Goal: Check status: Check status

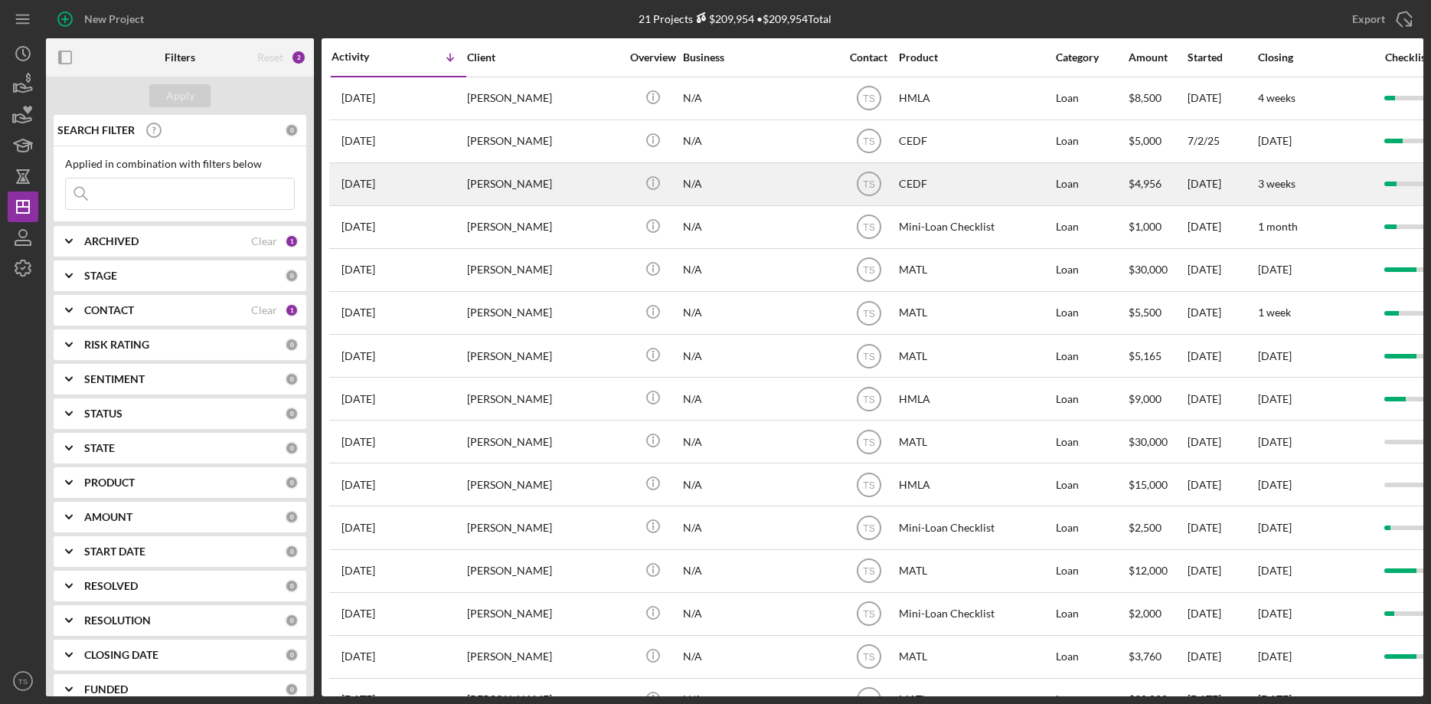
click at [509, 174] on div "[PERSON_NAME]" at bounding box center [543, 184] width 153 height 41
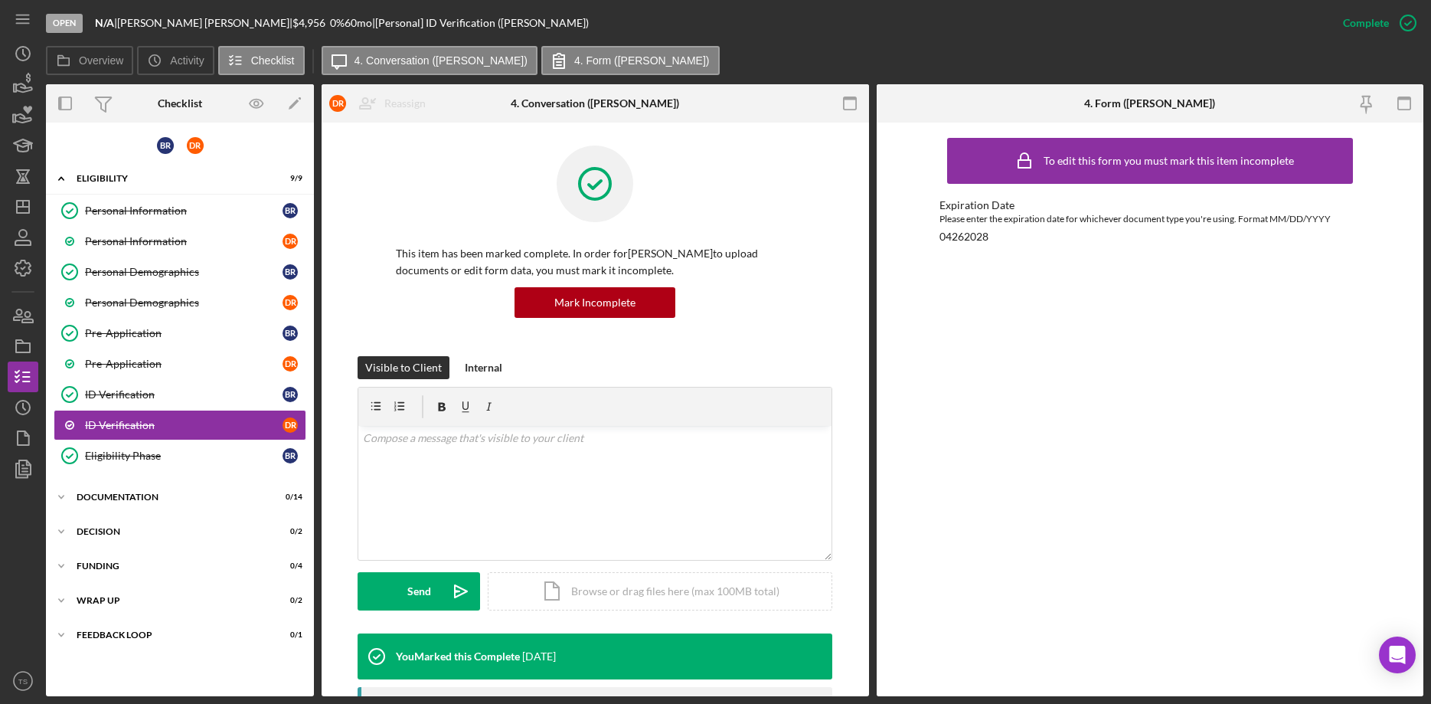
scroll to position [547, 0]
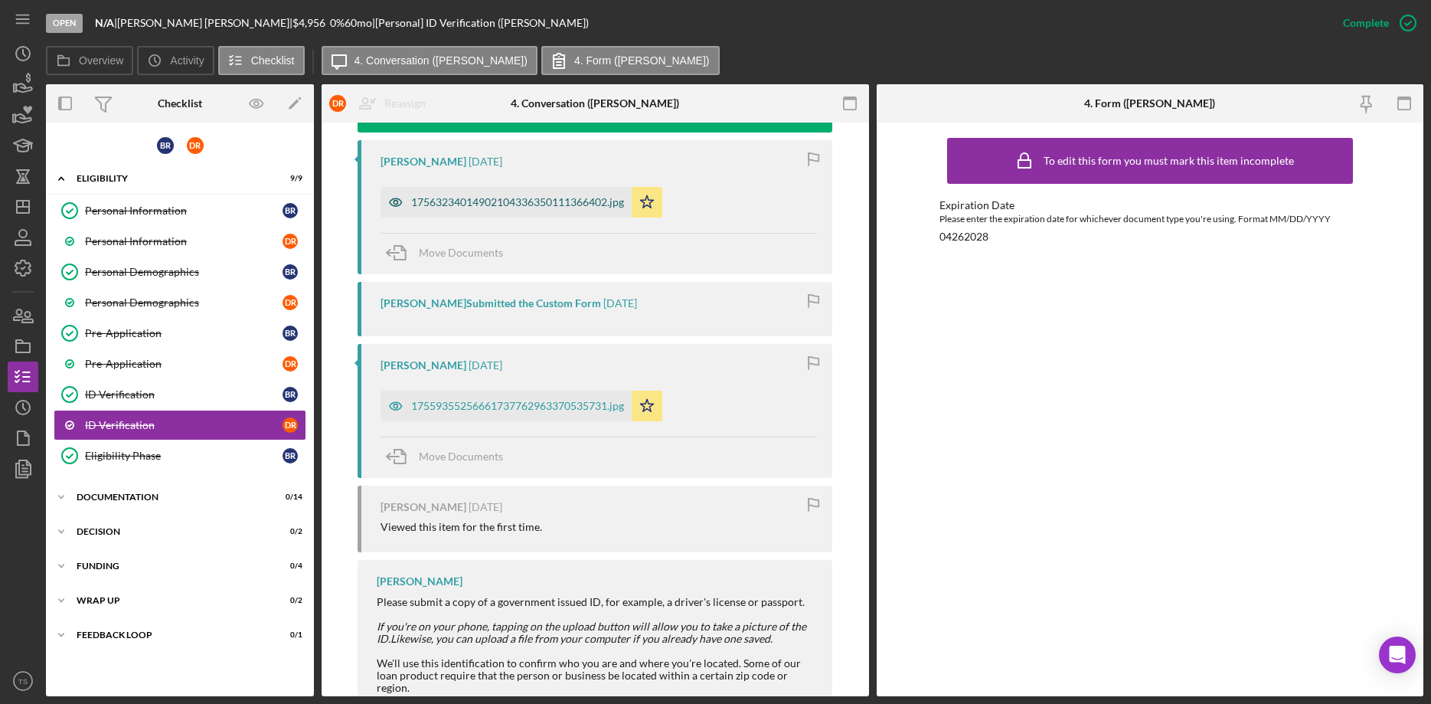
click at [535, 204] on div "17563234014902104336350111366402.jpg" at bounding box center [517, 202] width 213 height 12
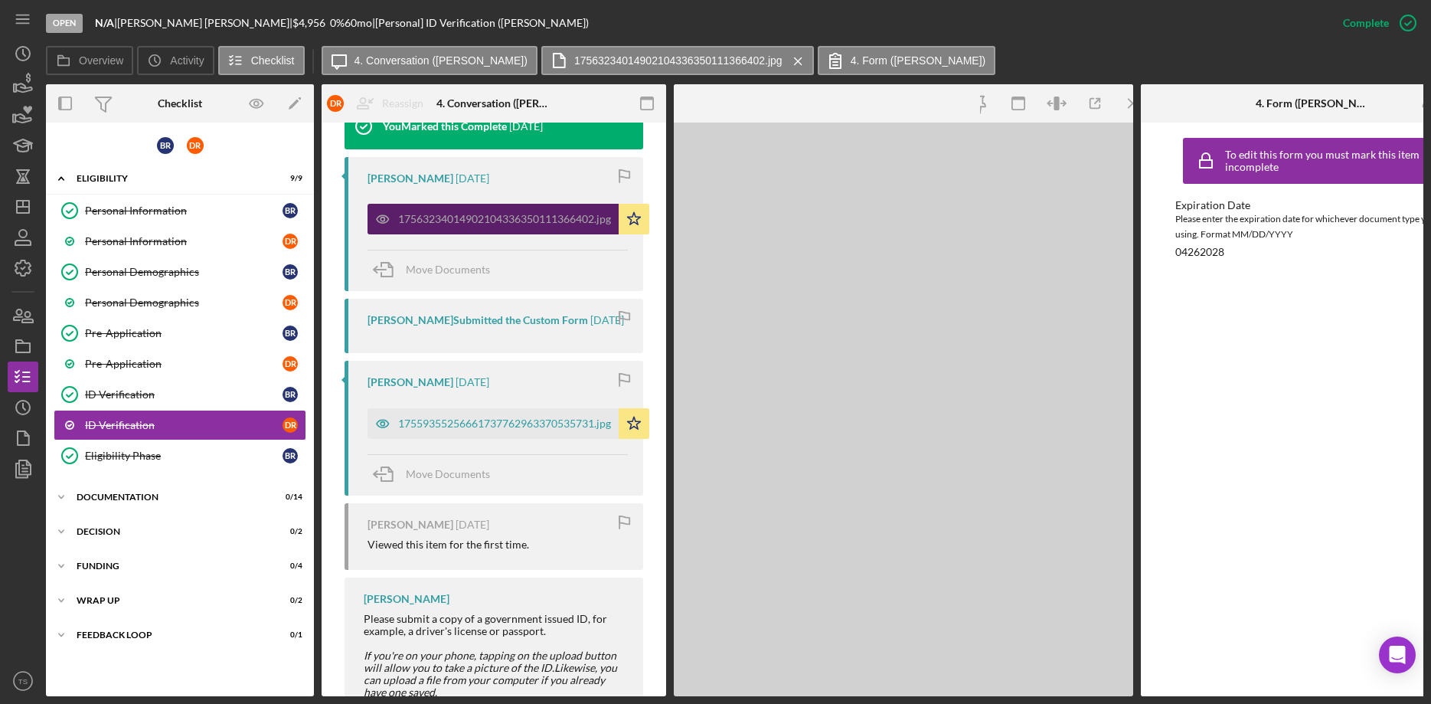
scroll to position [563, 0]
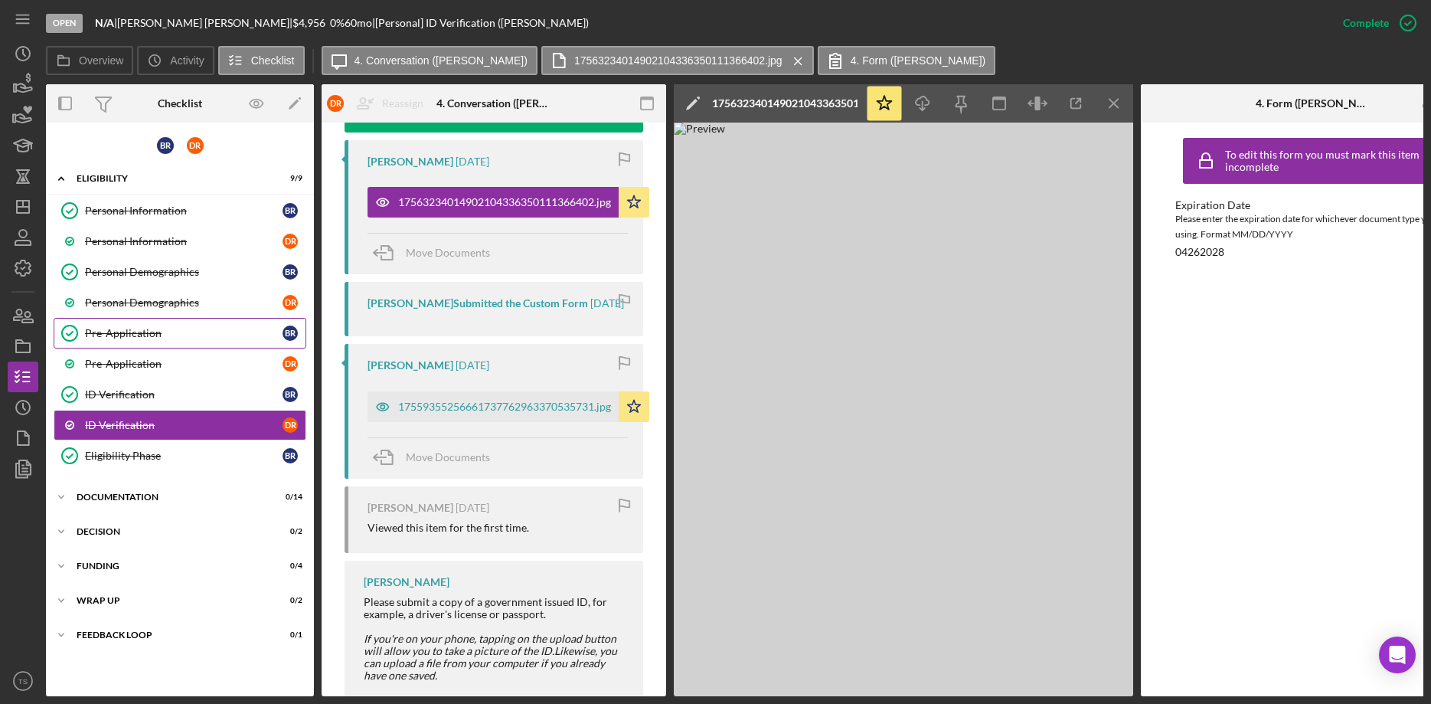
click at [147, 335] on div "Pre-Application" at bounding box center [184, 333] width 198 height 12
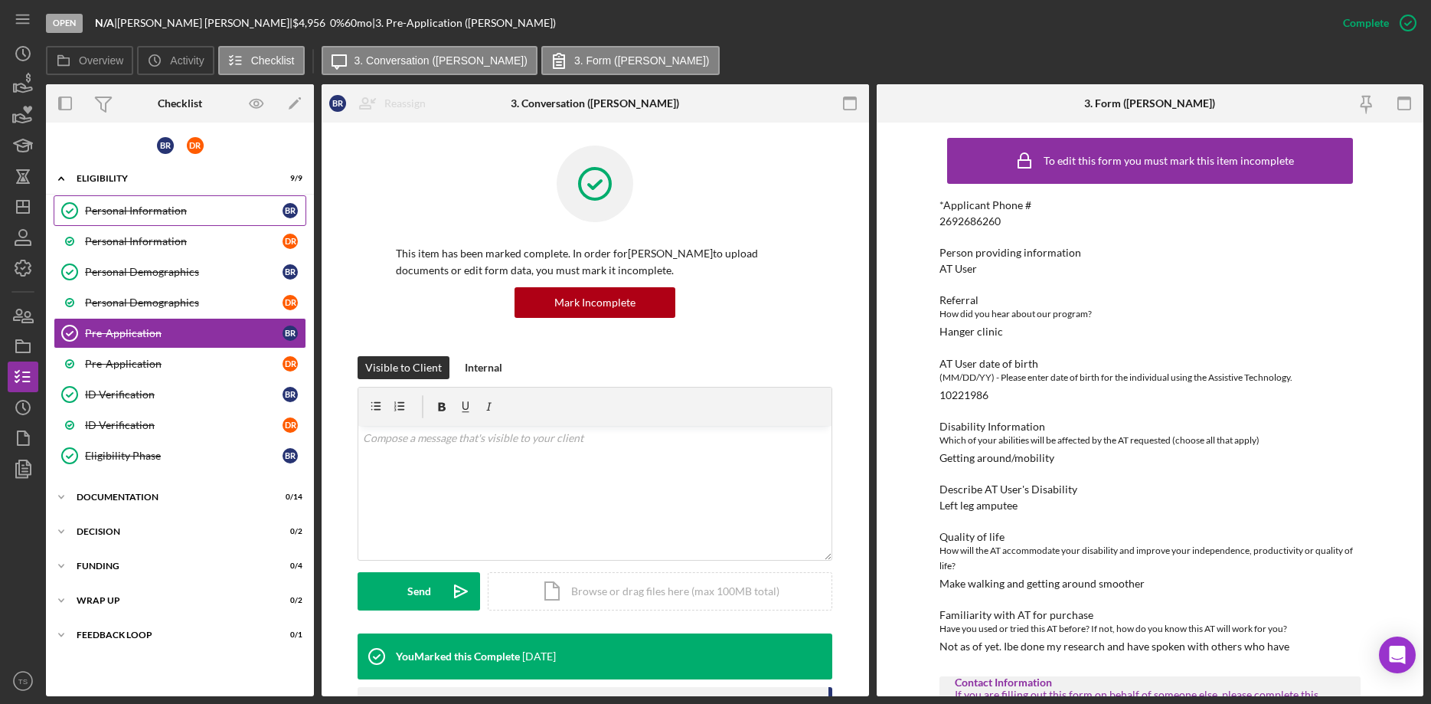
click at [170, 204] on link "Personal Information Personal Information B R" at bounding box center [180, 210] width 253 height 31
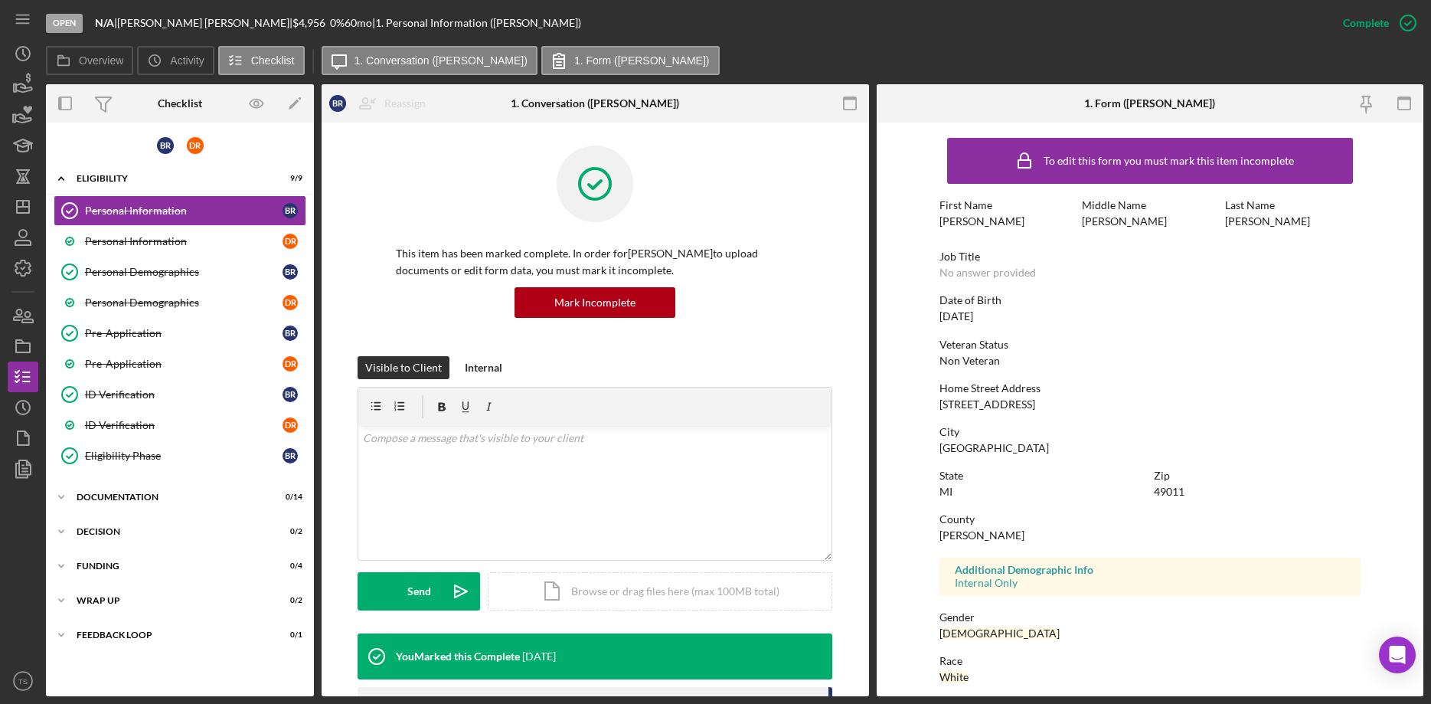
click at [936, 204] on form "To edit this form you must mark this item incomplete First Name [PERSON_NAME] M…" at bounding box center [1150, 408] width 547 height 573
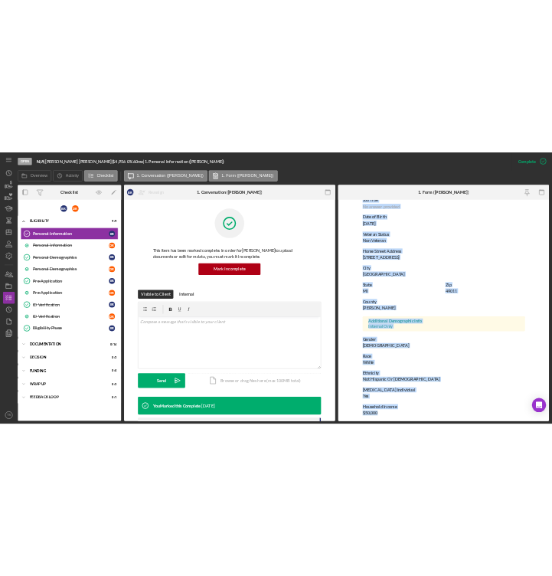
scroll to position [142, 0]
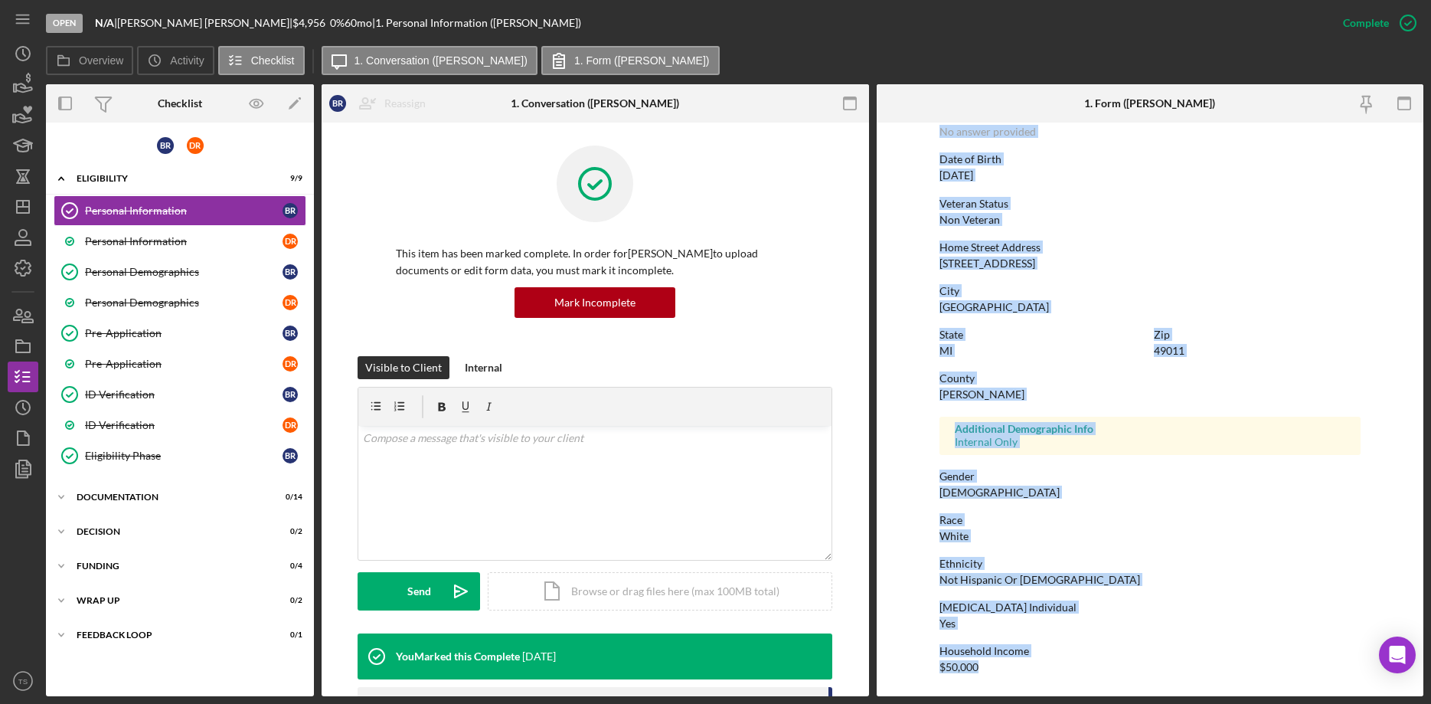
drag, startPoint x: 939, startPoint y: 203, endPoint x: 1125, endPoint y: 638, distance: 473.7
click at [1189, 696] on form "To edit this form you must mark this item incomplete First Name [PERSON_NAME] M…" at bounding box center [1150, 408] width 547 height 573
copy div "First Name [PERSON_NAME] Middle Name [PERSON_NAME] Name [PERSON_NAME] Job Title…"
click at [1292, 190] on div "To edit this form you must mark this item incomplete First Name [PERSON_NAME] M…" at bounding box center [1149, 338] width 421 height 699
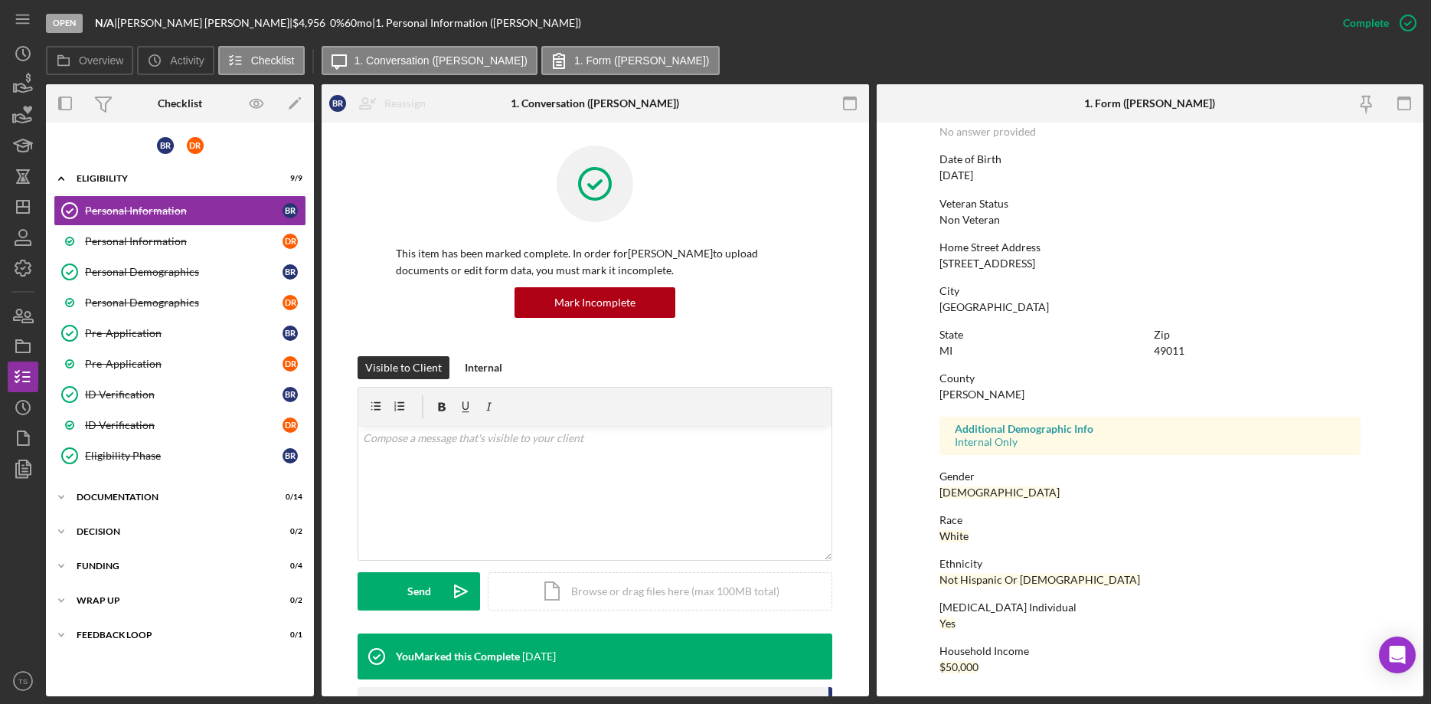
click at [697, 562] on form "v Color teal Color pink Remove color Add row above Add row below Add column bef…" at bounding box center [595, 499] width 475 height 224
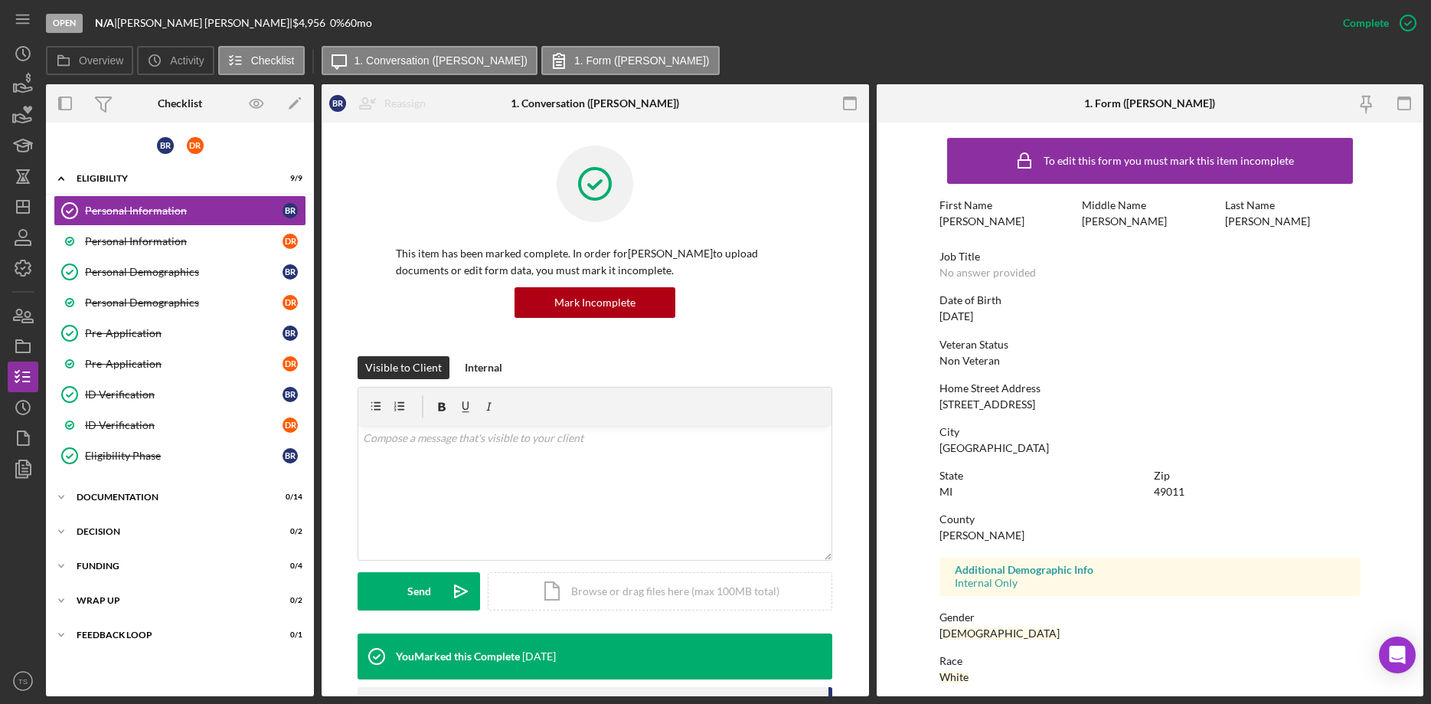
scroll to position [134, 0]
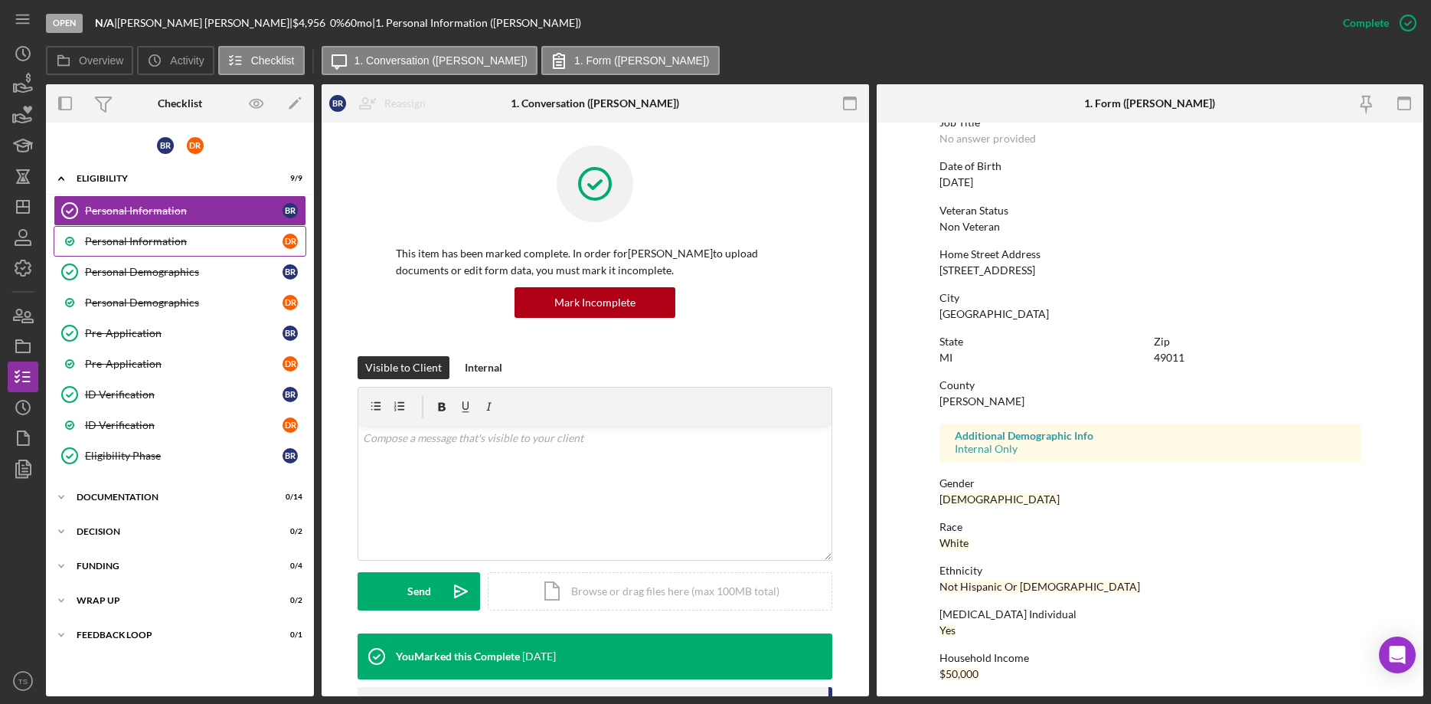
click at [148, 243] on div "Personal Information" at bounding box center [184, 241] width 198 height 12
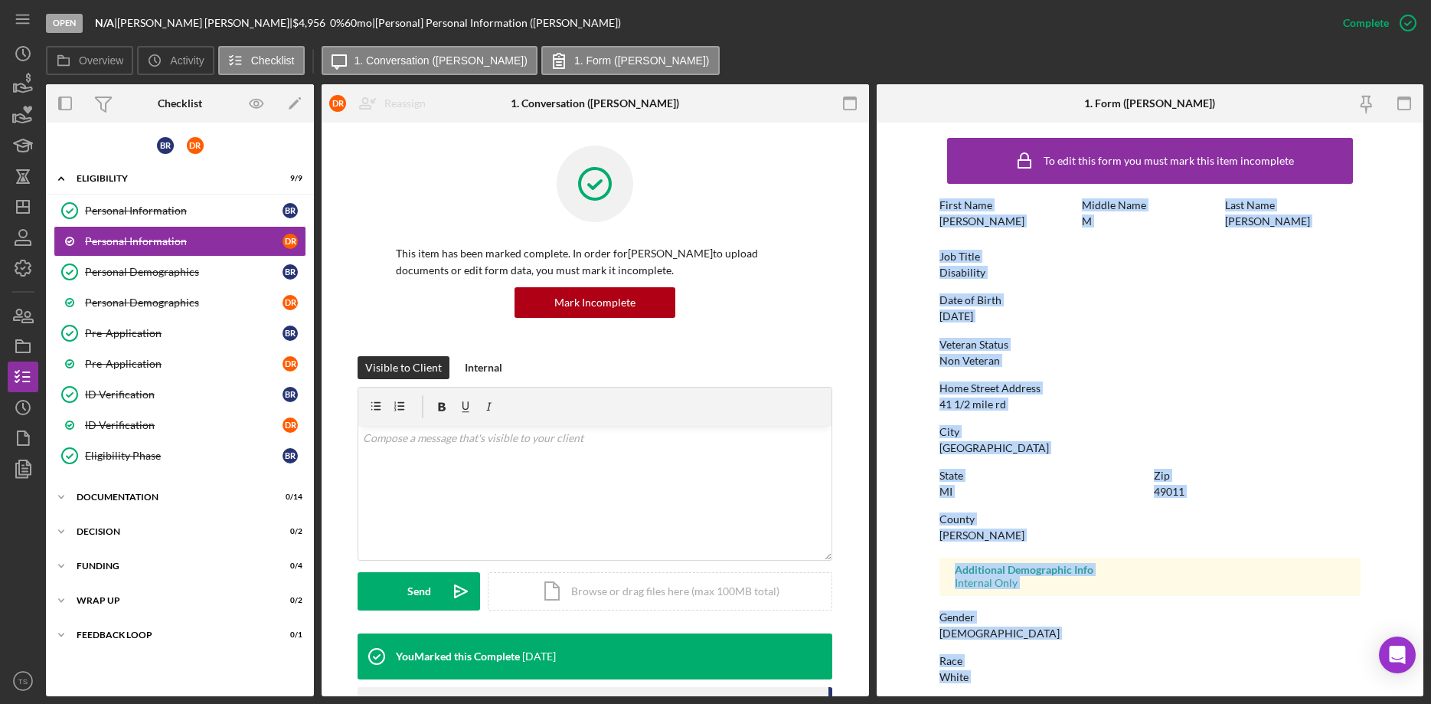
scroll to position [142, 0]
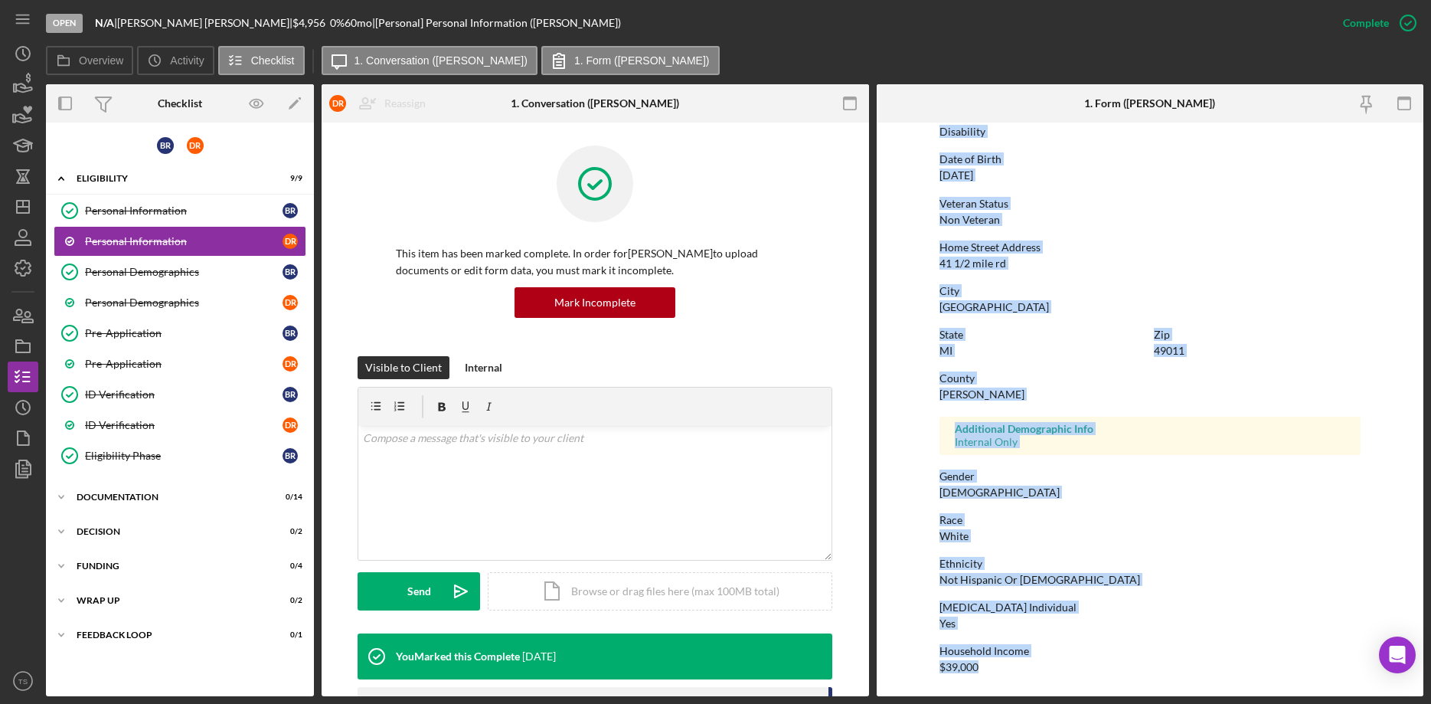
drag, startPoint x: 936, startPoint y: 204, endPoint x: 1079, endPoint y: 528, distance: 354.8
click at [1322, 696] on form "To edit this form you must mark this item incomplete First Name [PERSON_NAME] M…" at bounding box center [1150, 408] width 547 height 573
copy div "First Name [PERSON_NAME] Middle Name M Last Name [PERSON_NAME] Job Title Disabi…"
click at [155, 335] on div "Pre-Application" at bounding box center [184, 333] width 198 height 12
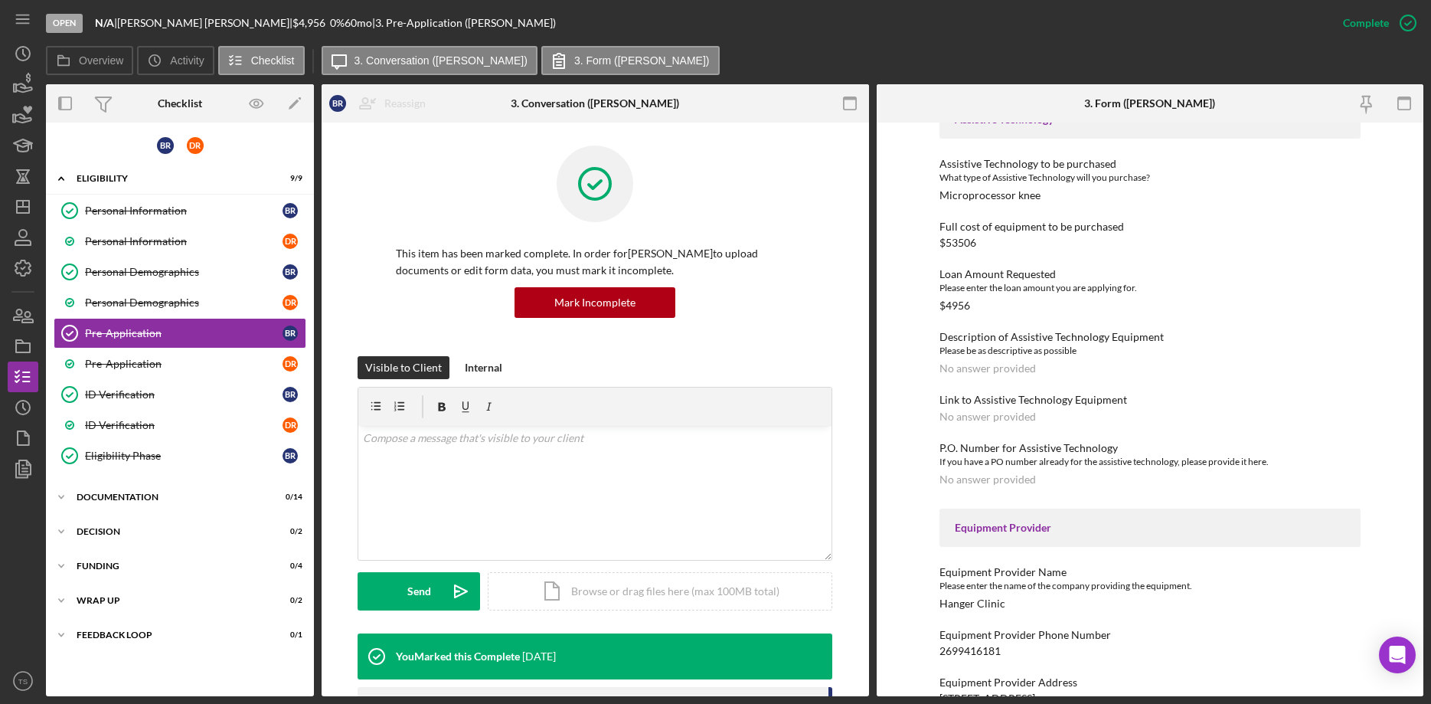
scroll to position [732, 0]
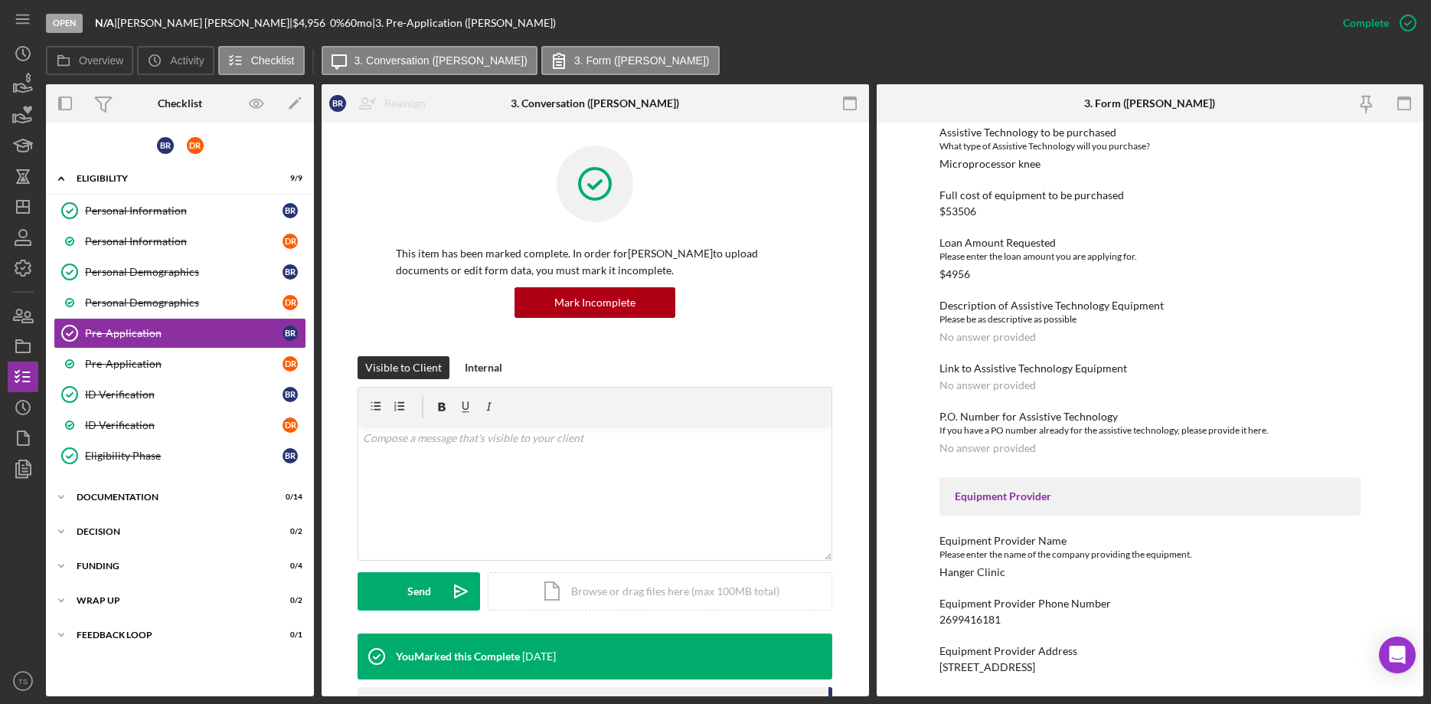
drag, startPoint x: 939, startPoint y: 205, endPoint x: 1213, endPoint y: 616, distance: 493.7
click at [1285, 696] on div "To edit this form you must mark this item incomplete *Applicant Phone # [PHONE_…" at bounding box center [1150, 408] width 547 height 573
copy div "*Applicant Phone # [PHONE_NUMBER] Person providing information AT User Referral…"
click at [136, 361] on div "Pre-Application" at bounding box center [184, 364] width 198 height 12
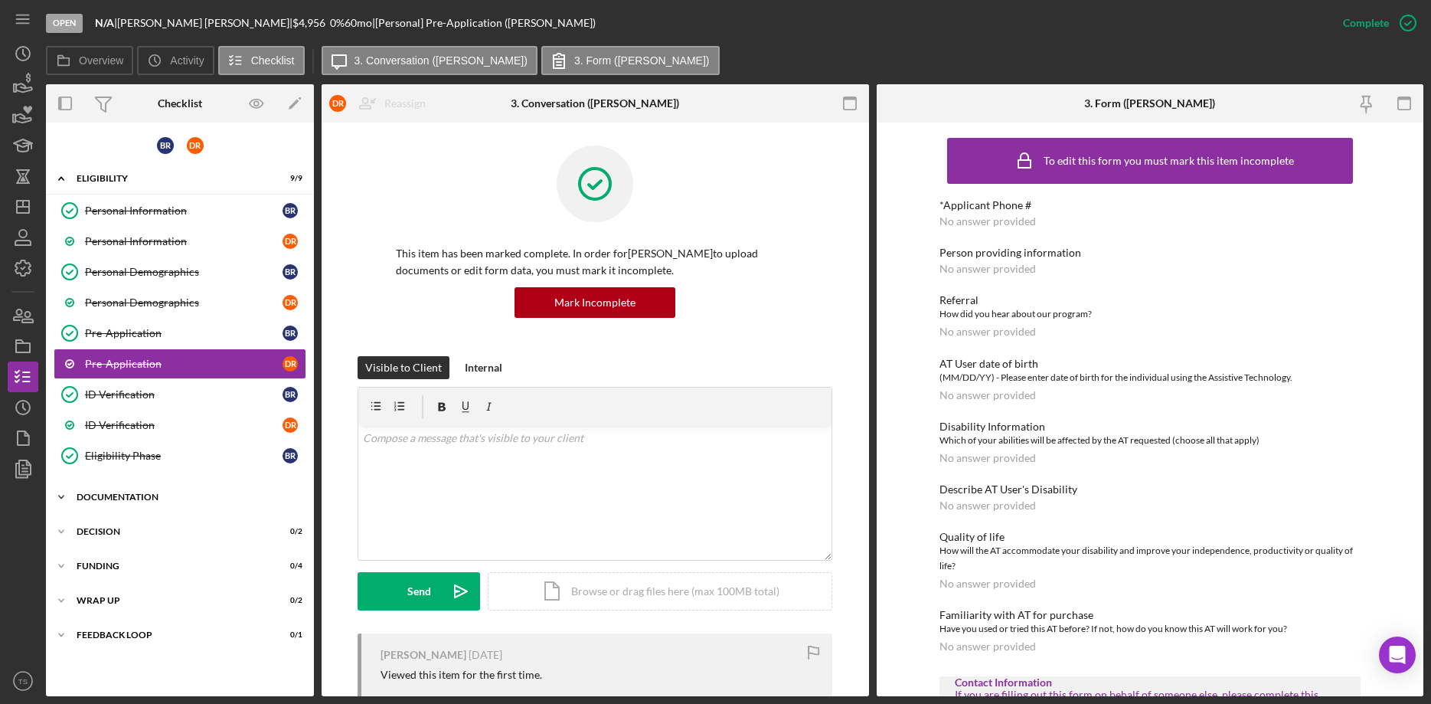
click at [93, 501] on div "DOCUMENTATION" at bounding box center [186, 496] width 218 height 9
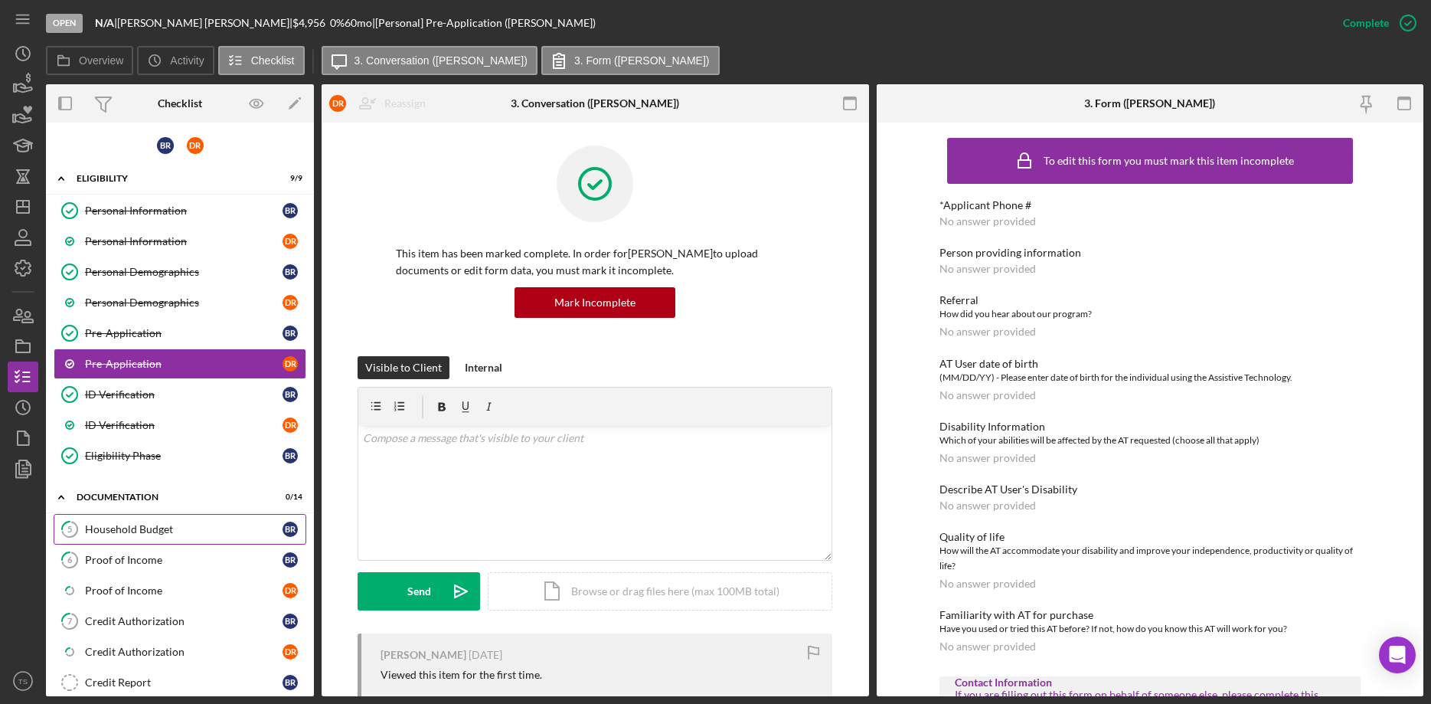
click at [109, 533] on div "Household Budget" at bounding box center [184, 529] width 198 height 12
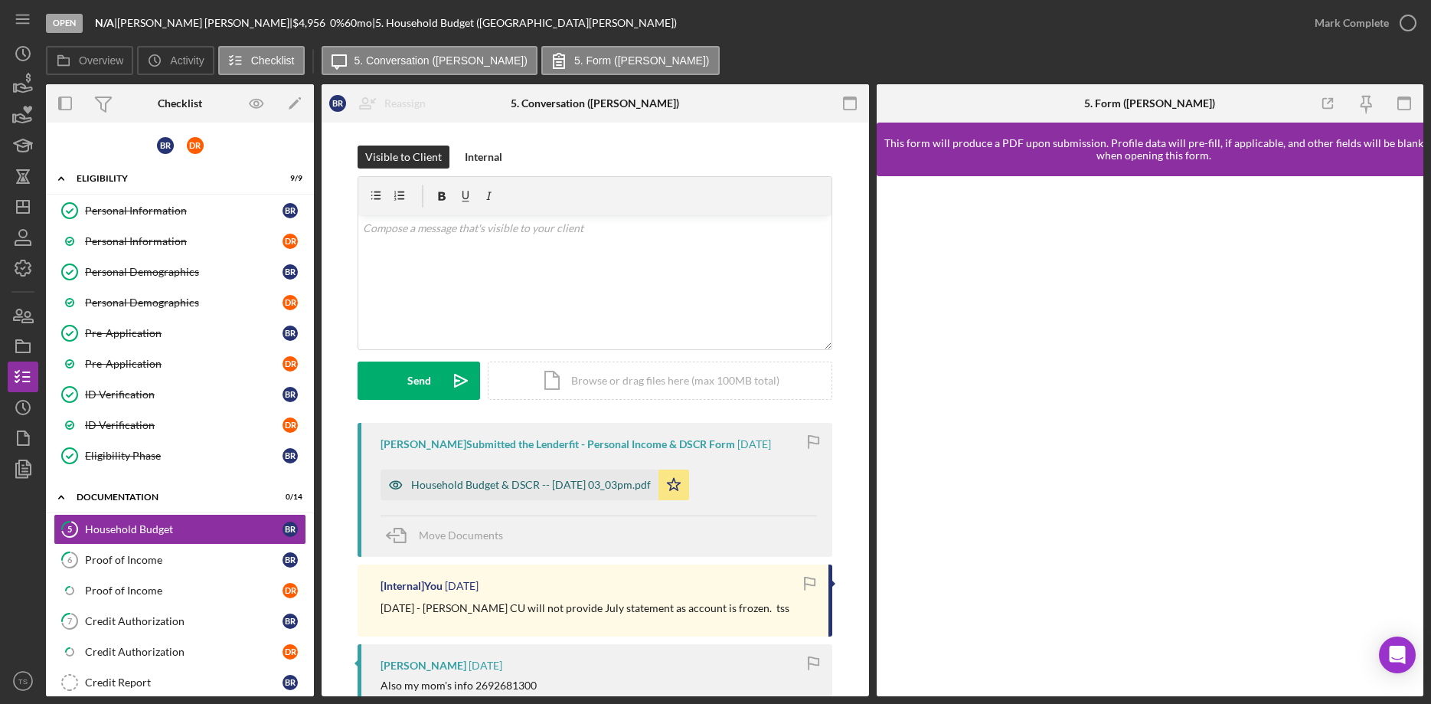
click at [572, 484] on div "Household Budget & DSCR -- [DATE] 03_03pm.pdf" at bounding box center [531, 484] width 240 height 12
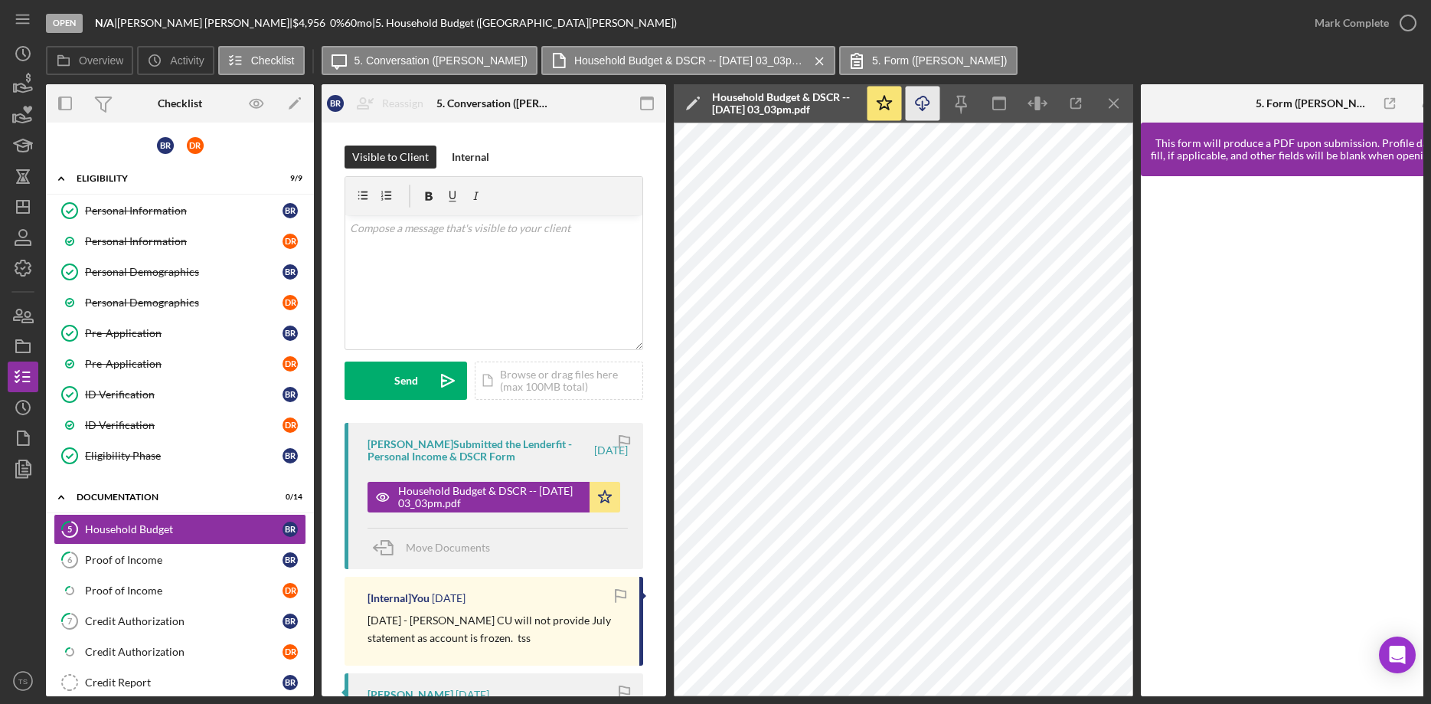
click at [923, 109] on line "button" at bounding box center [923, 105] width 0 height 8
click at [123, 569] on link "6 Proof of Income B R" at bounding box center [180, 559] width 253 height 31
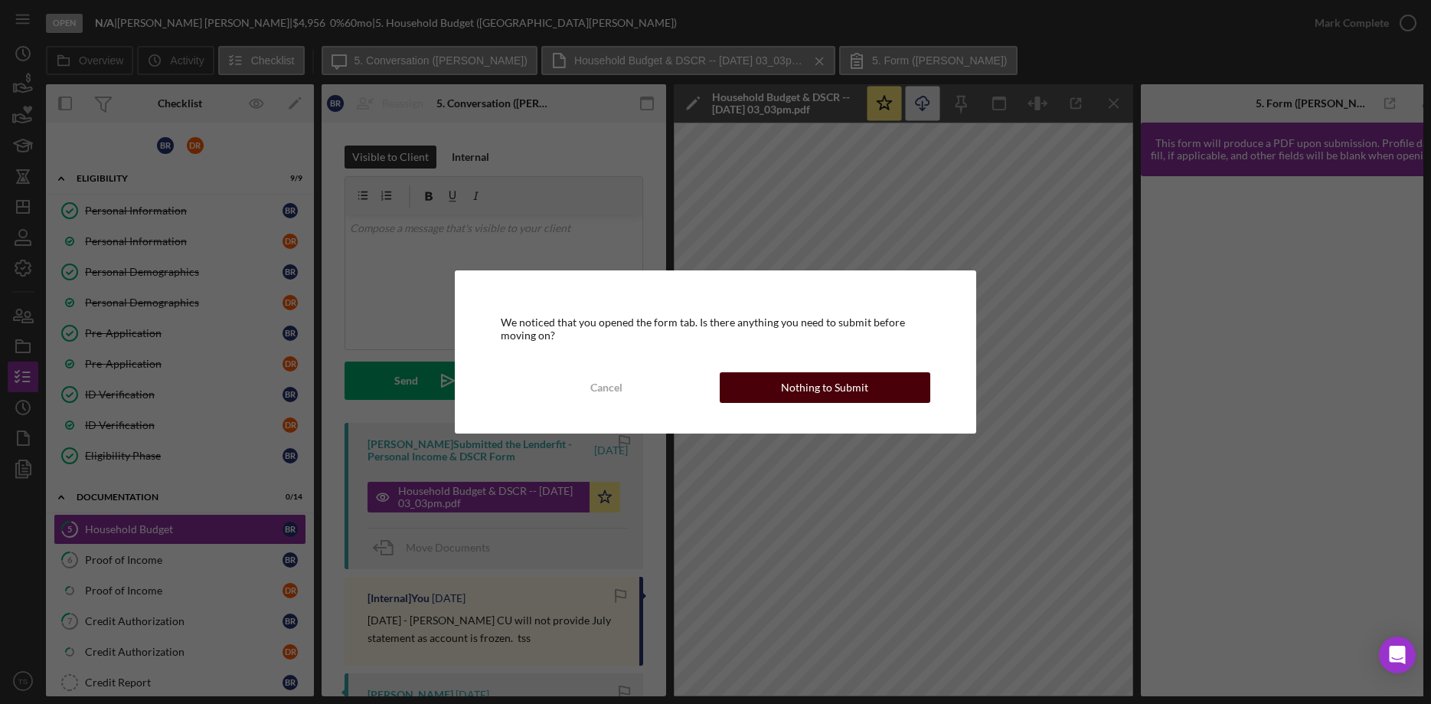
click at [815, 391] on div "Nothing to Submit" at bounding box center [824, 387] width 87 height 31
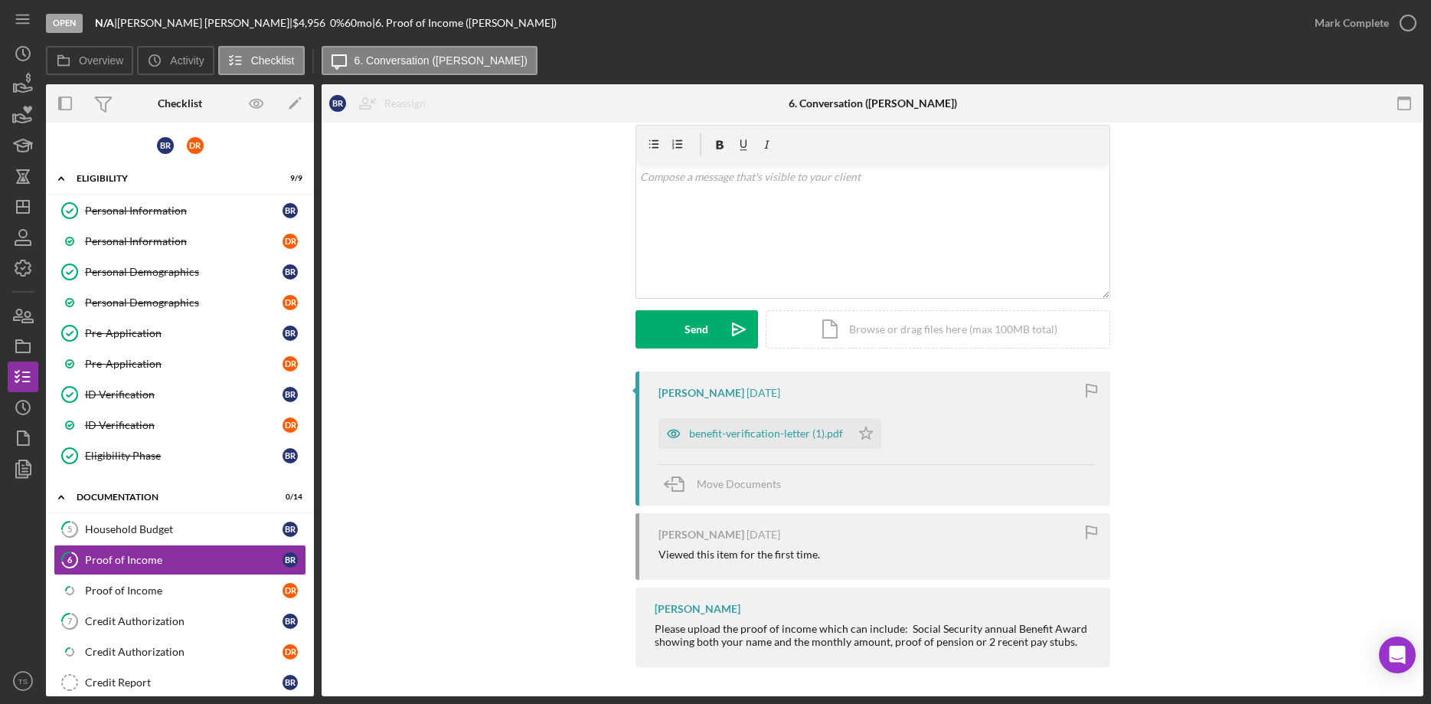
scroll to position [52, 0]
click at [113, 562] on div "Proof of Income" at bounding box center [184, 560] width 198 height 12
click at [759, 436] on div "benefit-verification-letter (1).pdf" at bounding box center [766, 432] width 154 height 12
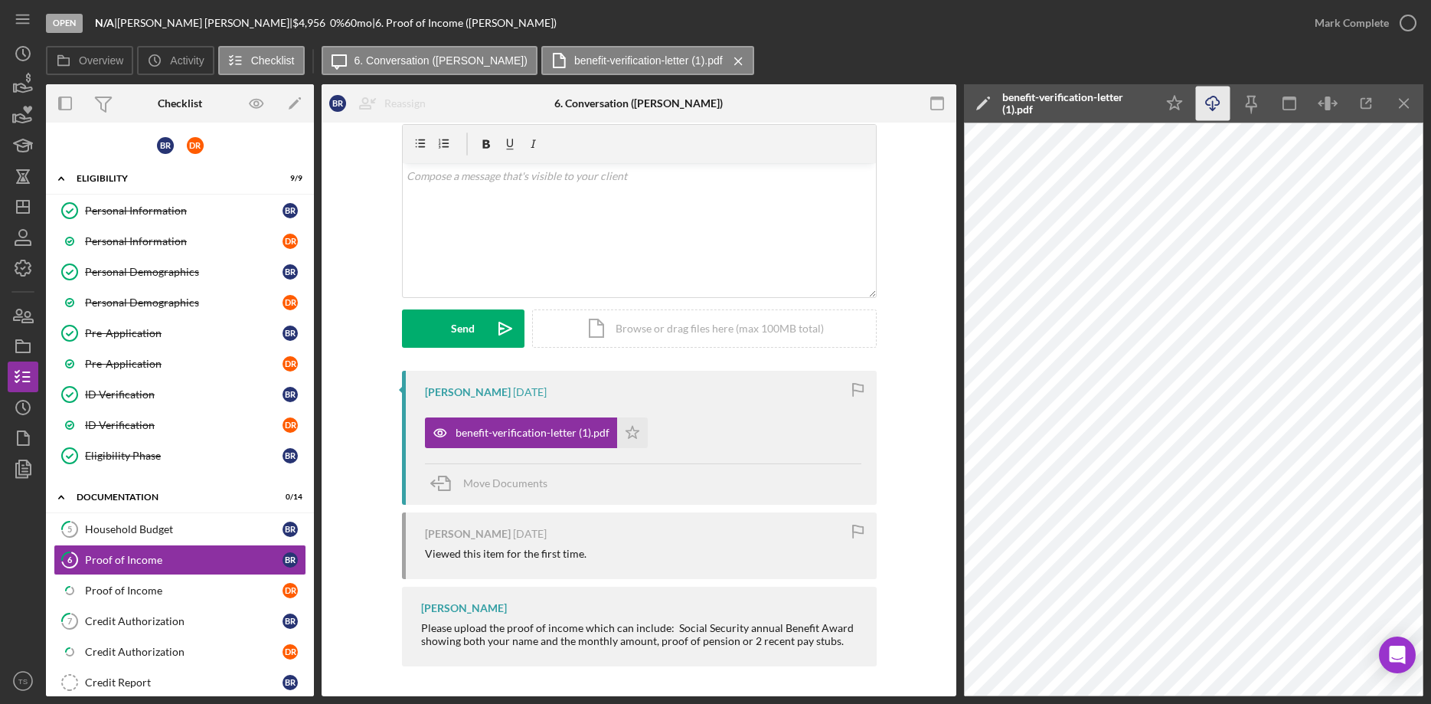
click at [1207, 103] on icon "Icon/Download" at bounding box center [1213, 104] width 34 height 34
click at [1164, 101] on icon "Icon/Star" at bounding box center [1175, 104] width 34 height 34
click at [1403, 101] on icon "Icon/Menu Close" at bounding box center [1404, 104] width 34 height 34
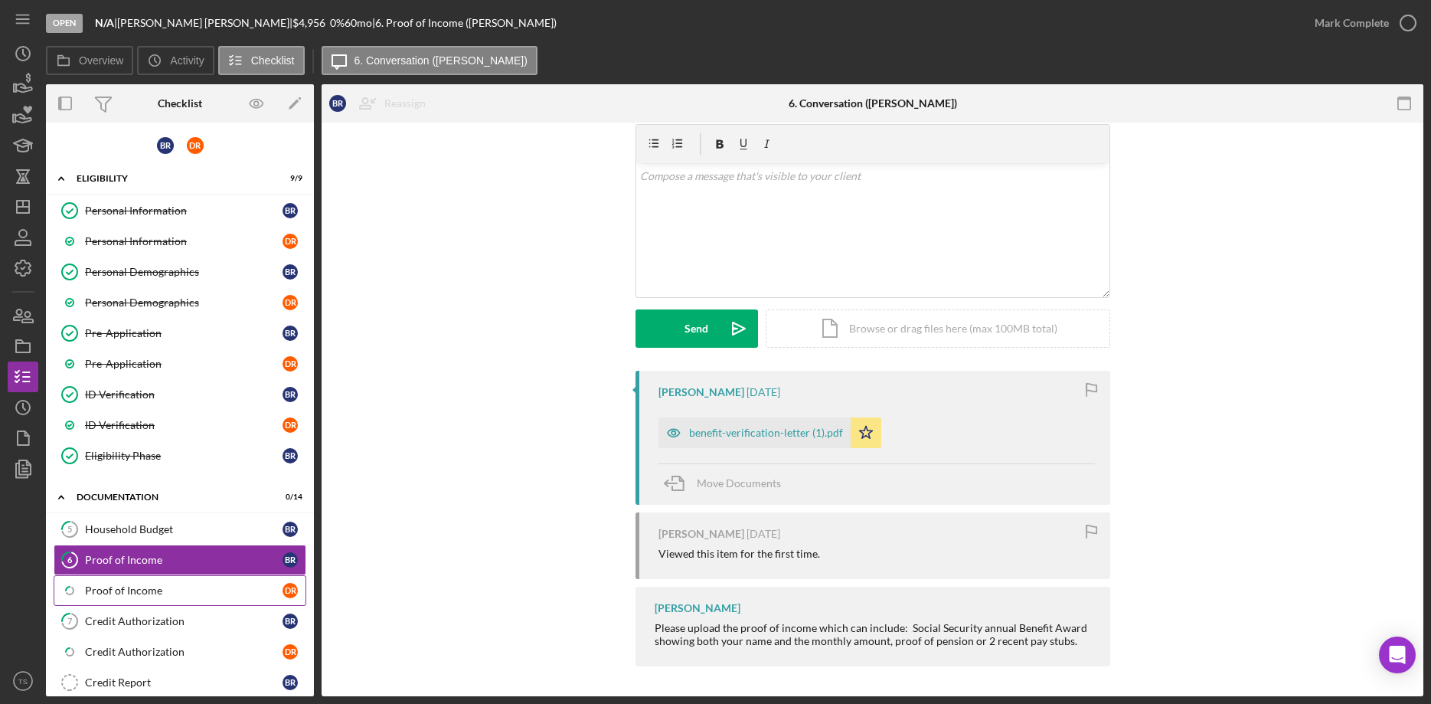
click at [117, 588] on div "Proof of Income" at bounding box center [184, 590] width 198 height 12
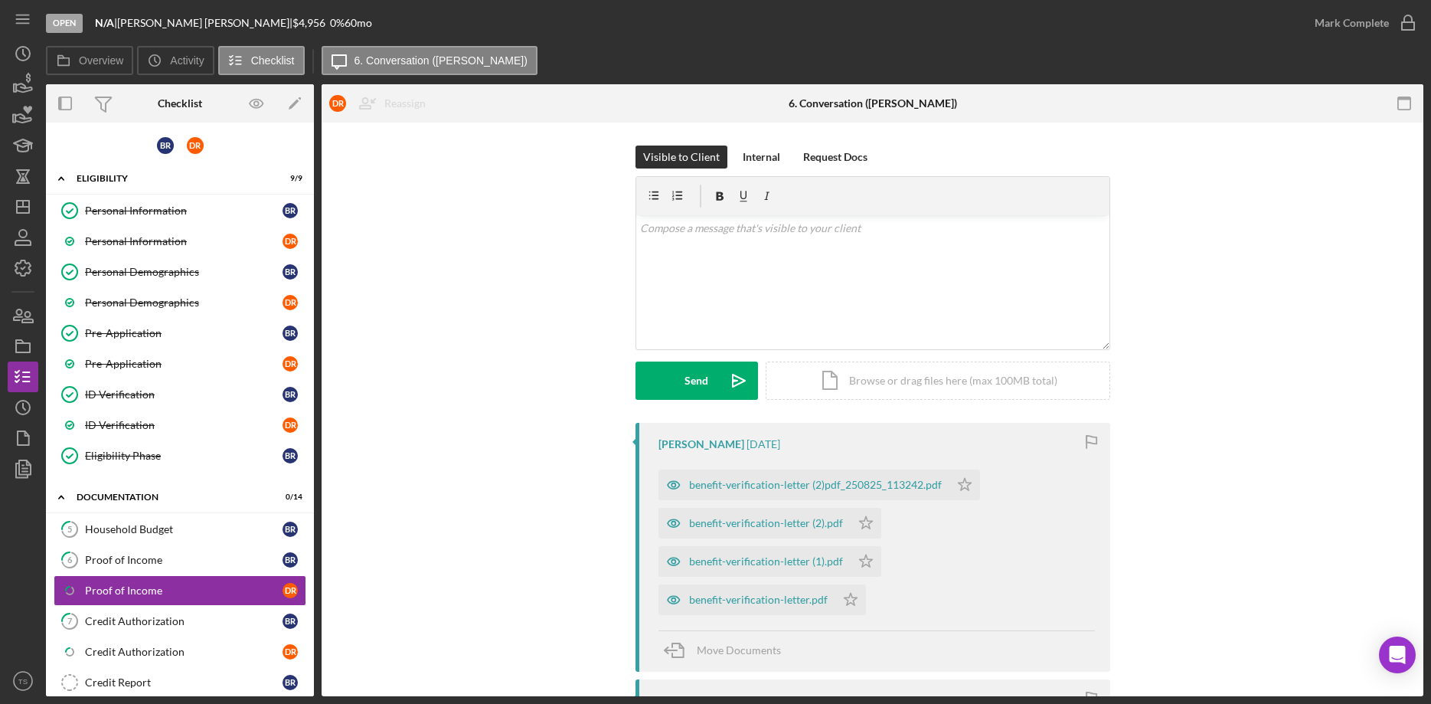
scroll to position [52, 0]
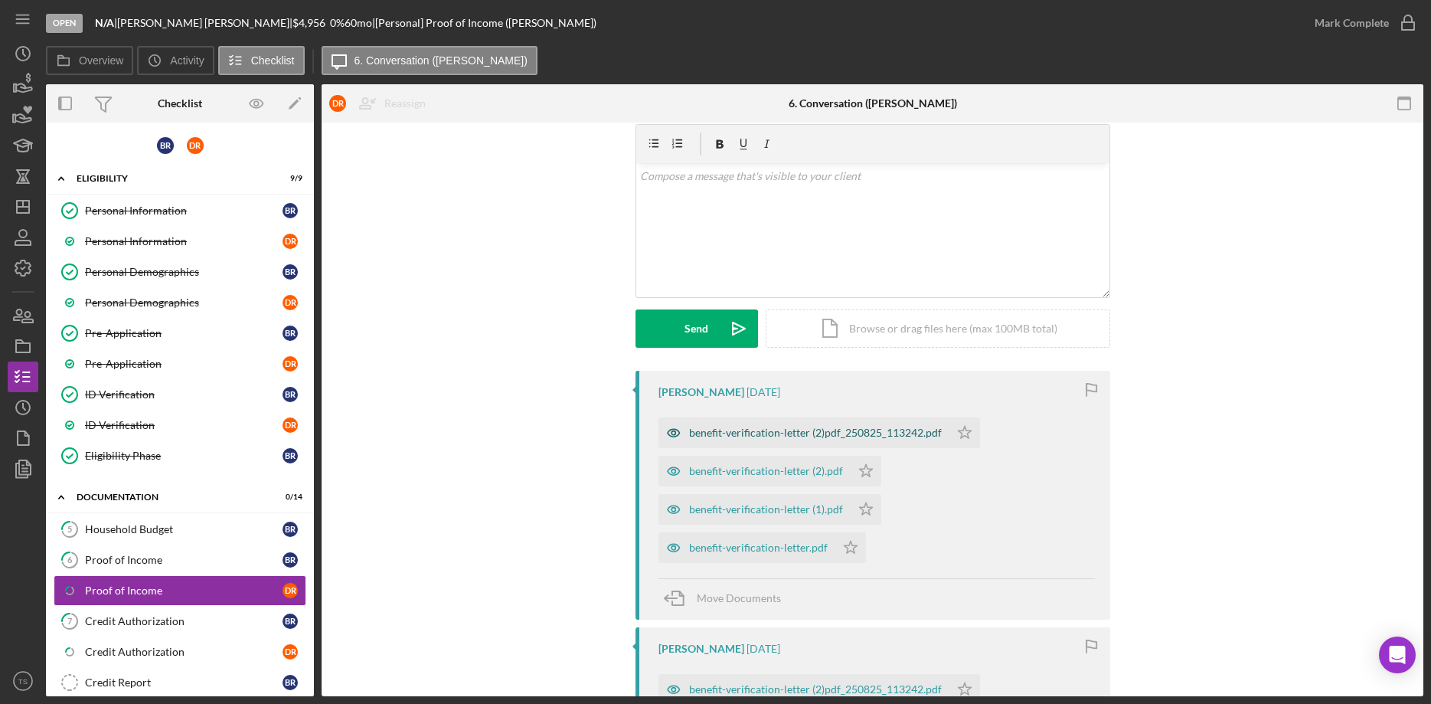
click at [794, 439] on div "benefit-verification-letter (2)pdf_250825_113242.pdf" at bounding box center [803, 432] width 291 height 31
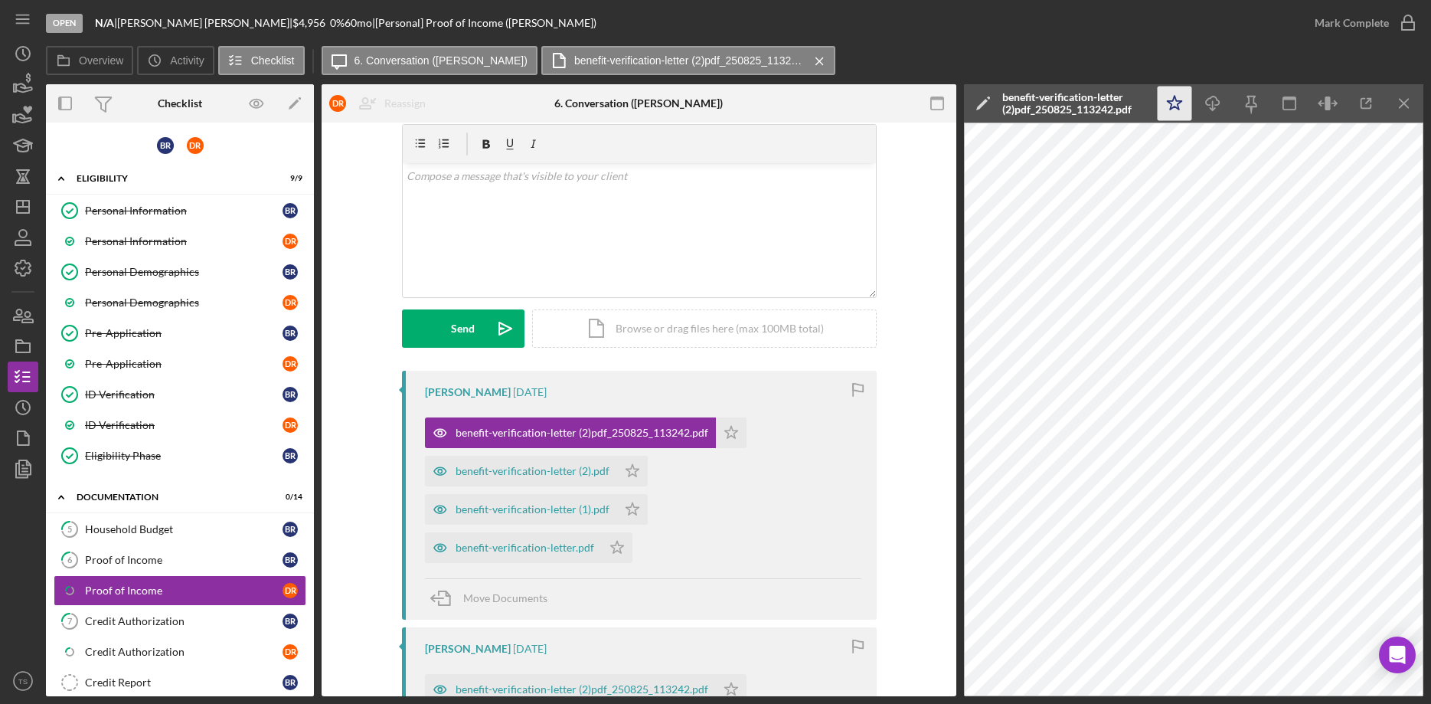
click at [1177, 103] on icon "Icon/Star" at bounding box center [1175, 104] width 34 height 34
click at [1213, 102] on line "button" at bounding box center [1213, 105] width 0 height 8
click at [1406, 102] on icon "Icon/Menu Close" at bounding box center [1404, 104] width 34 height 34
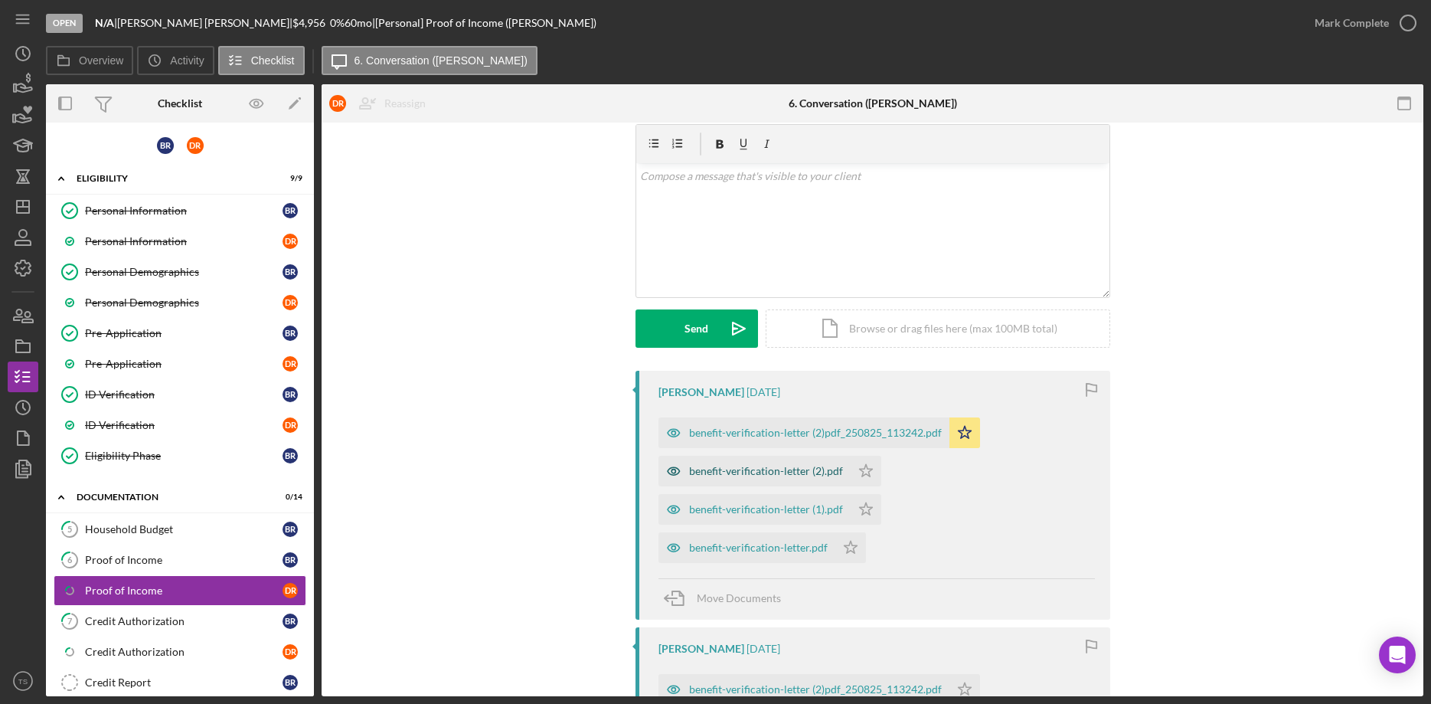
click at [736, 480] on div "benefit-verification-letter (2).pdf" at bounding box center [754, 471] width 192 height 31
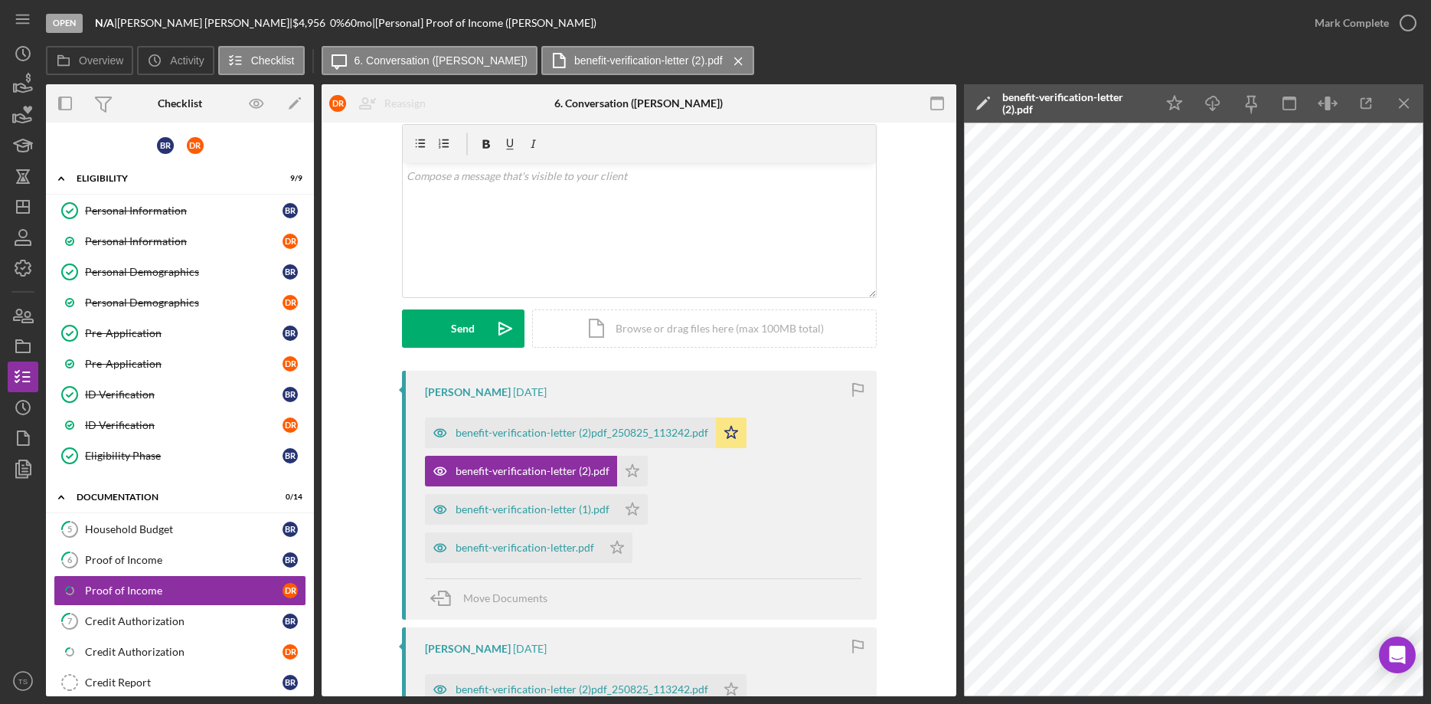
click at [880, 330] on div "Visible to Client Internal Request Docs v Color teal Color pink Remove color Ad…" at bounding box center [639, 231] width 589 height 277
click at [629, 475] on icon "Icon/Star" at bounding box center [632, 471] width 31 height 31
click at [577, 513] on div "benefit-verification-letter (1).pdf" at bounding box center [533, 509] width 154 height 12
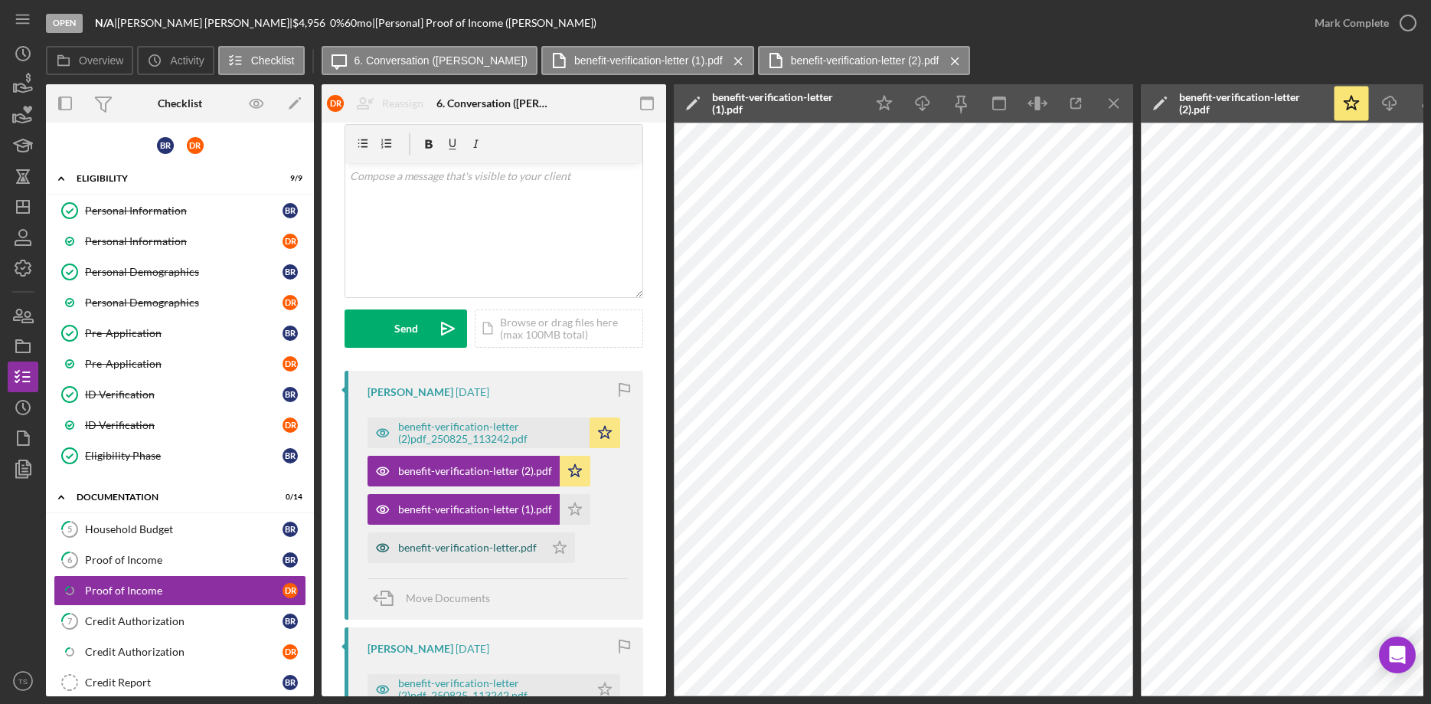
click at [497, 550] on div "benefit-verification-letter.pdf" at bounding box center [467, 547] width 139 height 12
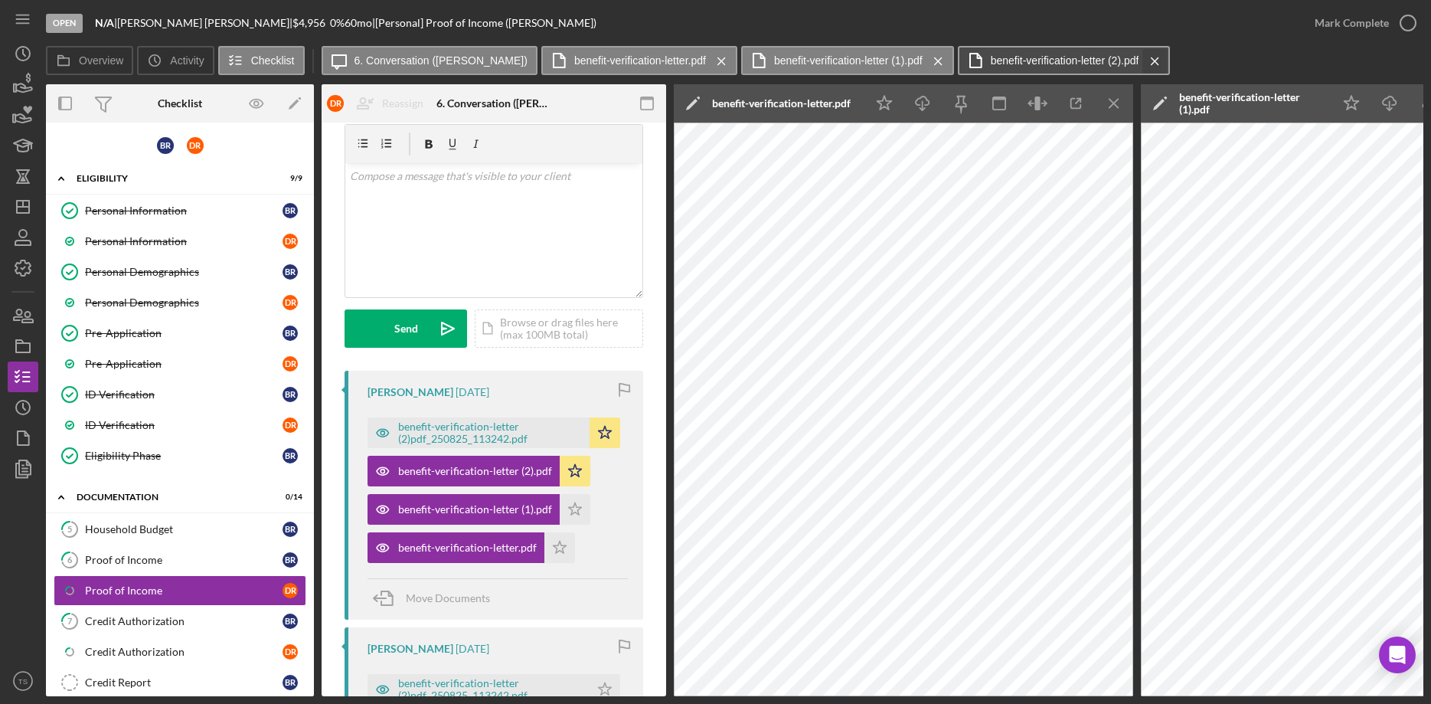
click at [1141, 63] on icon "Icon/Menu Close" at bounding box center [1154, 61] width 27 height 38
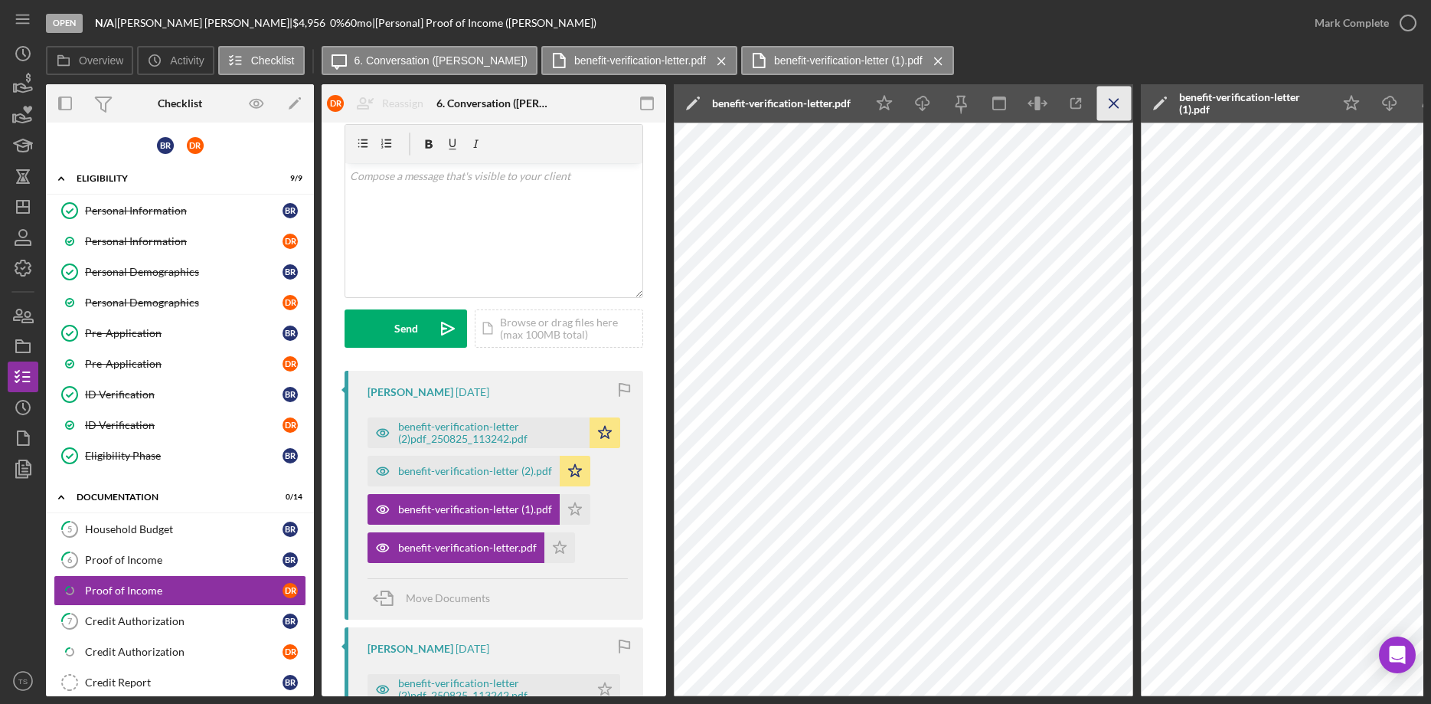
click at [1109, 103] on icon "Icon/Menu Close" at bounding box center [1114, 104] width 34 height 34
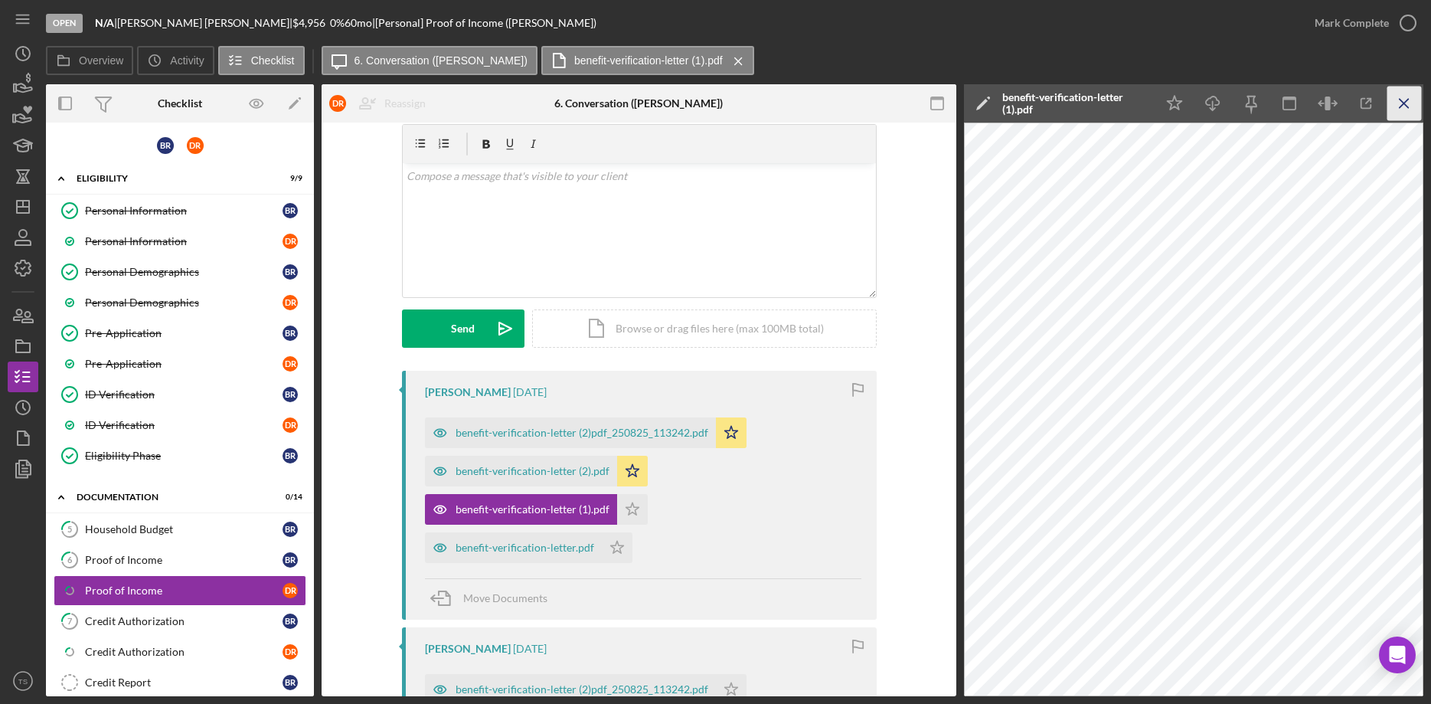
click at [1406, 100] on icon "Icon/Menu Close" at bounding box center [1404, 104] width 34 height 34
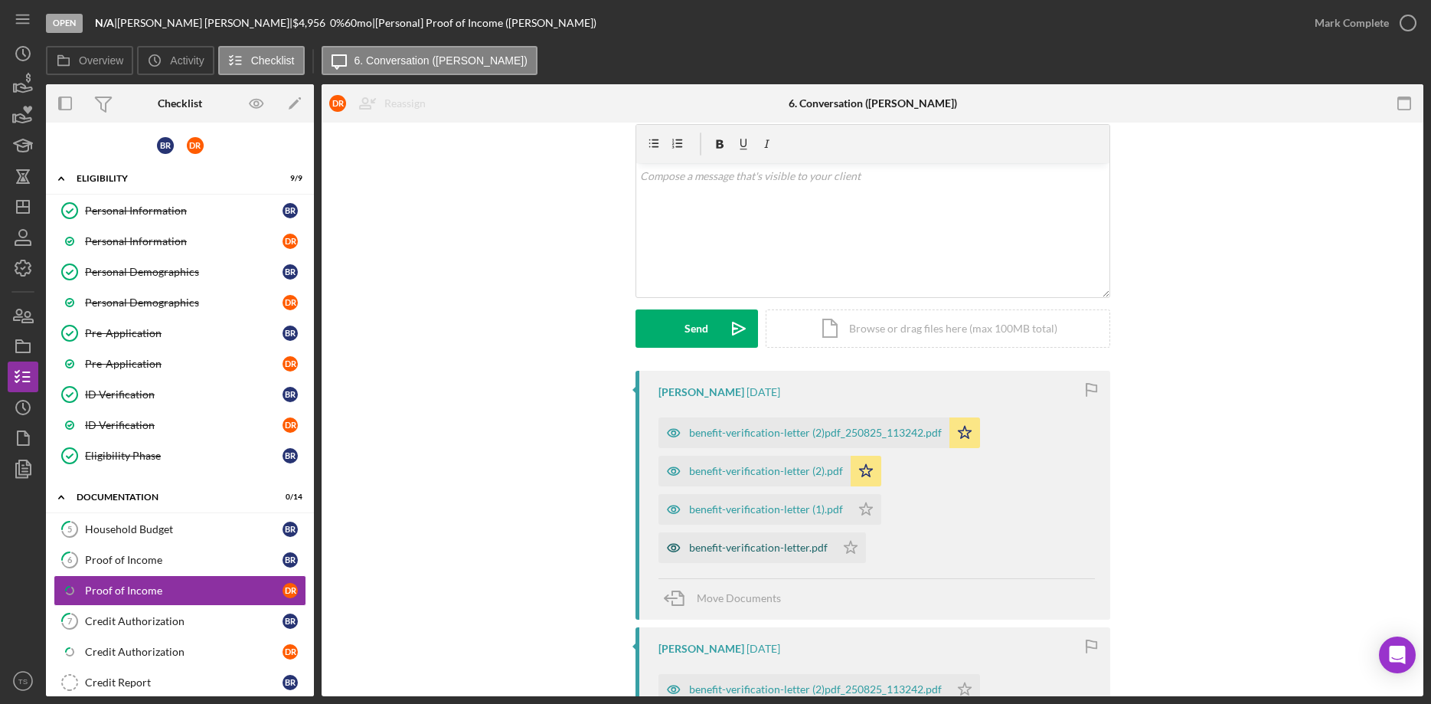
click at [753, 553] on div "benefit-verification-letter.pdf" at bounding box center [758, 547] width 139 height 12
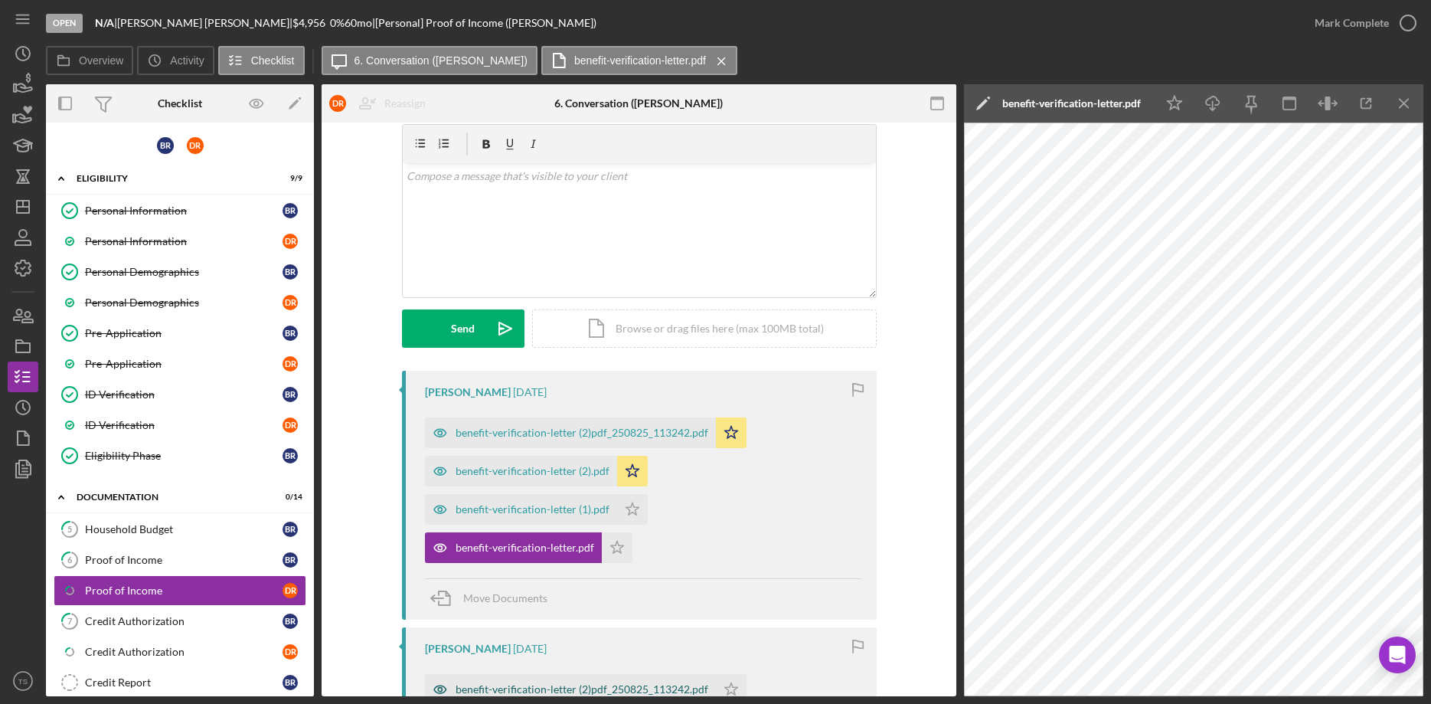
click at [601, 684] on div "benefit-verification-letter (2)pdf_250825_113242.pdf" at bounding box center [582, 689] width 253 height 12
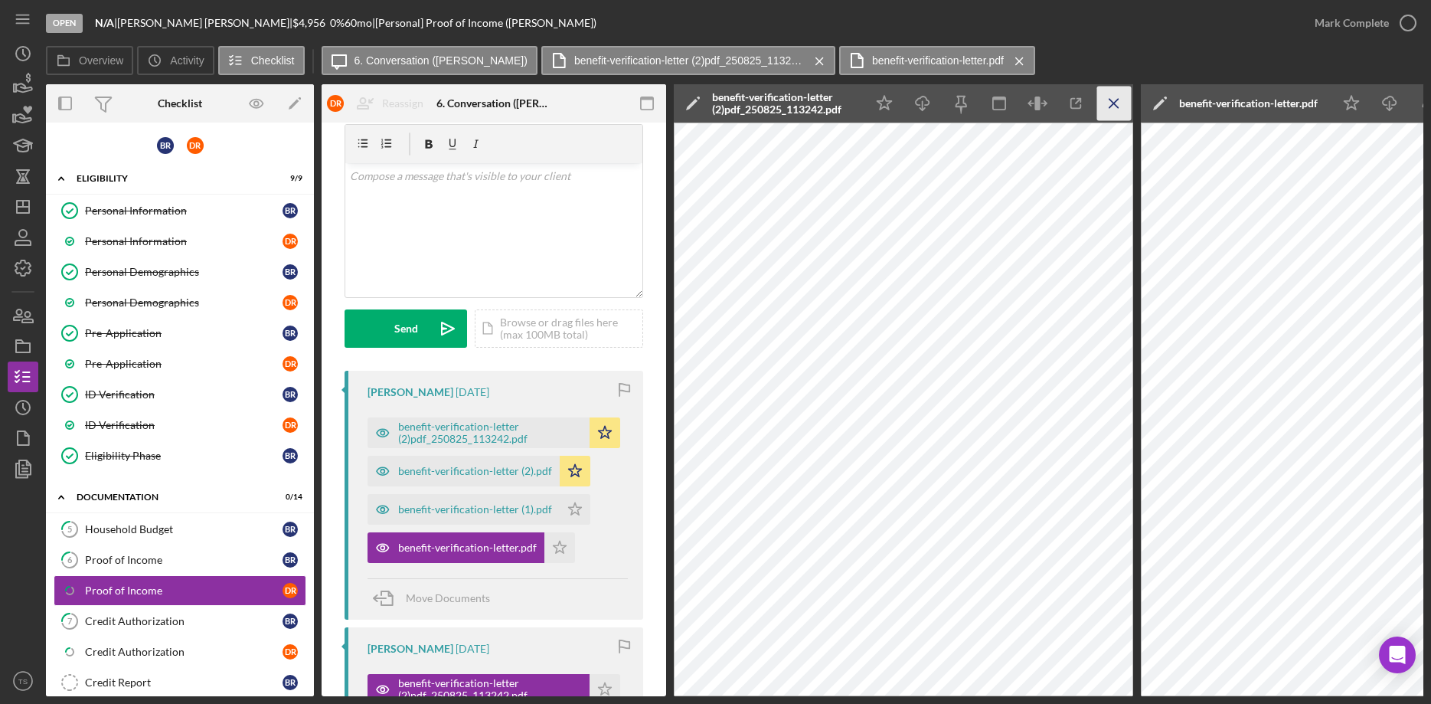
click at [1118, 99] on line "button" at bounding box center [1113, 103] width 8 height 8
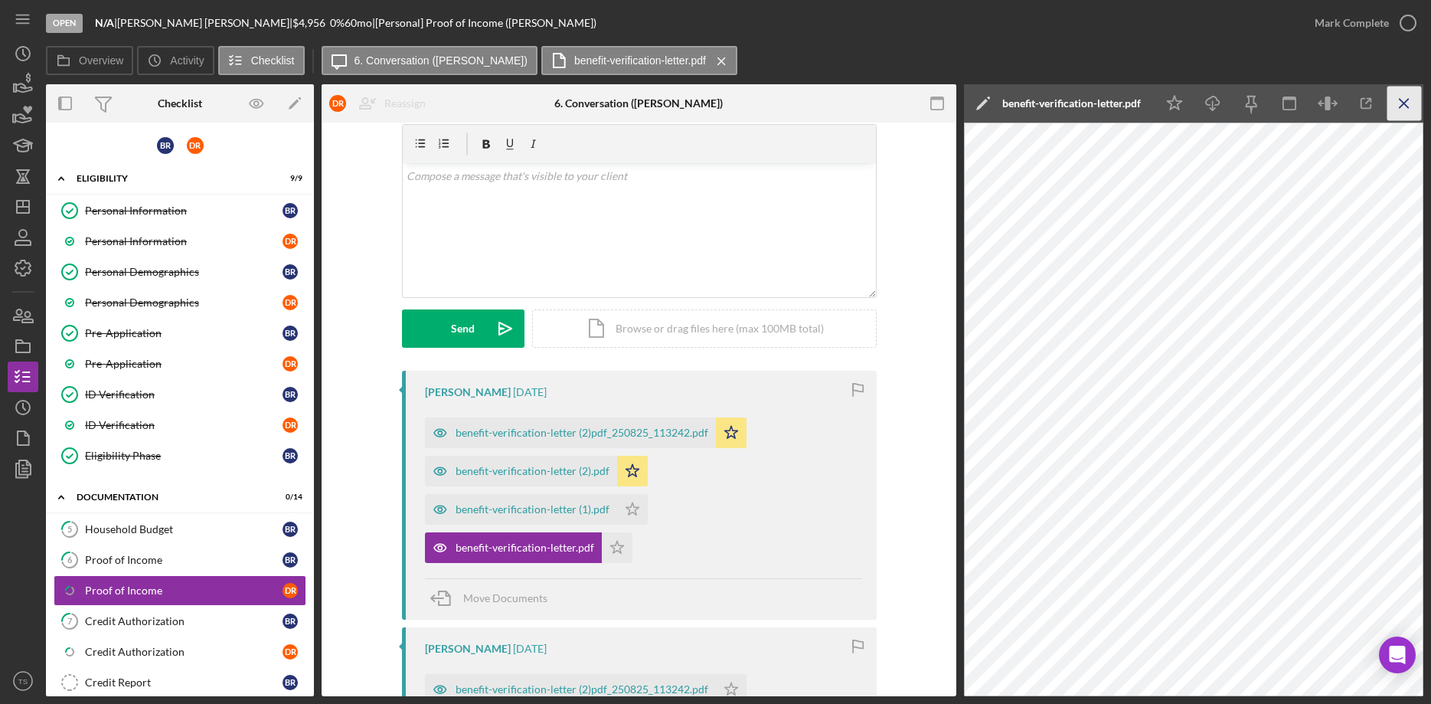
click at [1396, 96] on icon "Icon/Menu Close" at bounding box center [1404, 104] width 34 height 34
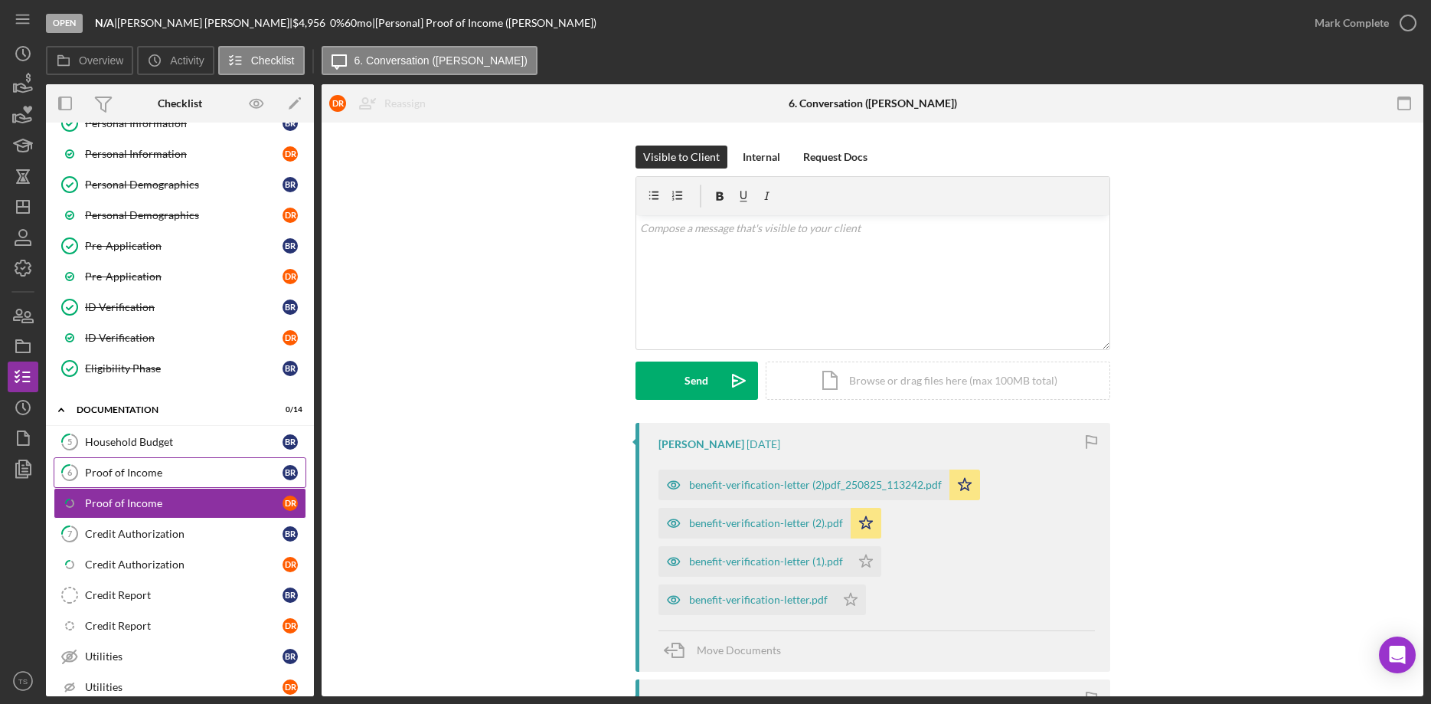
scroll to position [312, 0]
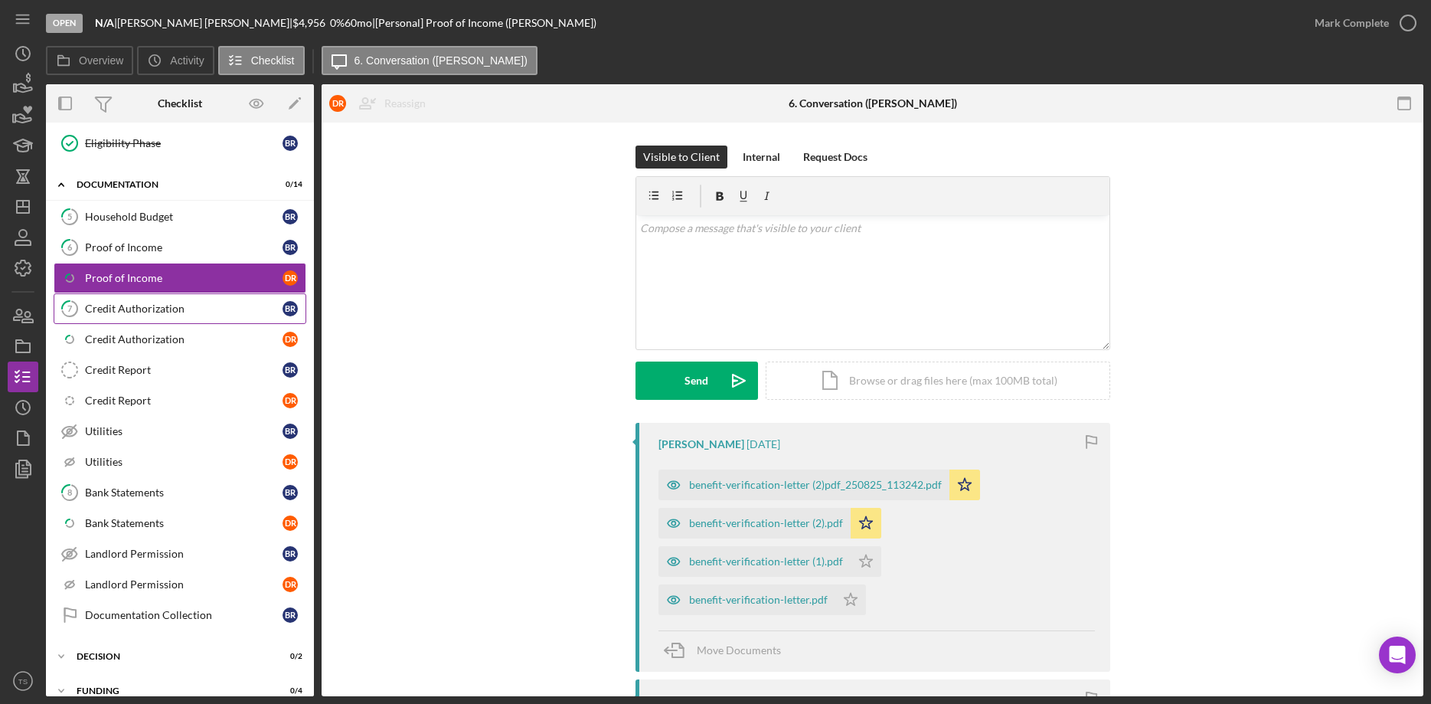
click at [133, 307] on div "Credit Authorization" at bounding box center [184, 308] width 198 height 12
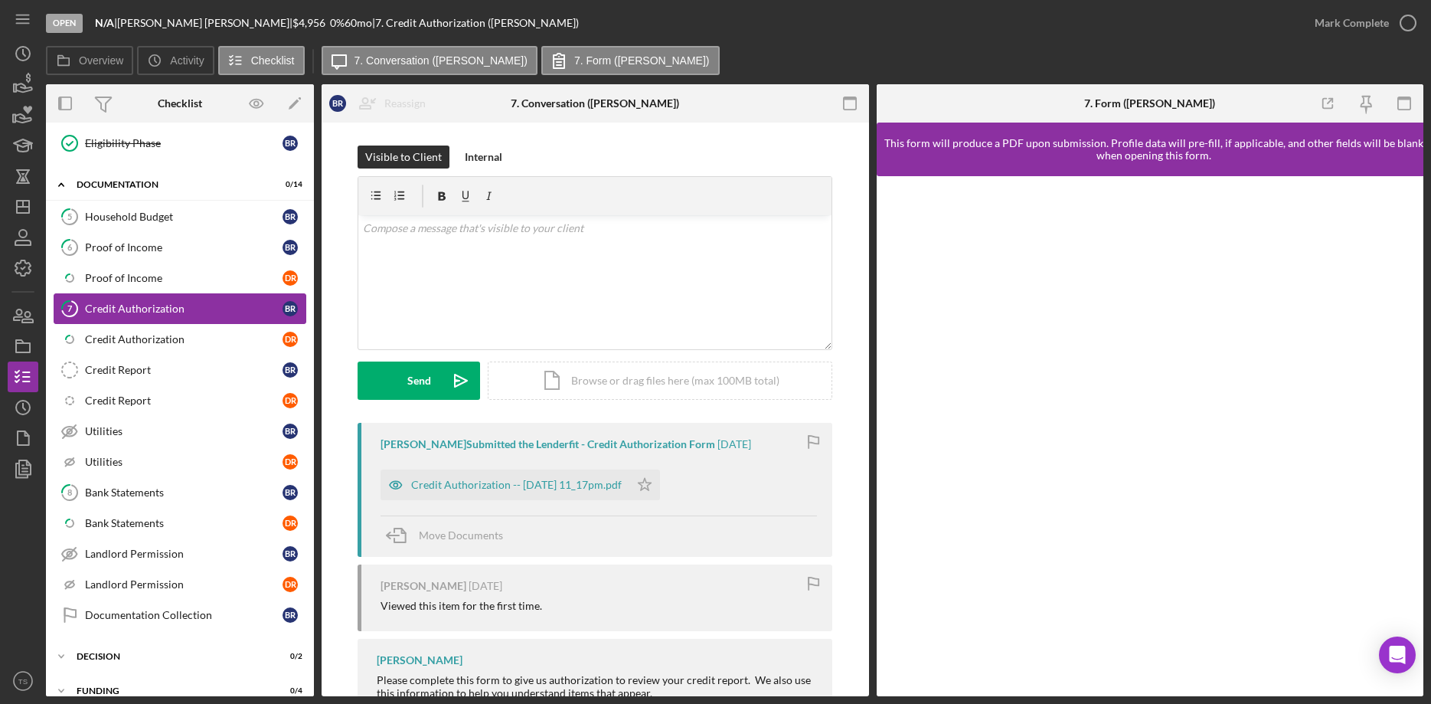
scroll to position [52, 0]
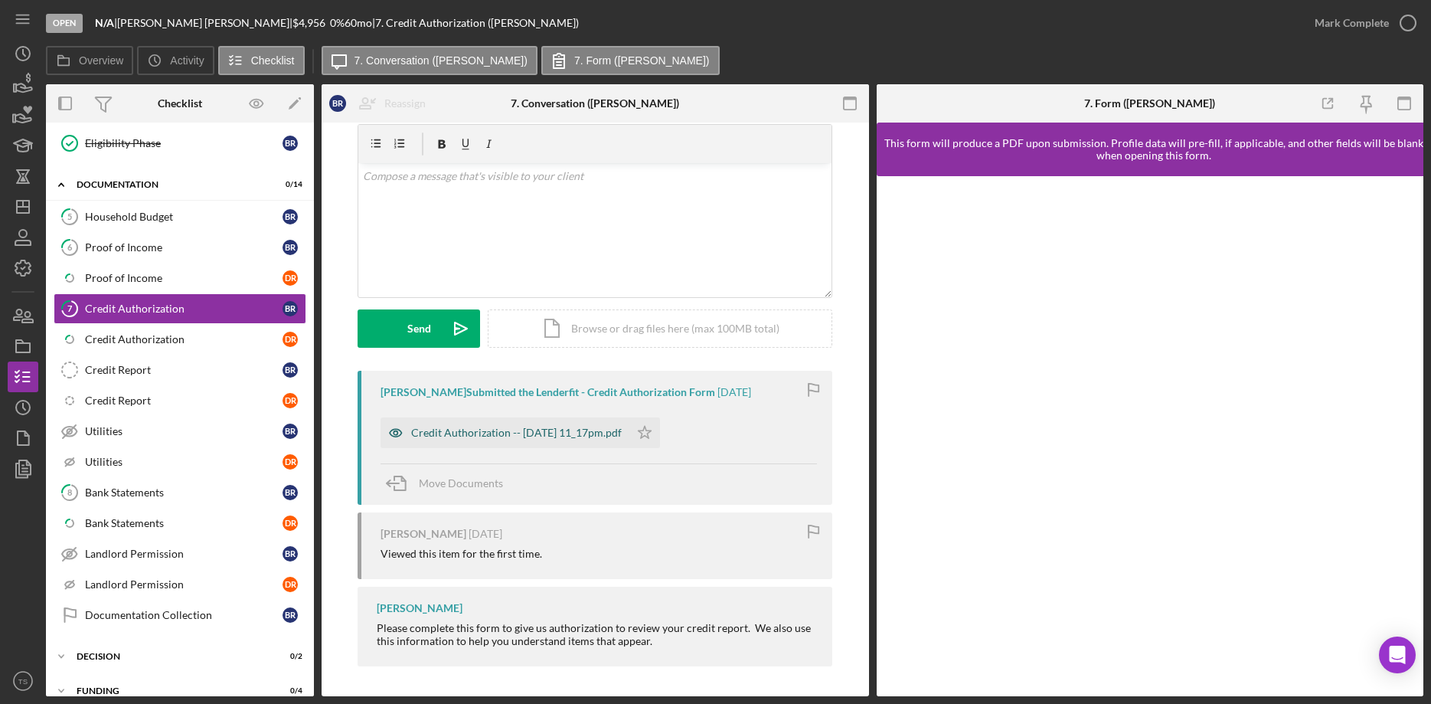
click at [548, 430] on div "Credit Authorization -- [DATE] 11_17pm.pdf" at bounding box center [516, 432] width 211 height 12
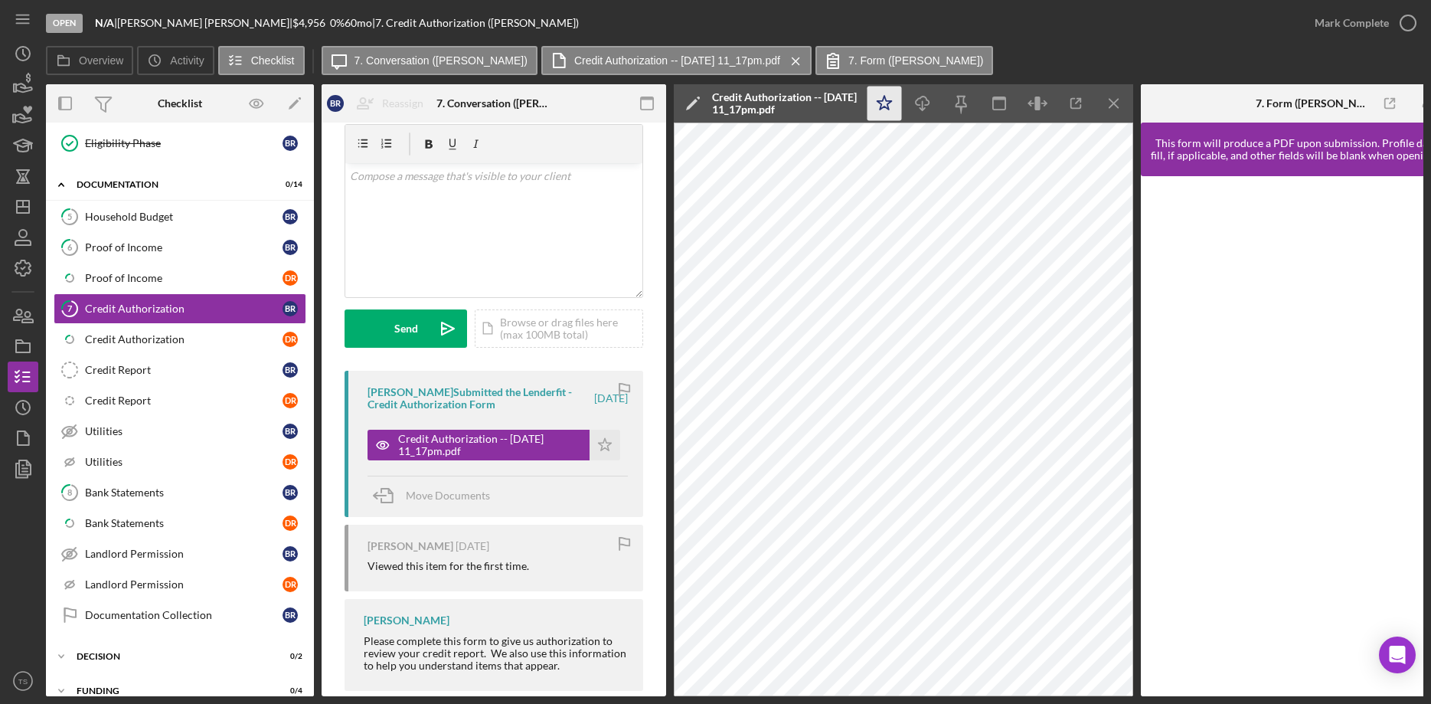
click at [880, 101] on polygon "button" at bounding box center [884, 103] width 15 height 14
click at [923, 106] on line "button" at bounding box center [923, 105] width 0 height 8
click at [144, 342] on div "Credit Authorization" at bounding box center [184, 339] width 198 height 12
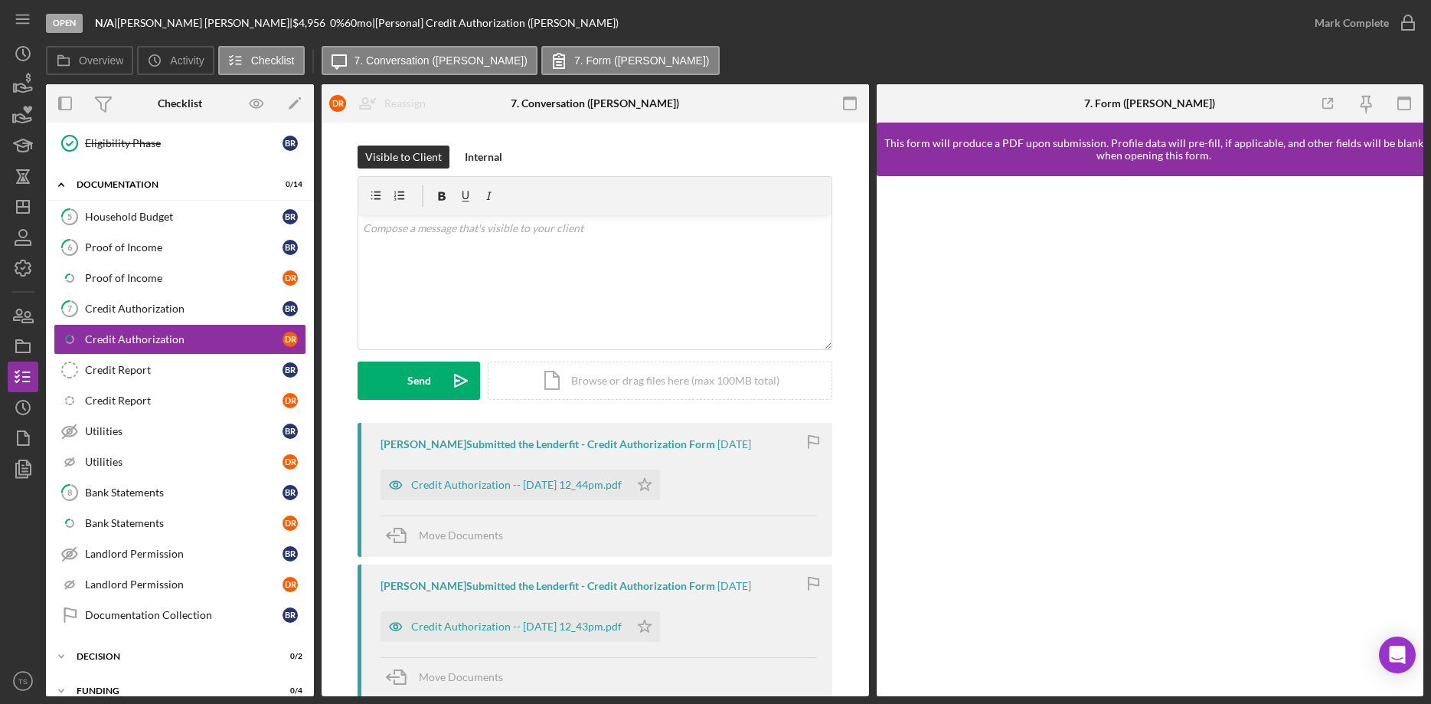
scroll to position [52, 0]
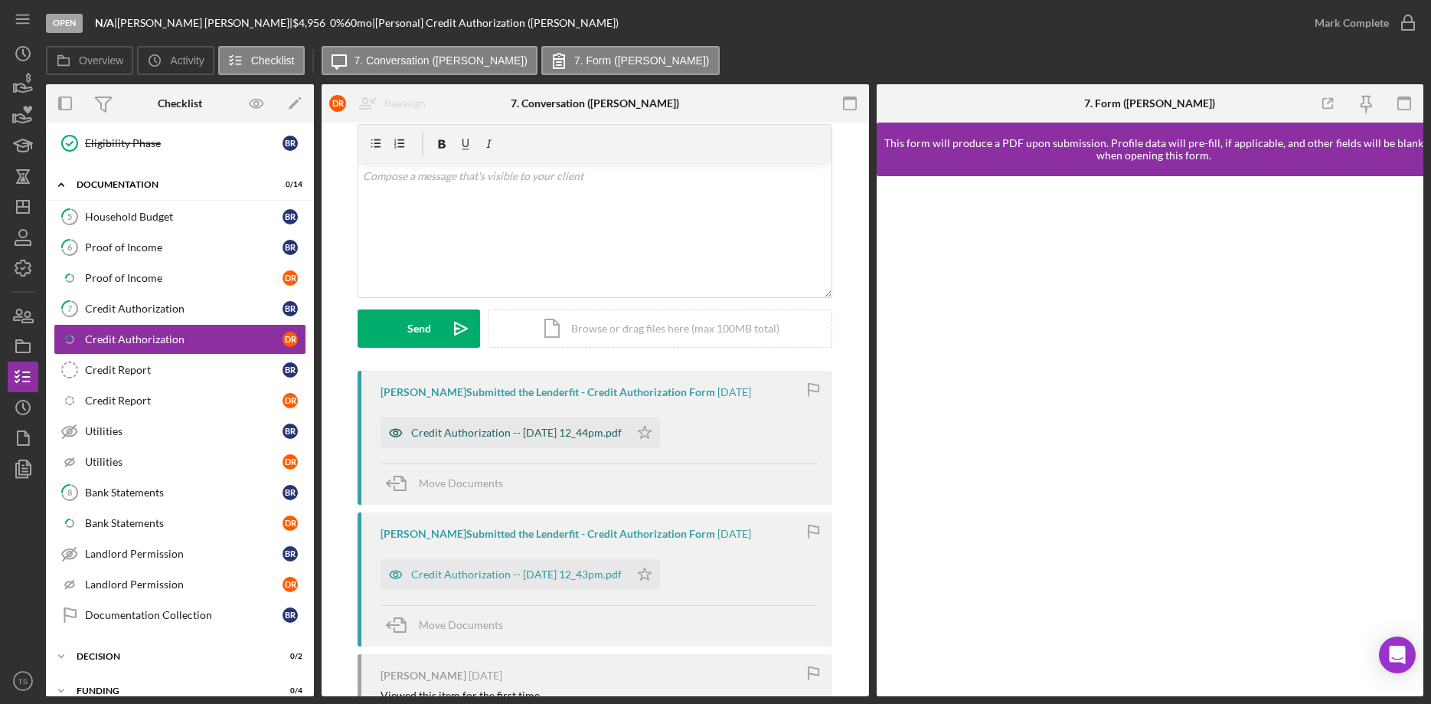
click at [536, 429] on div "Credit Authorization -- [DATE] 12_44pm.pdf" at bounding box center [516, 432] width 211 height 12
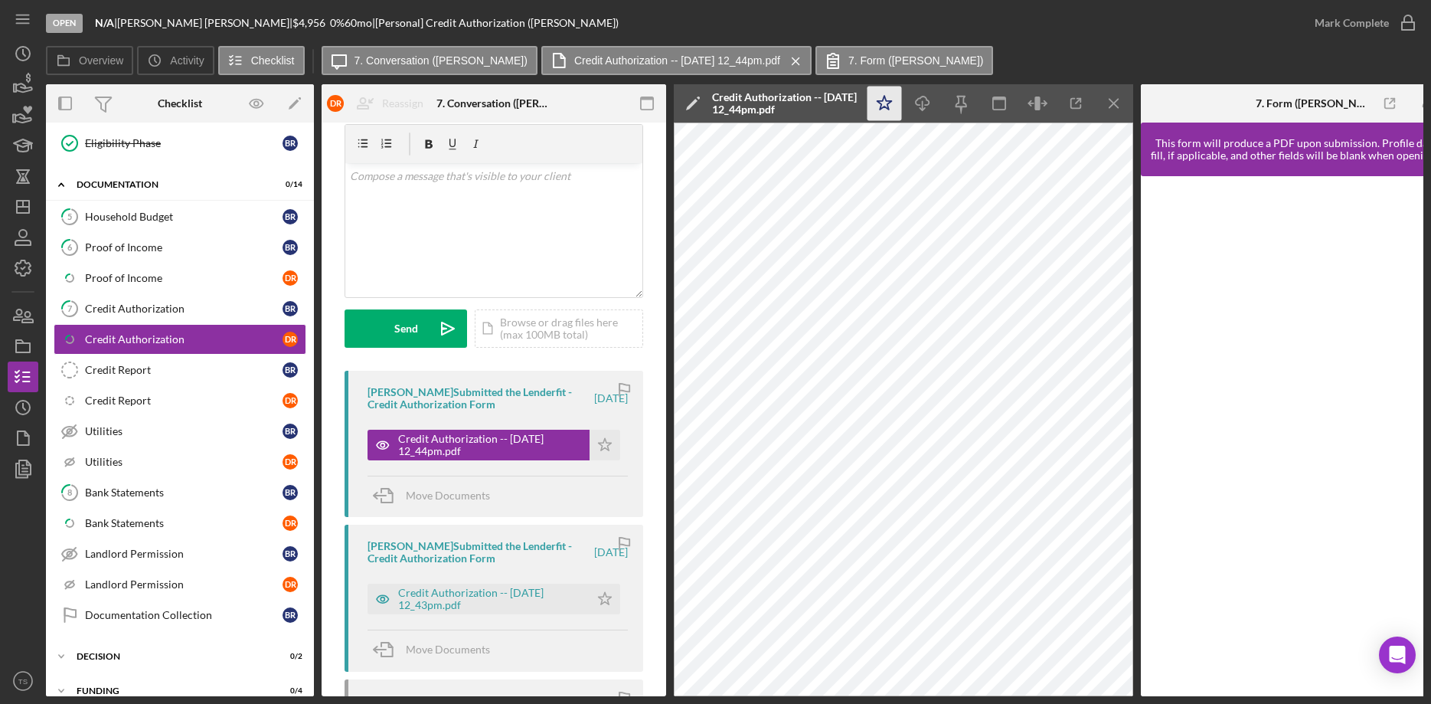
click at [887, 103] on icon "Icon/Star" at bounding box center [884, 104] width 34 height 34
click at [919, 103] on icon "Icon/Download" at bounding box center [923, 104] width 34 height 34
click at [1110, 102] on icon "Icon/Menu Close" at bounding box center [1114, 104] width 34 height 34
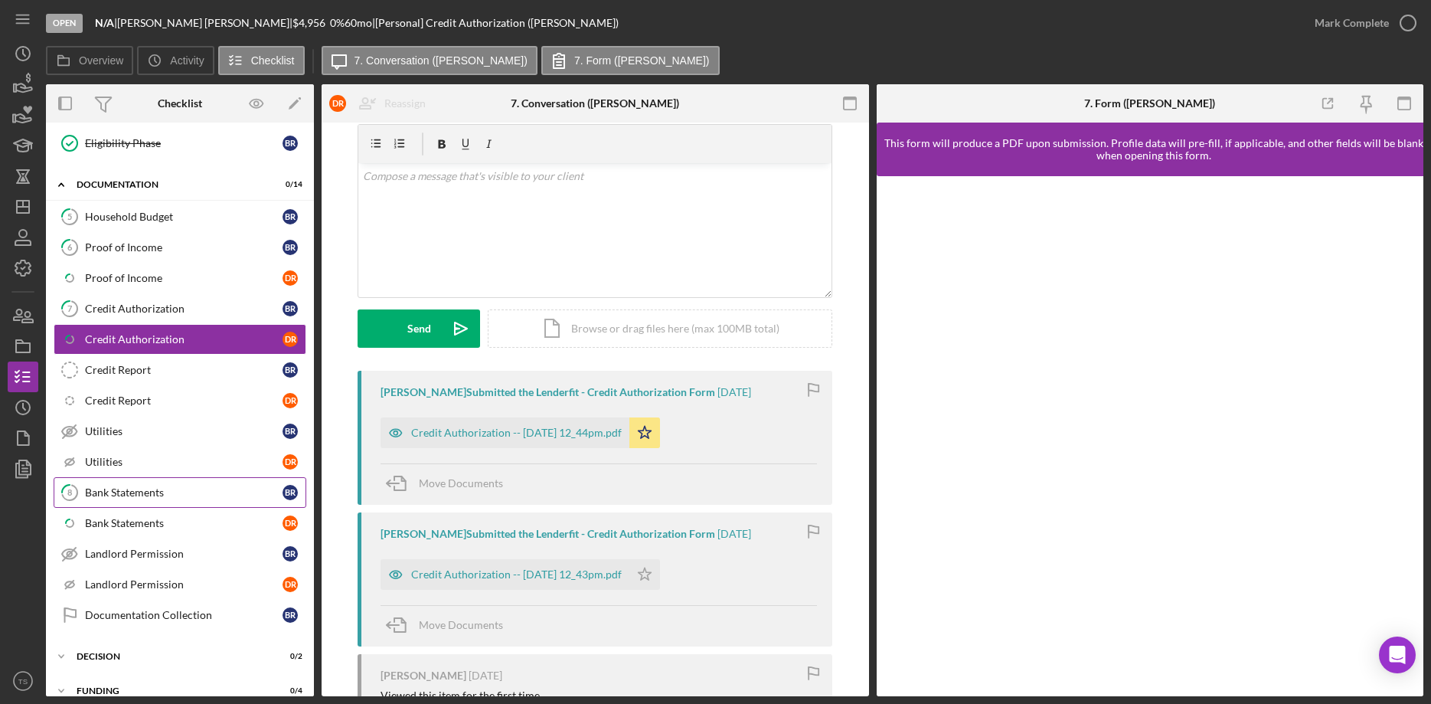
click at [133, 493] on div "Bank Statements" at bounding box center [184, 492] width 198 height 12
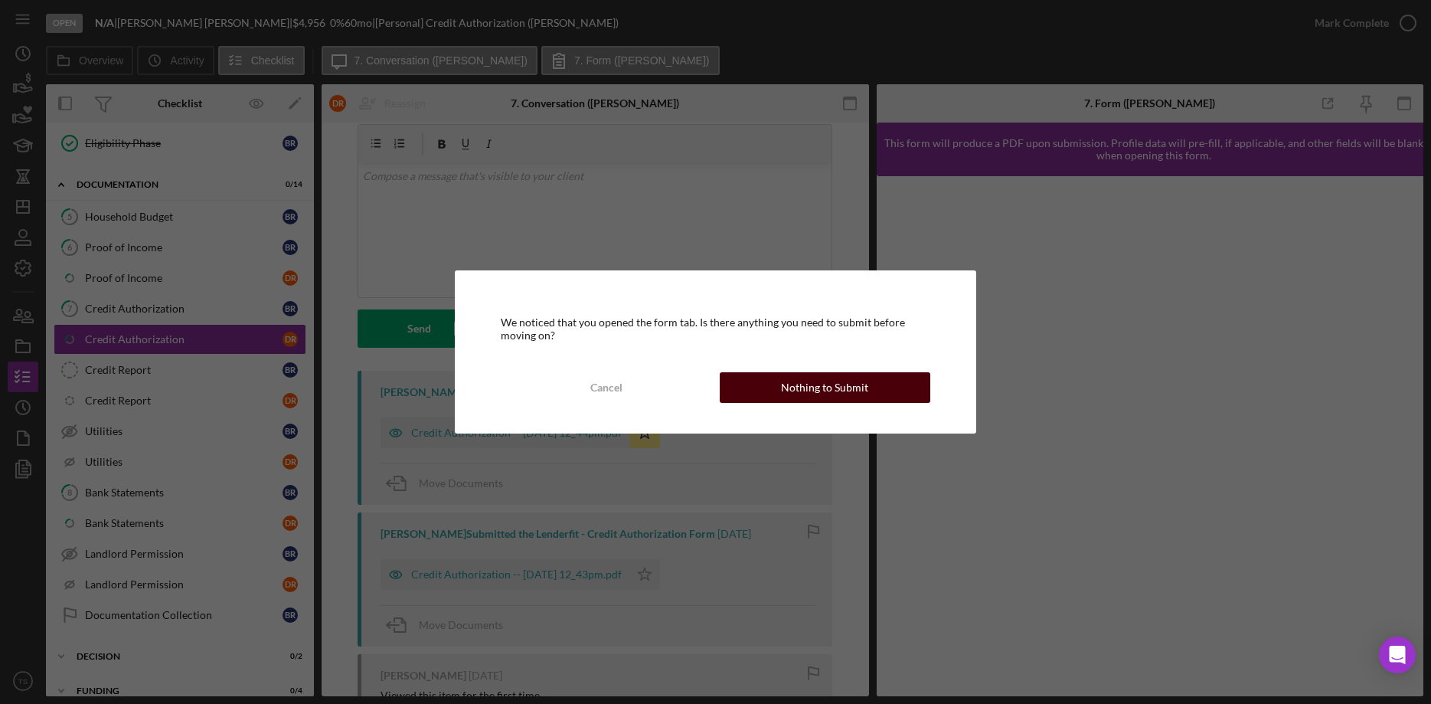
click at [798, 385] on div "Nothing to Submit" at bounding box center [824, 387] width 87 height 31
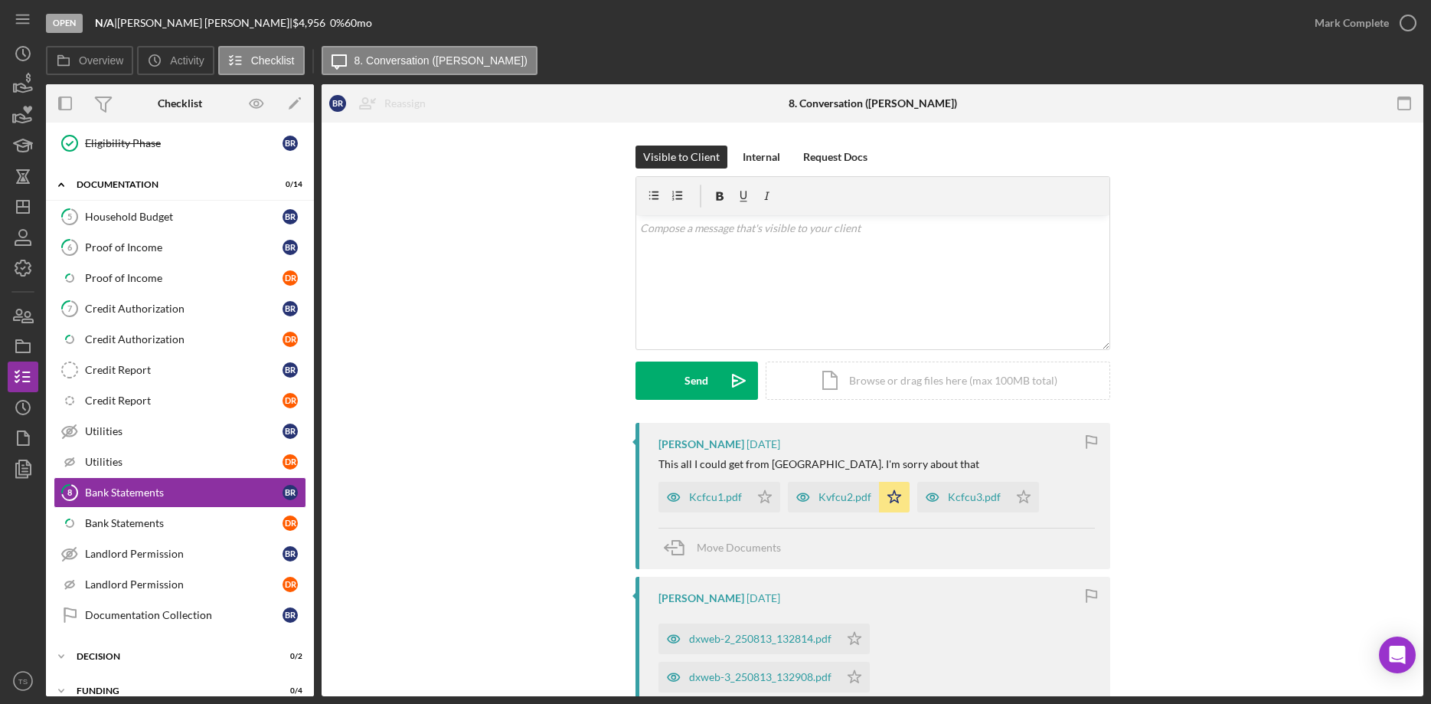
scroll to position [52, 0]
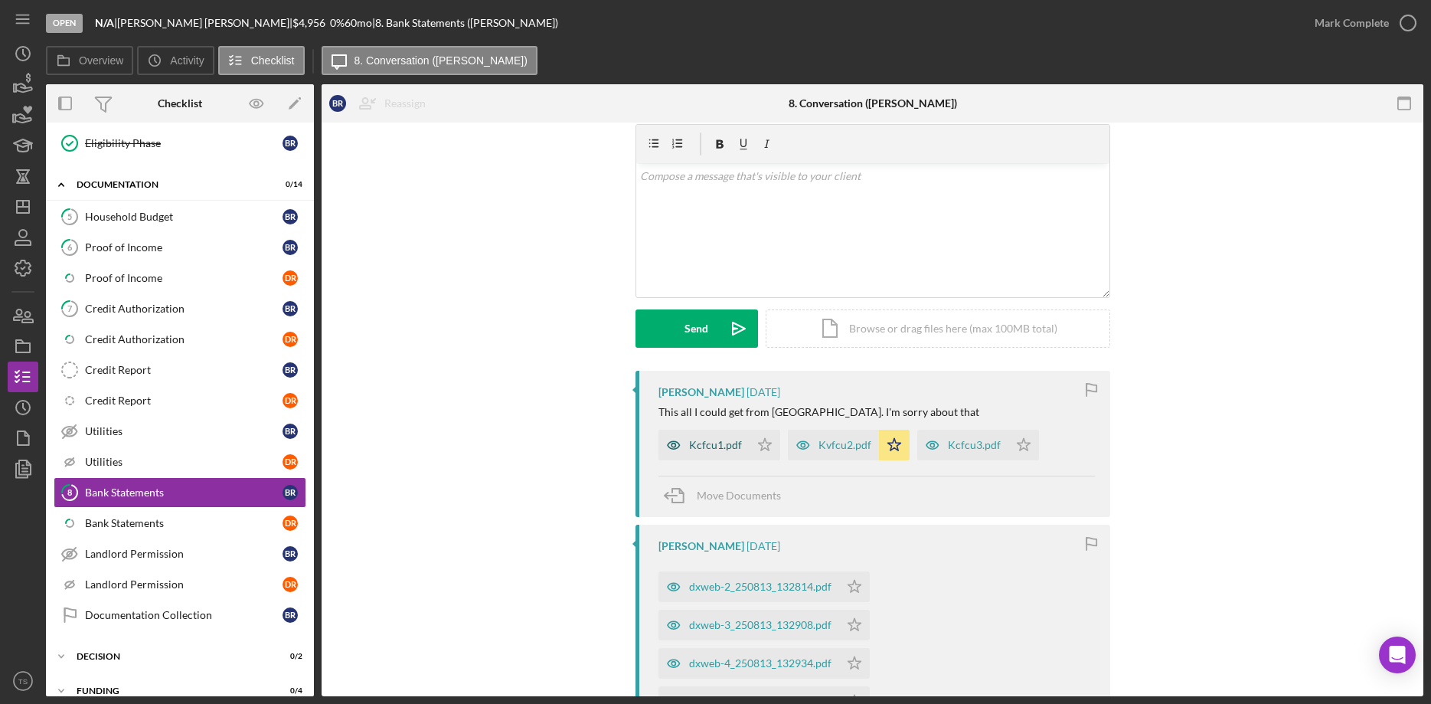
click at [717, 448] on div "Kcfcu1.pdf" at bounding box center [715, 445] width 53 height 12
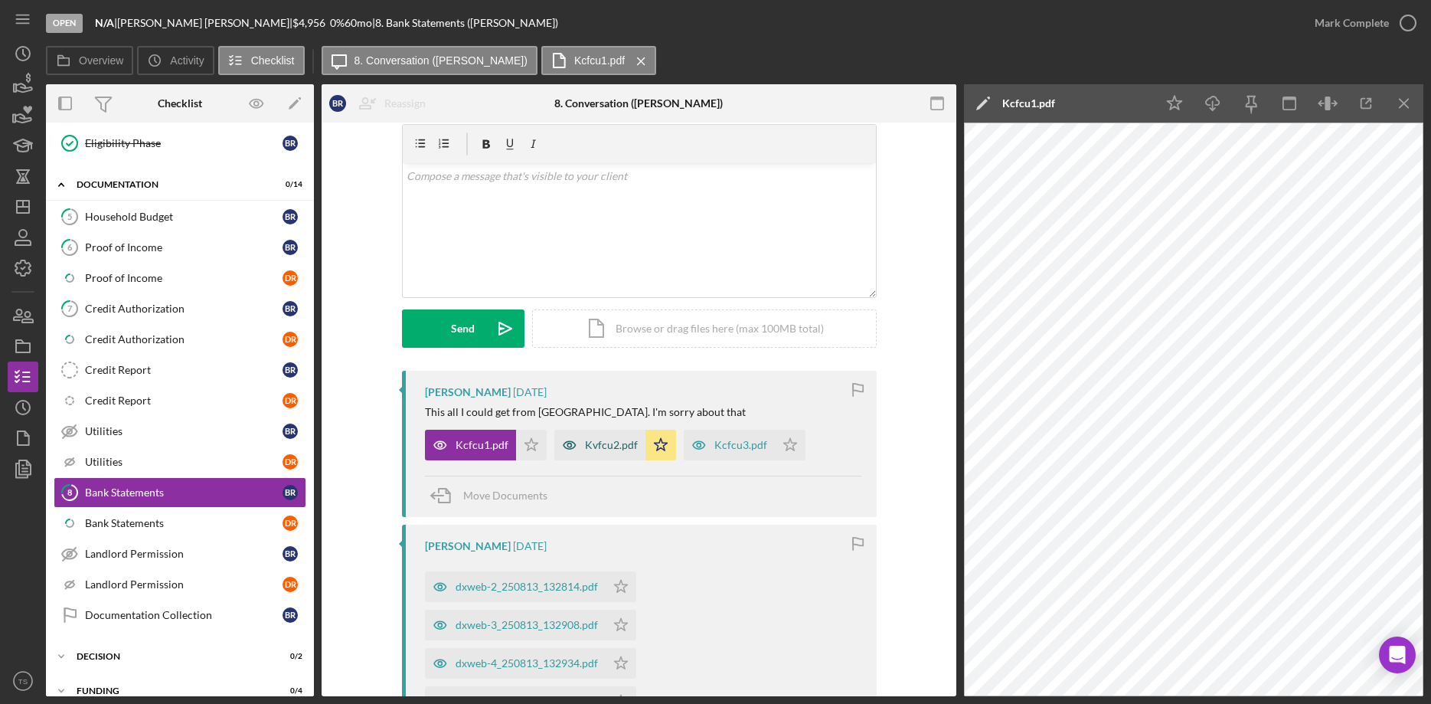
click at [606, 449] on div "Kvfcu2.pdf" at bounding box center [611, 445] width 53 height 12
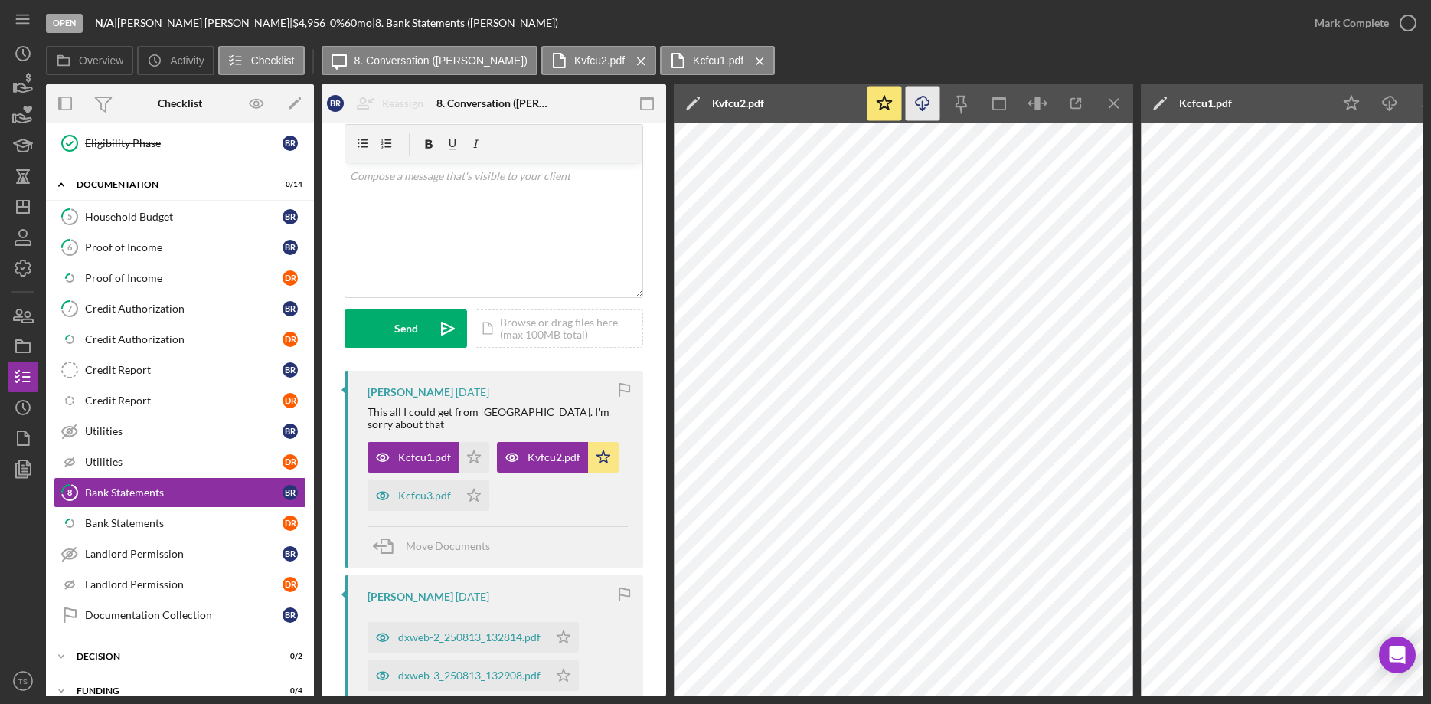
click at [925, 102] on icon "Icon/Download" at bounding box center [923, 104] width 34 height 34
click at [1112, 100] on icon "Icon/Menu Close" at bounding box center [1114, 104] width 34 height 34
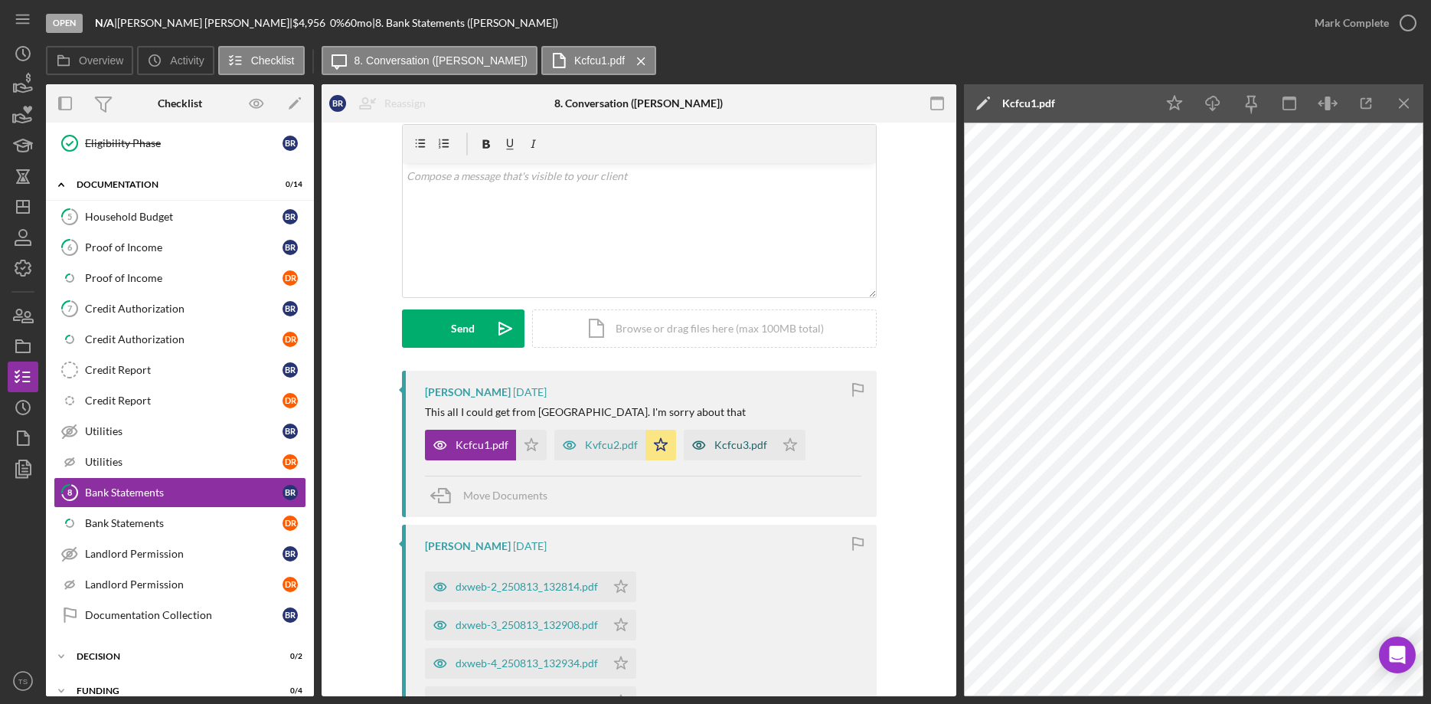
click at [742, 449] on div "Kcfcu3.pdf" at bounding box center [740, 445] width 53 height 12
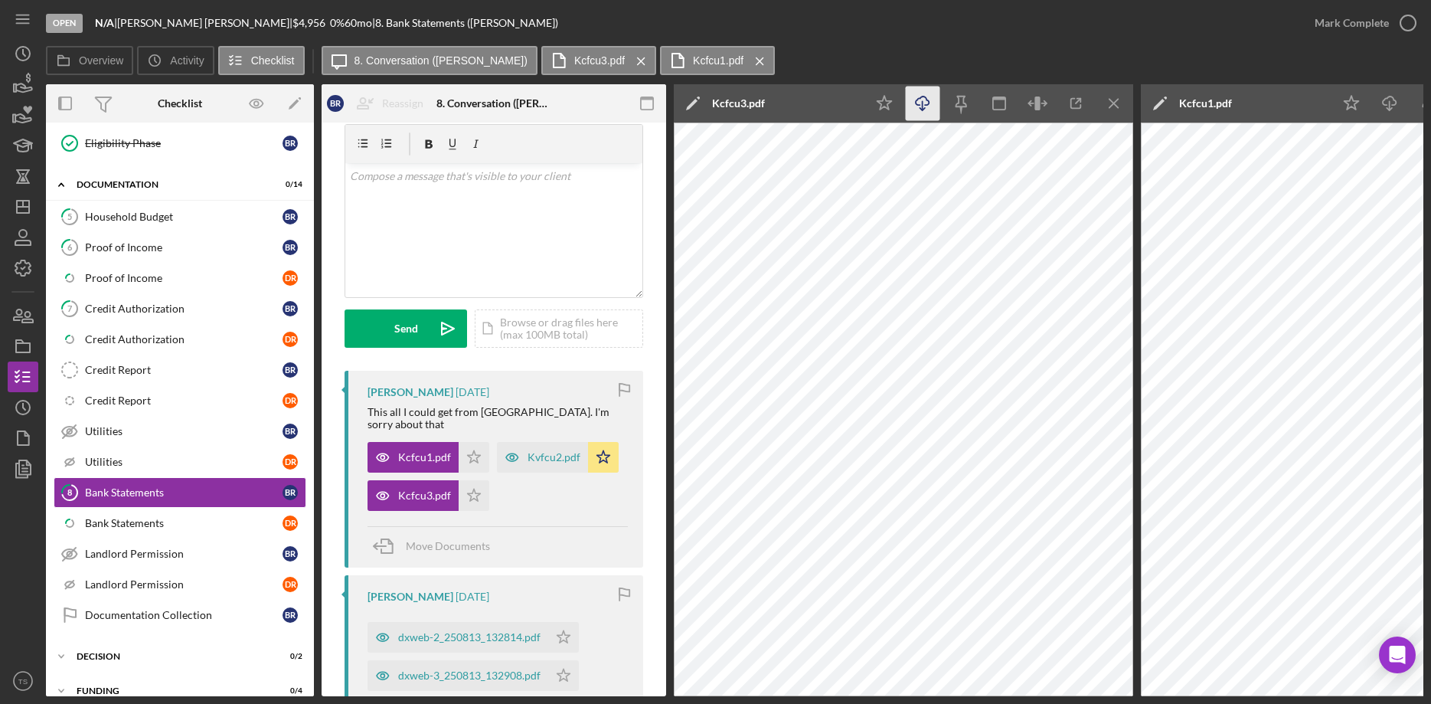
click at [923, 106] on icon "Icon/Download" at bounding box center [923, 104] width 34 height 34
click at [891, 103] on icon "Icon/Star" at bounding box center [884, 104] width 34 height 34
click at [469, 442] on icon "Icon/Star" at bounding box center [474, 457] width 31 height 31
click at [1124, 96] on icon "Icon/Menu Close" at bounding box center [1114, 104] width 34 height 34
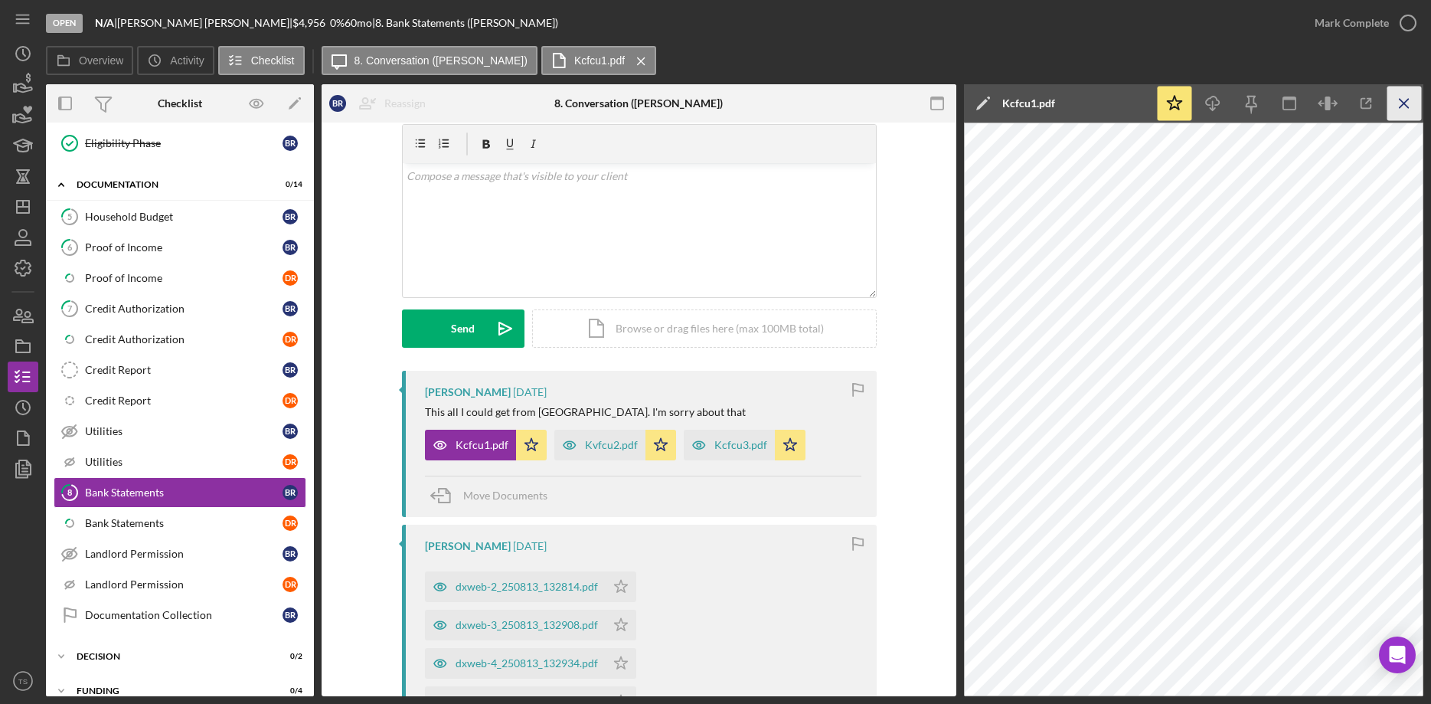
click at [1396, 96] on icon "Icon/Menu Close" at bounding box center [1404, 104] width 34 height 34
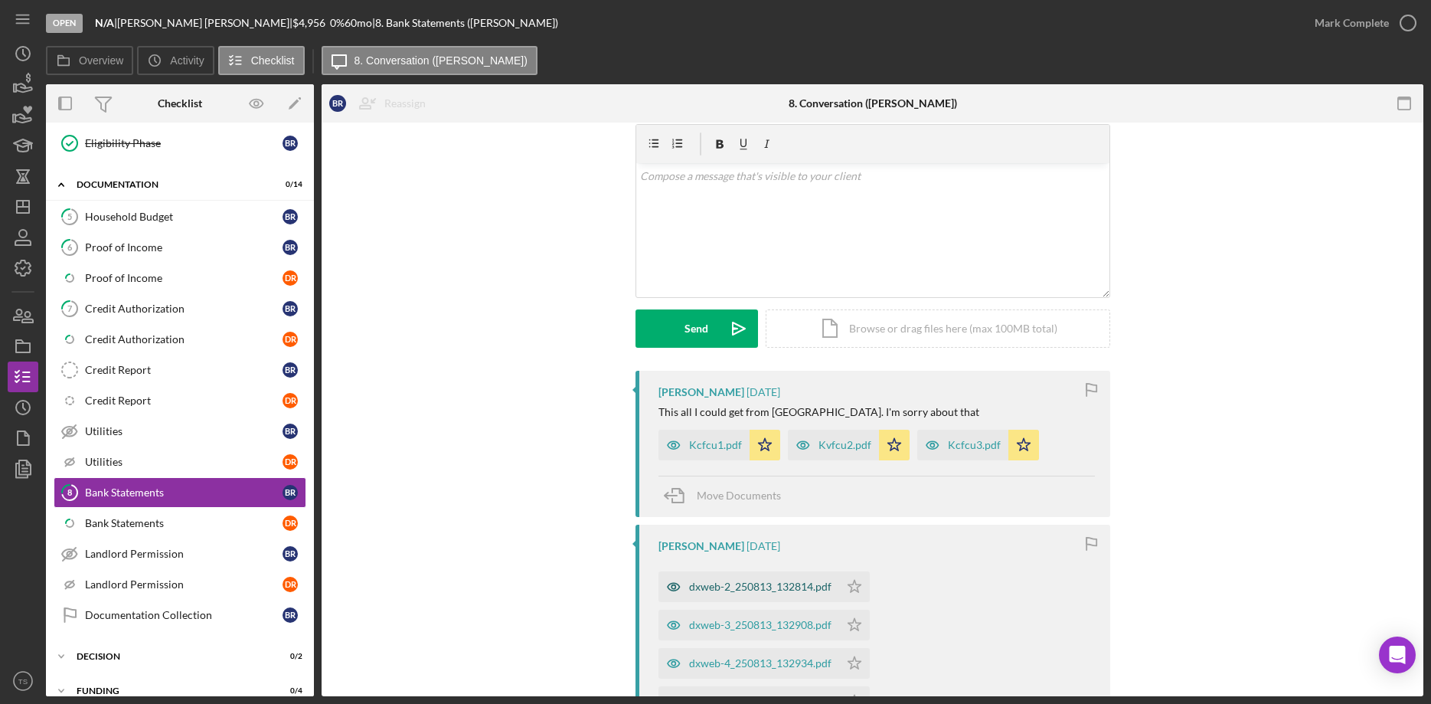
click at [737, 589] on div "dxweb-2_250813_132814.pdf" at bounding box center [760, 586] width 142 height 12
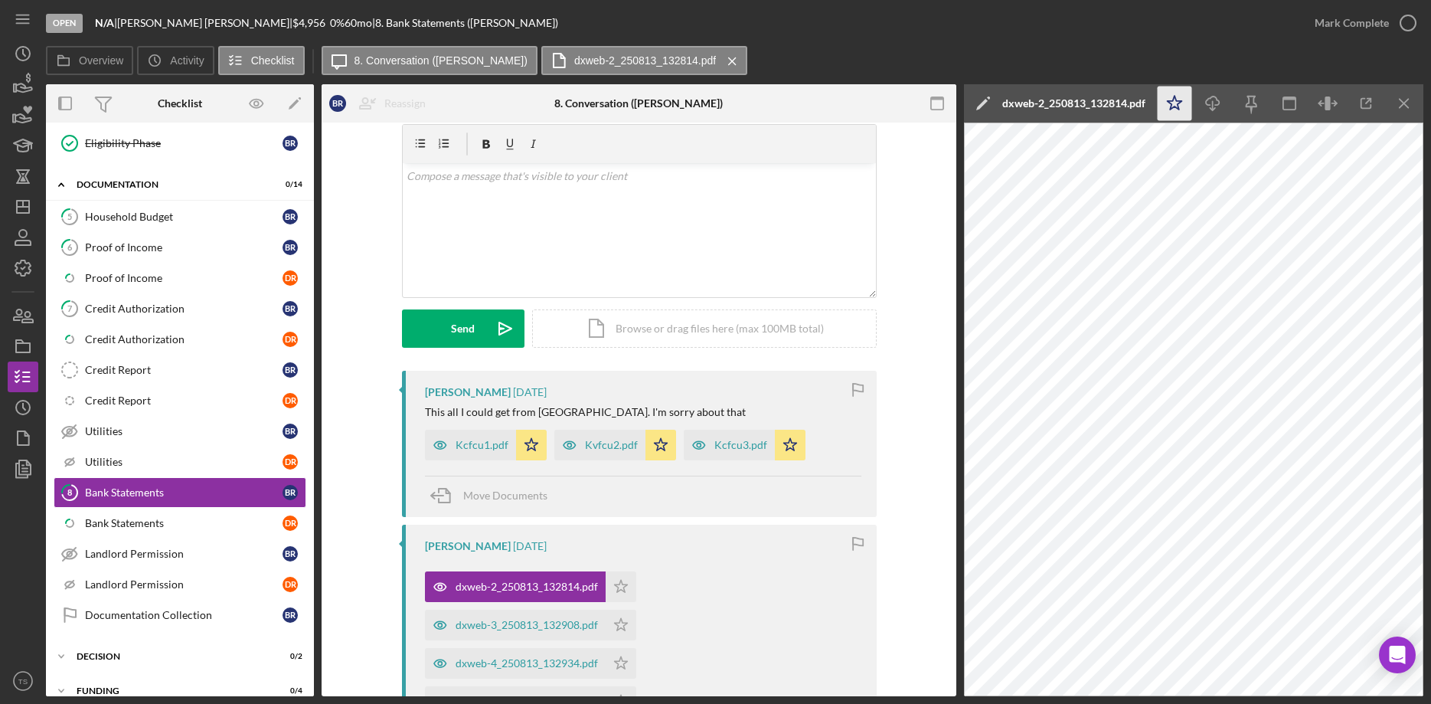
click at [1173, 103] on icon "Icon/Star" at bounding box center [1175, 104] width 34 height 34
click at [1213, 106] on line "button" at bounding box center [1213, 105] width 0 height 8
click at [1413, 97] on icon "Icon/Menu Close" at bounding box center [1404, 104] width 34 height 34
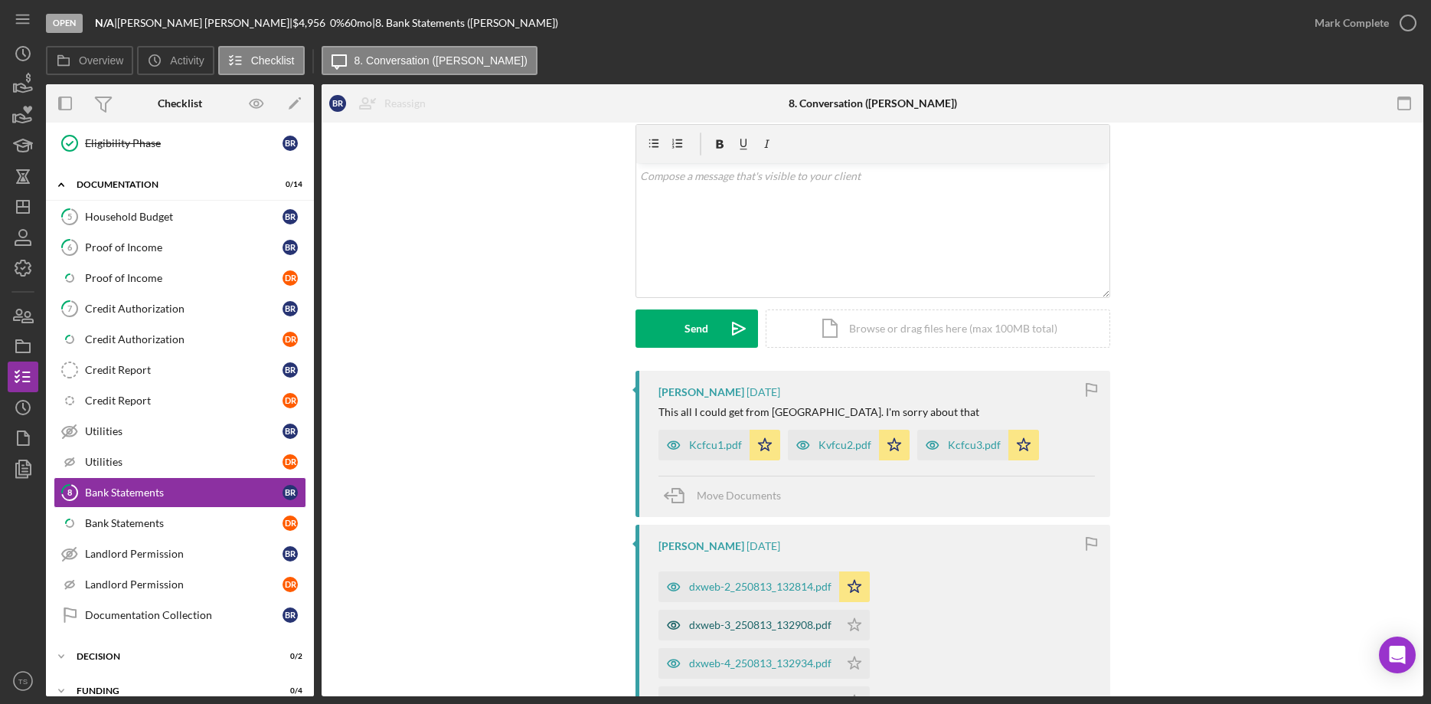
click at [768, 627] on div "dxweb-3_250813_132908.pdf" at bounding box center [760, 625] width 142 height 12
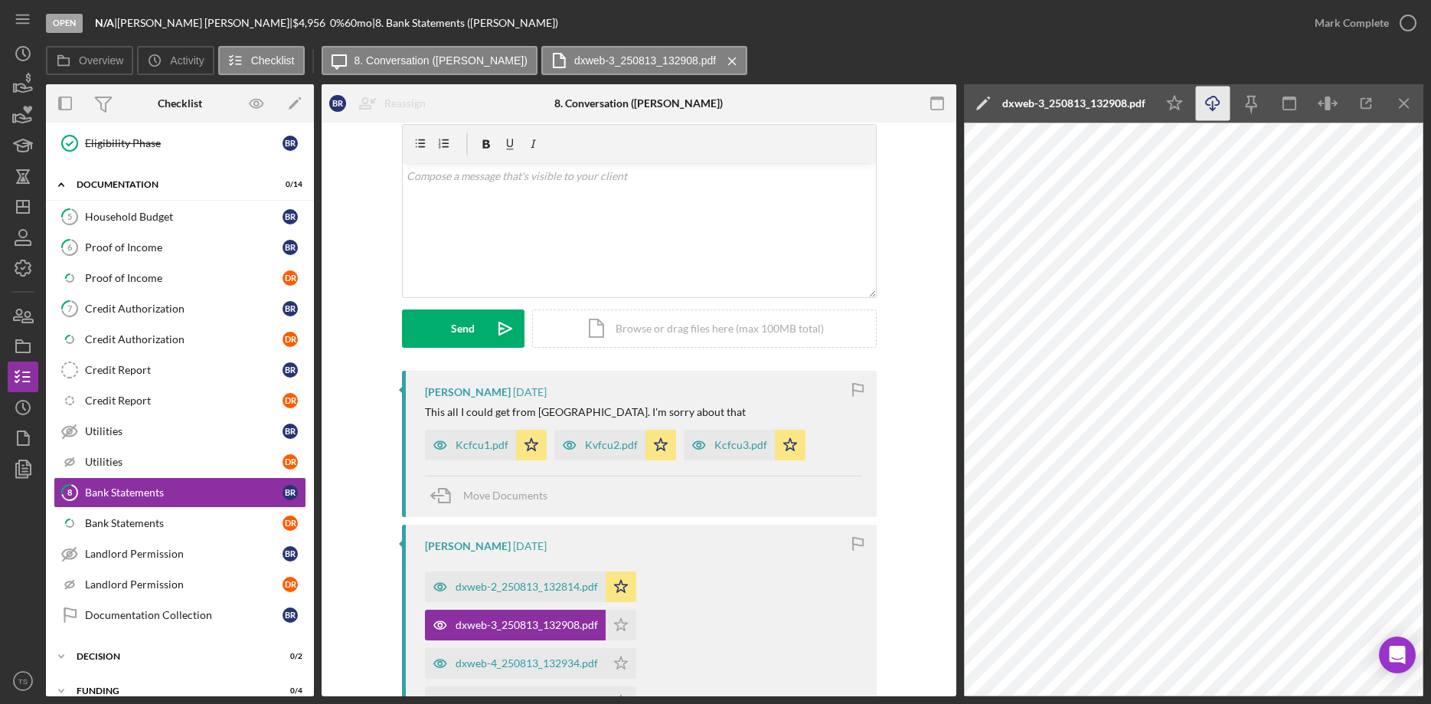
click at [1216, 103] on icon "Icon/Download" at bounding box center [1213, 104] width 34 height 34
click at [1170, 106] on icon "Icon/Star" at bounding box center [1175, 104] width 34 height 34
click at [1407, 104] on icon "Icon/Menu Close" at bounding box center [1404, 104] width 34 height 34
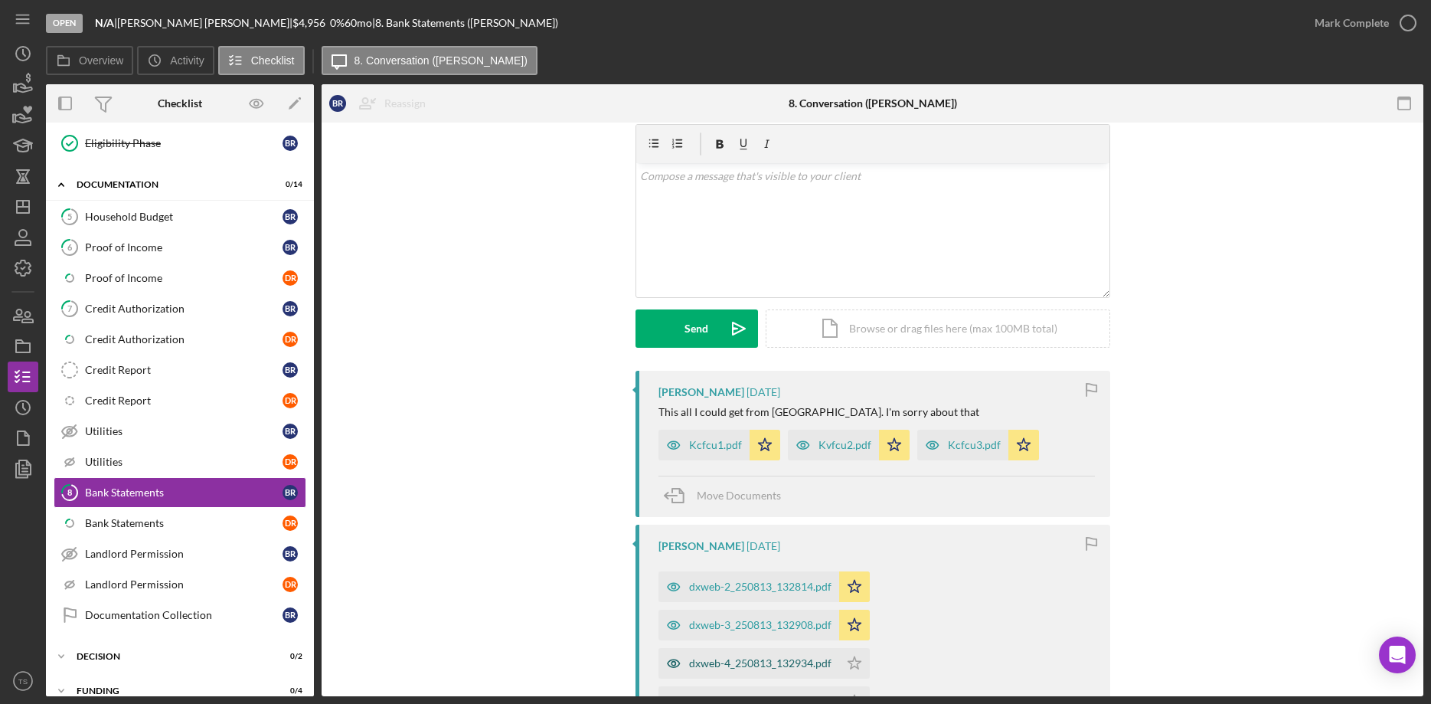
click at [818, 665] on div "dxweb-4_250813_132934.pdf" at bounding box center [760, 663] width 142 height 12
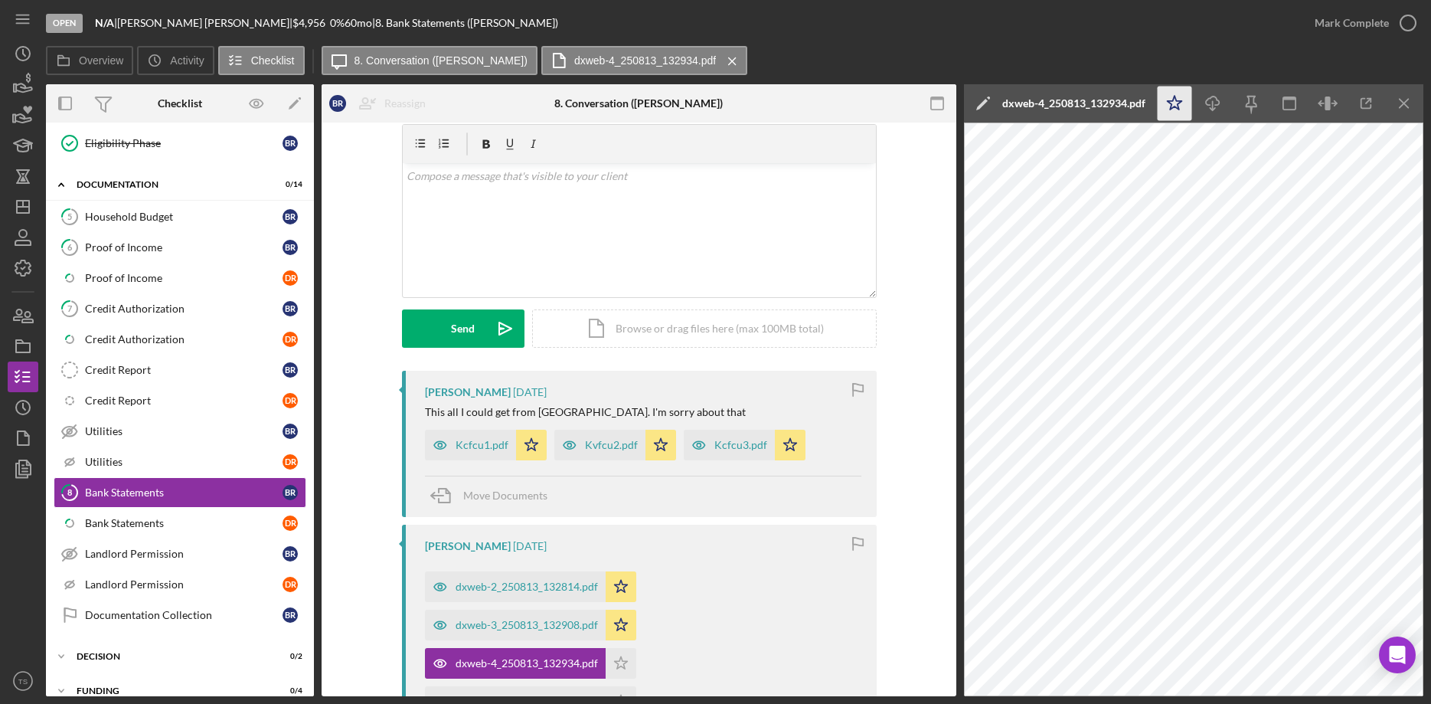
click at [1172, 105] on icon "Icon/Star" at bounding box center [1175, 104] width 34 height 34
click at [1216, 103] on icon "Icon/Download" at bounding box center [1213, 104] width 34 height 34
click at [1406, 109] on icon "Icon/Menu Close" at bounding box center [1404, 104] width 34 height 34
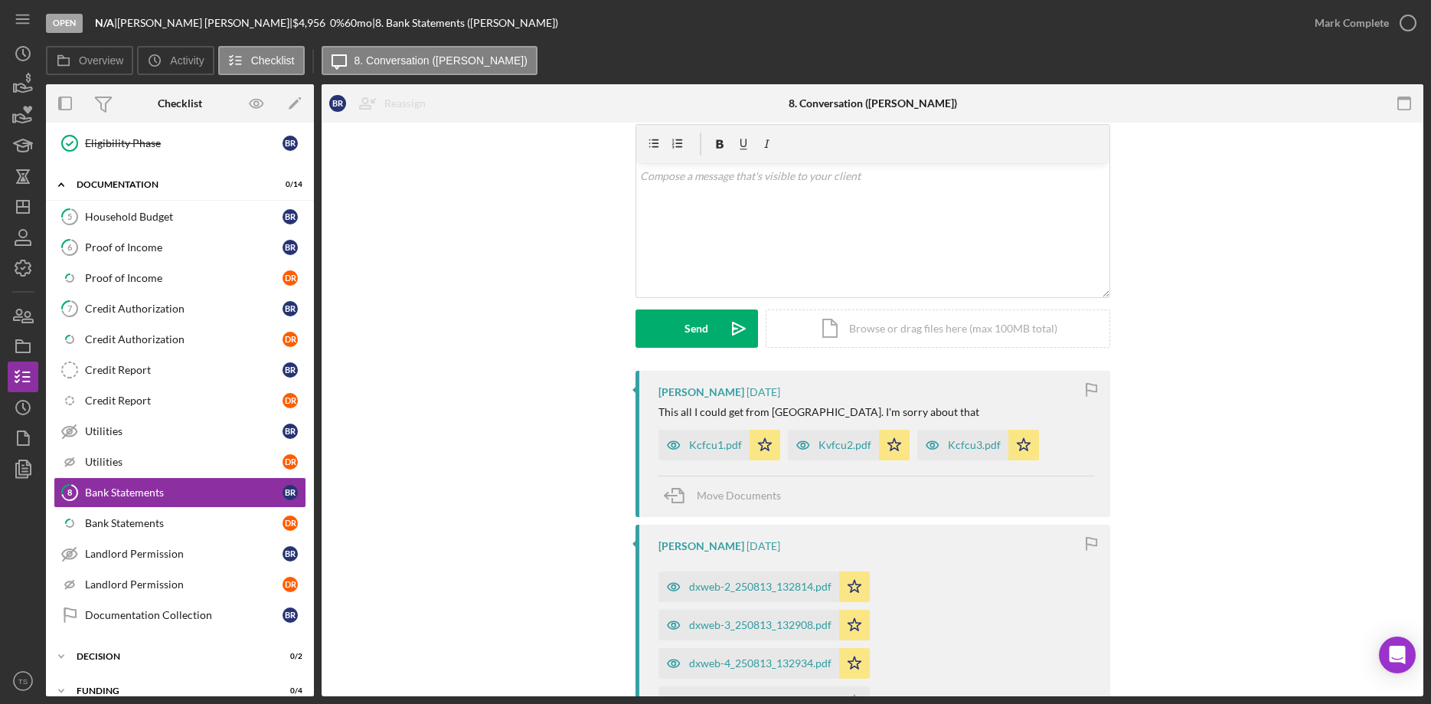
scroll to position [359, 0]
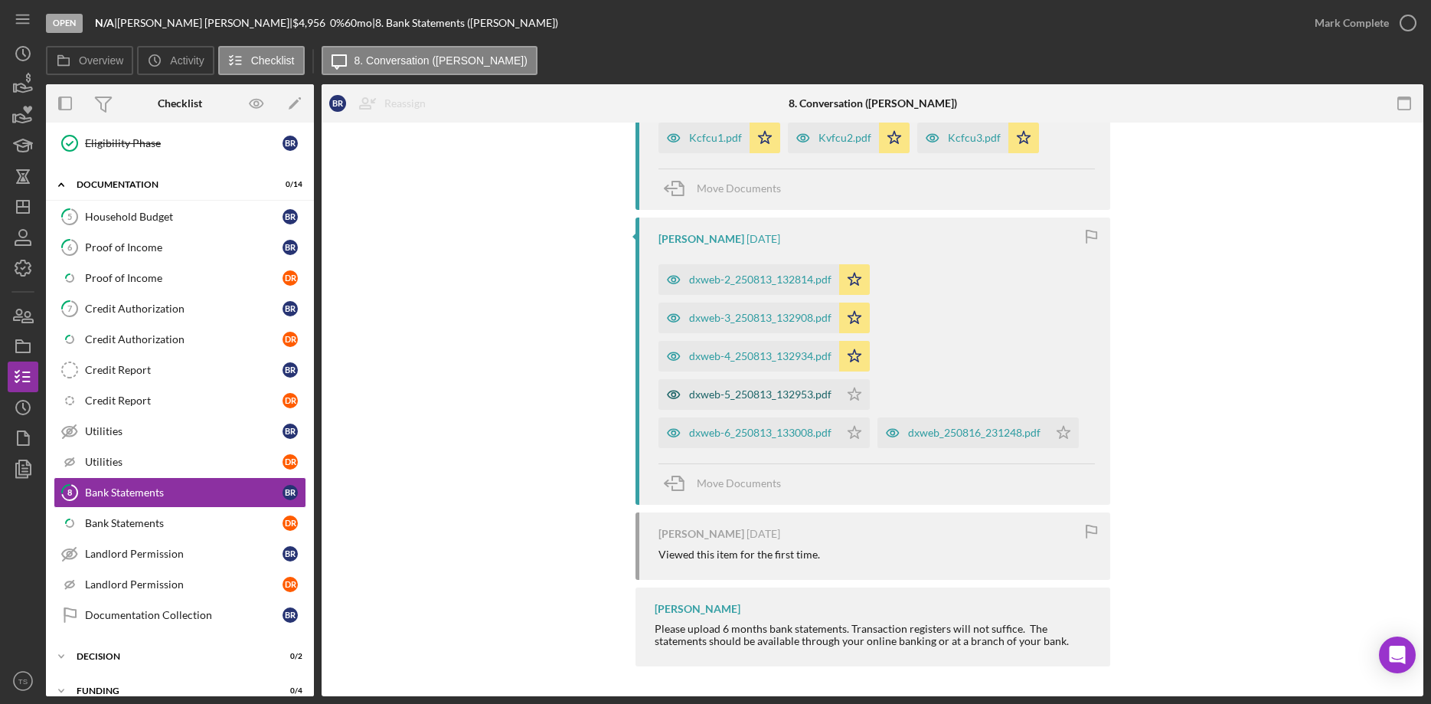
click at [806, 396] on div "dxweb-5_250813_132953.pdf" at bounding box center [760, 394] width 142 height 12
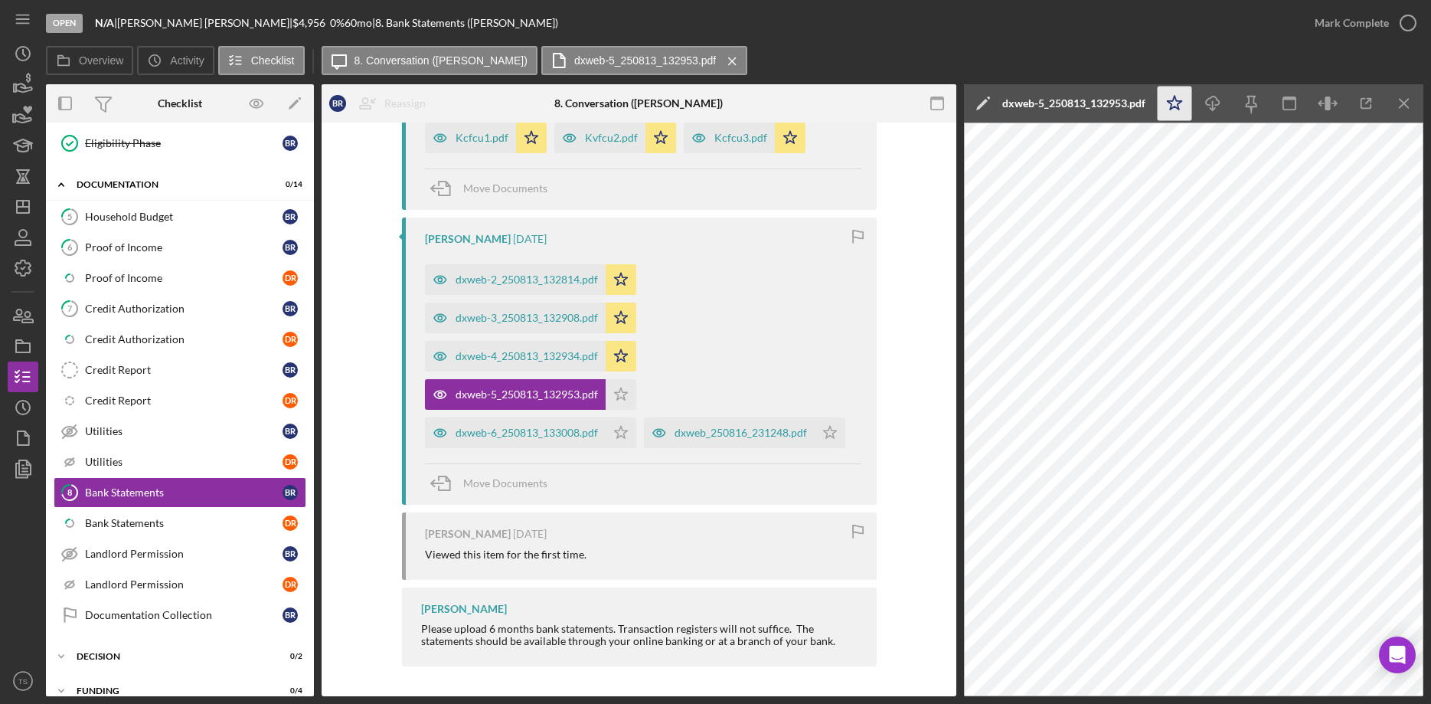
click at [1177, 101] on polygon "button" at bounding box center [1174, 103] width 15 height 14
click at [1211, 100] on icon "Icon/Download" at bounding box center [1213, 104] width 34 height 34
click at [1402, 102] on line "button" at bounding box center [1403, 103] width 8 height 8
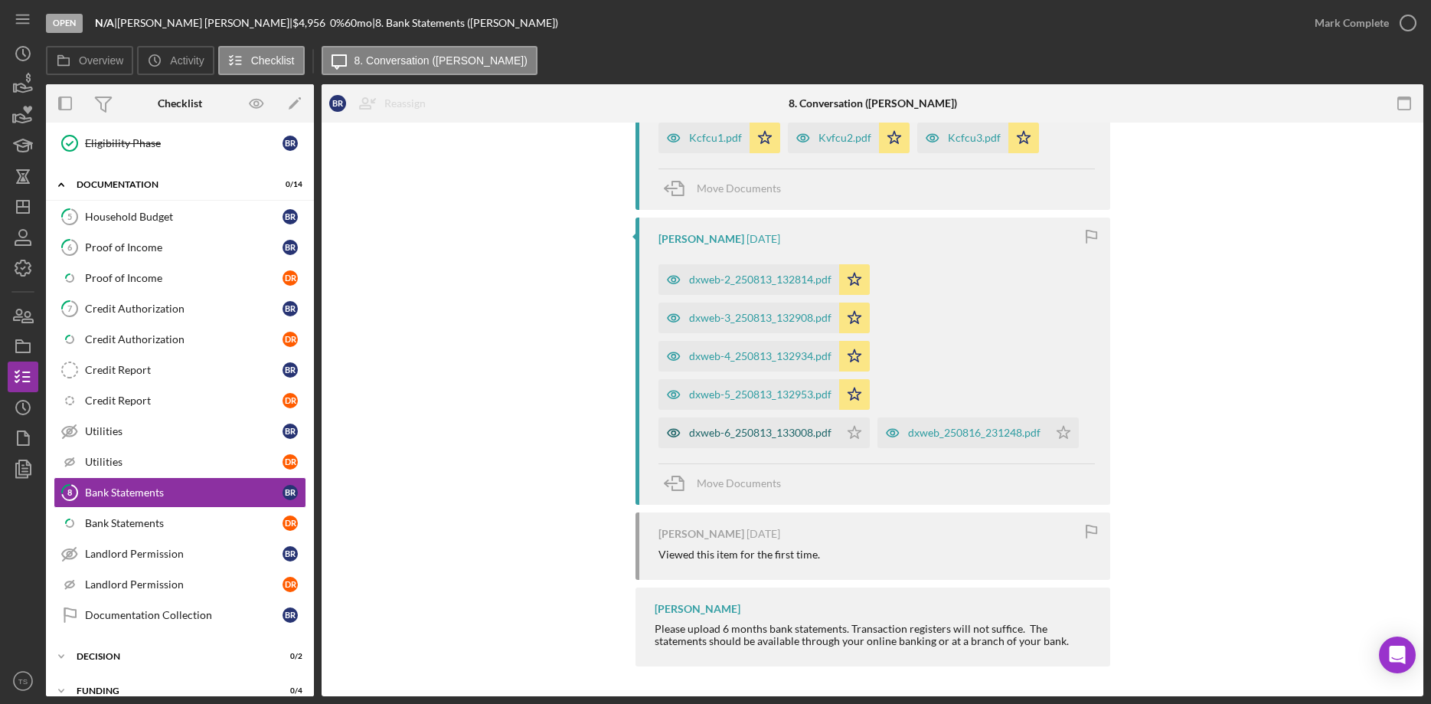
click at [754, 437] on div "dxweb-6_250813_133008.pdf" at bounding box center [760, 432] width 142 height 12
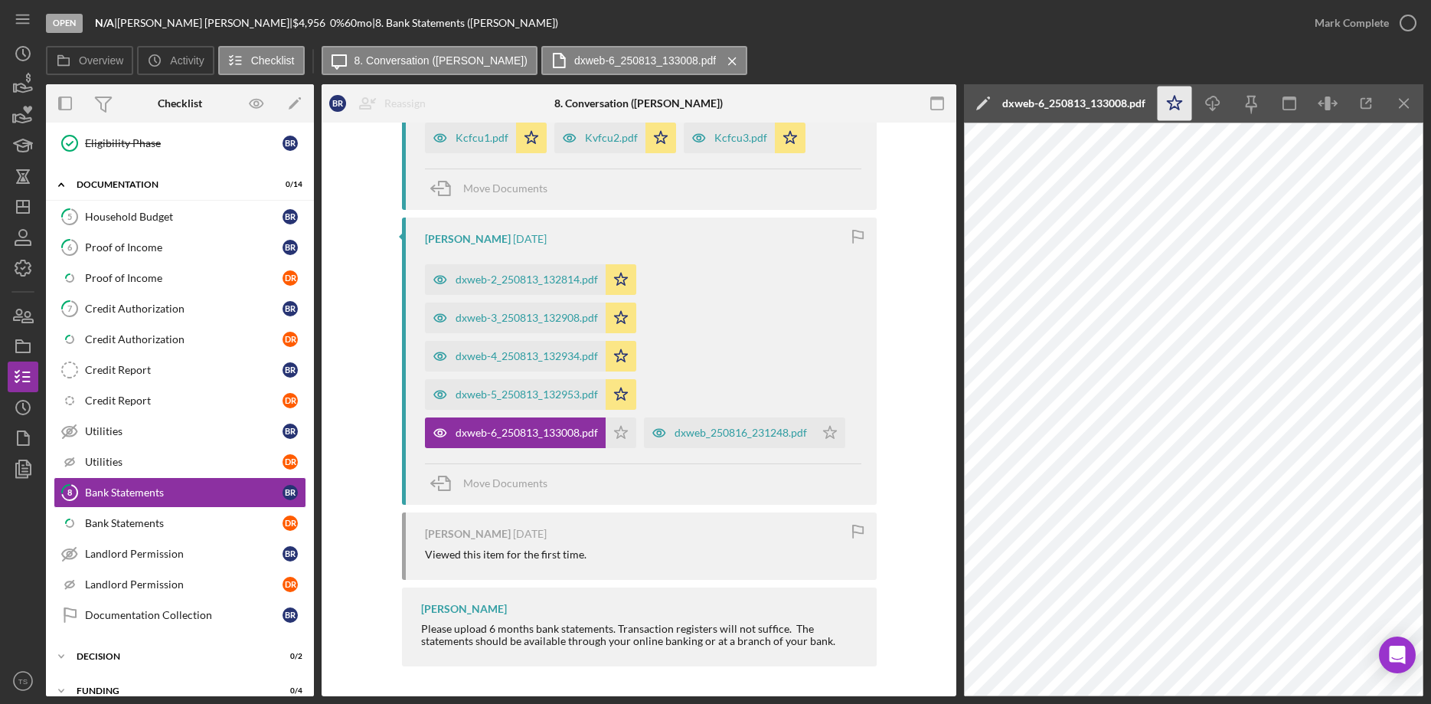
click at [1161, 100] on icon "Icon/Star" at bounding box center [1175, 104] width 34 height 34
click at [1211, 105] on icon "Icon/Download" at bounding box center [1213, 104] width 34 height 34
click at [1403, 104] on line "button" at bounding box center [1403, 103] width 8 height 8
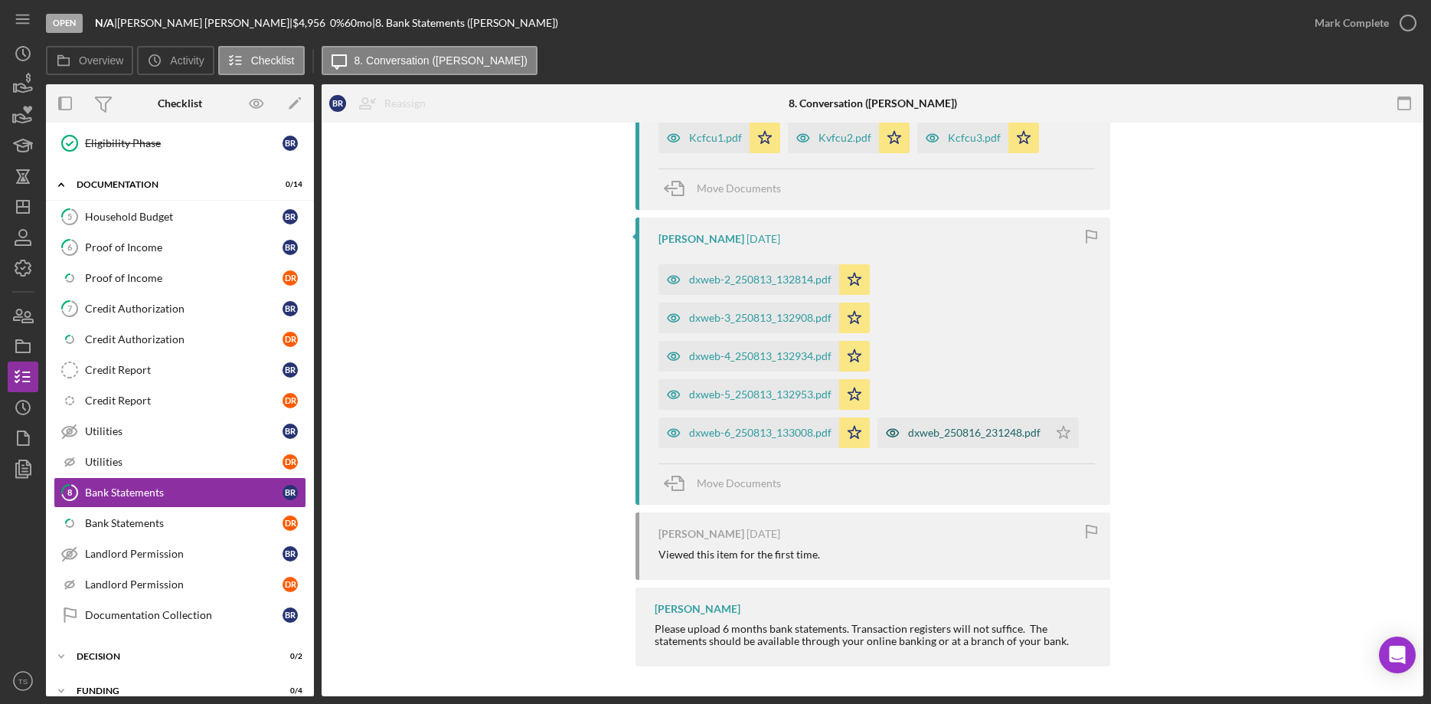
click at [1006, 439] on div "dxweb_250816_231248.pdf" at bounding box center [962, 432] width 171 height 31
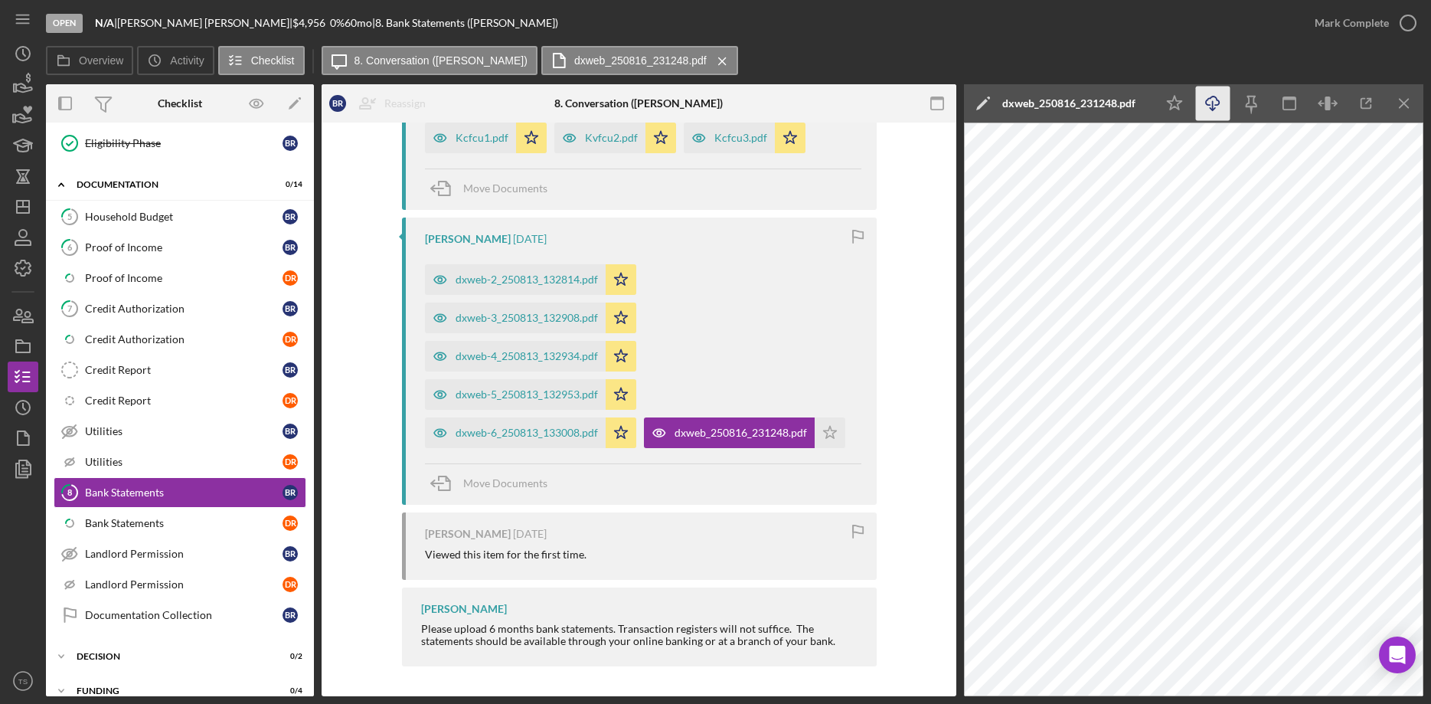
click at [1209, 102] on icon "Icon/Download" at bounding box center [1213, 104] width 34 height 34
click at [831, 430] on icon "Icon/Star" at bounding box center [830, 432] width 31 height 31
click at [1406, 106] on line "button" at bounding box center [1403, 103] width 8 height 8
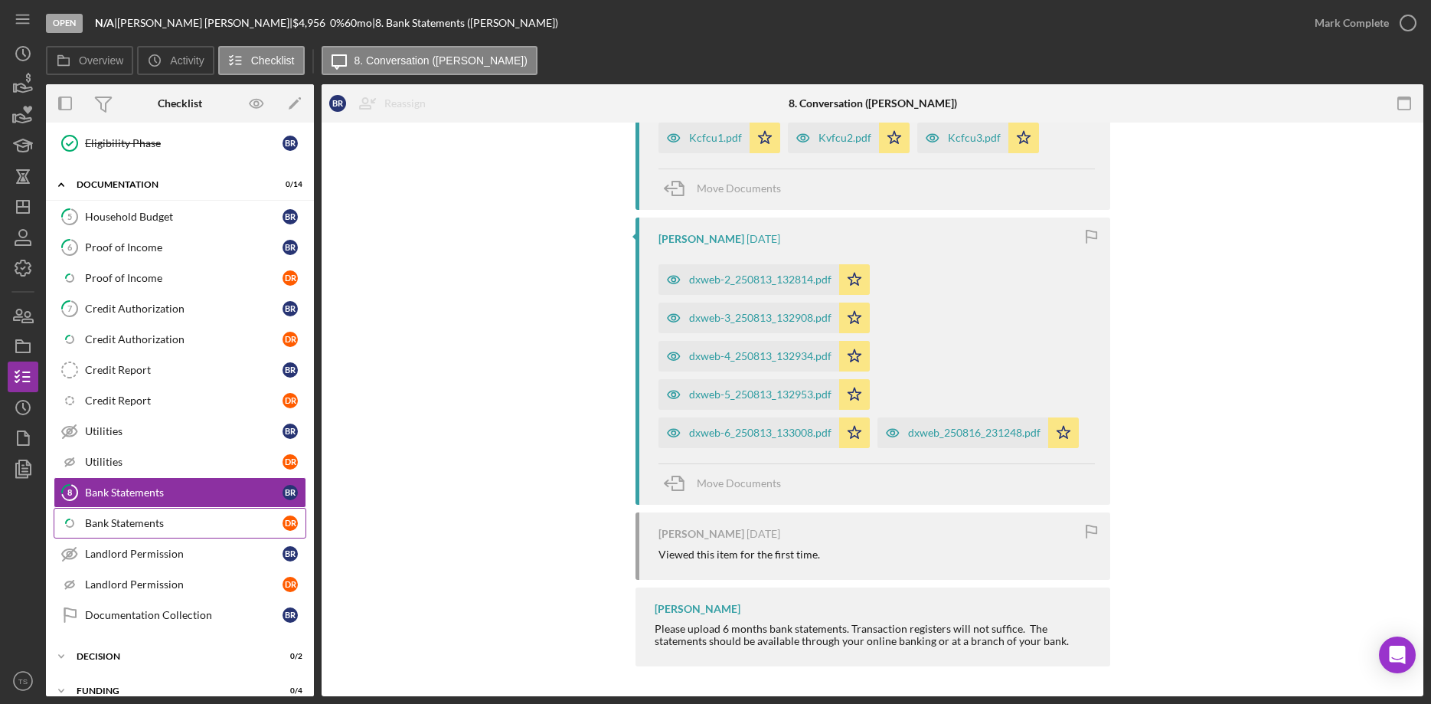
click at [114, 524] on div "Bank Statements" at bounding box center [184, 523] width 198 height 12
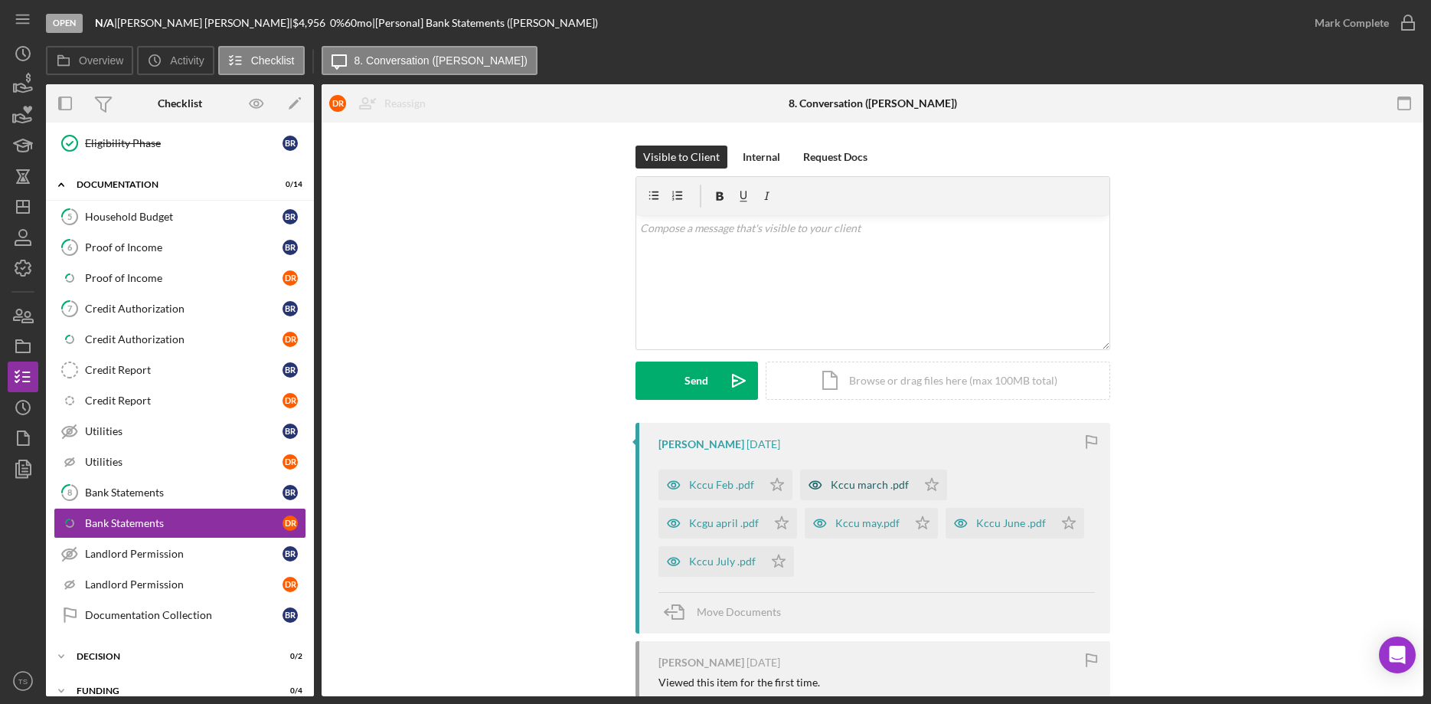
scroll to position [90, 0]
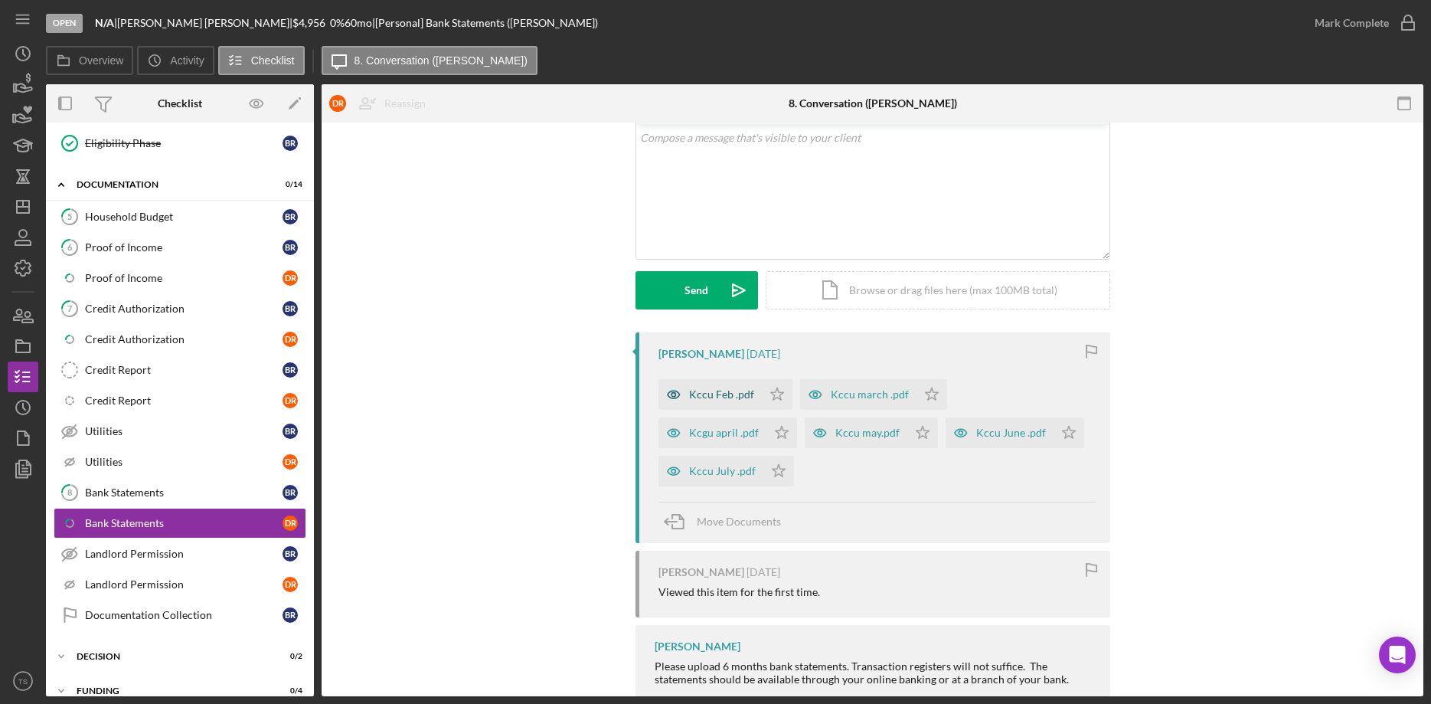
click at [715, 400] on div "Kccu Feb .pdf" at bounding box center [721, 394] width 65 height 12
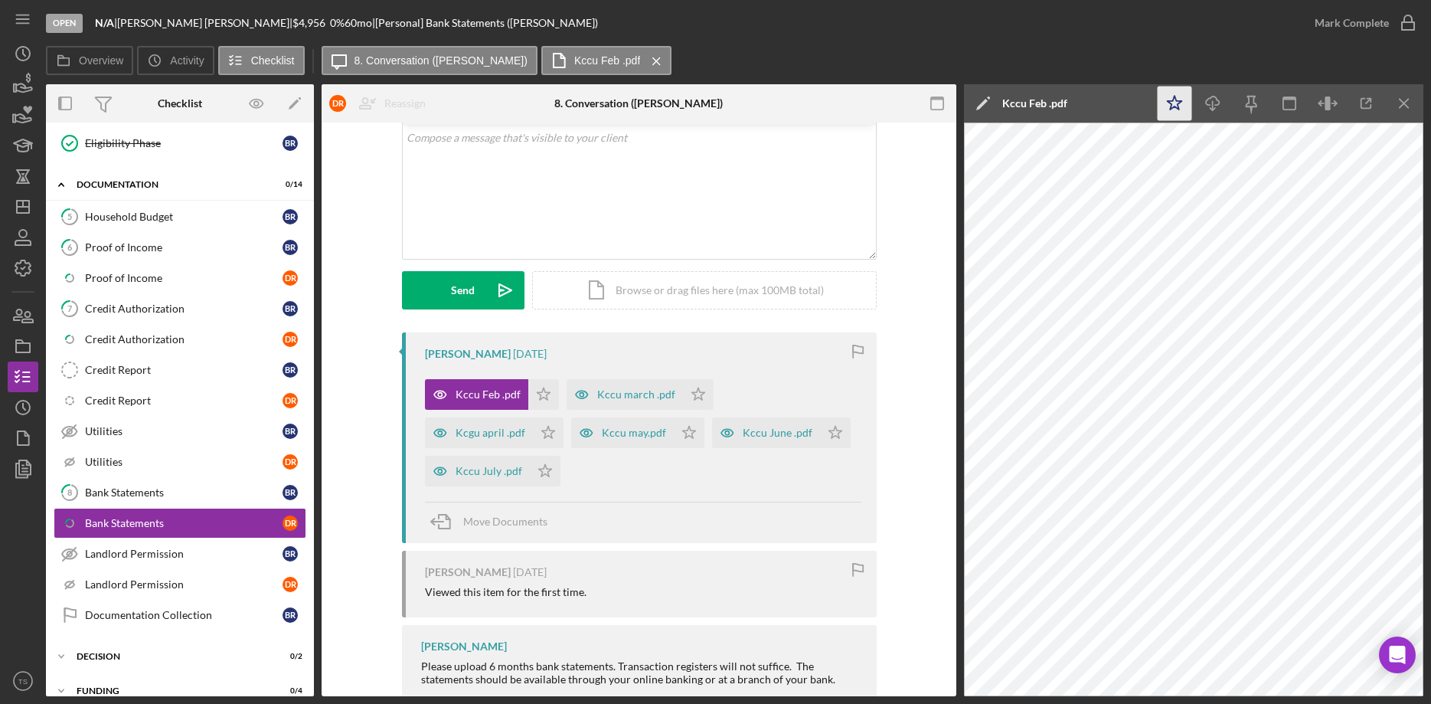
click at [1177, 103] on icon "Icon/Star" at bounding box center [1175, 104] width 34 height 34
click at [1213, 105] on line "button" at bounding box center [1213, 105] width 0 height 8
click at [1406, 103] on icon "Icon/Menu Close" at bounding box center [1404, 104] width 34 height 34
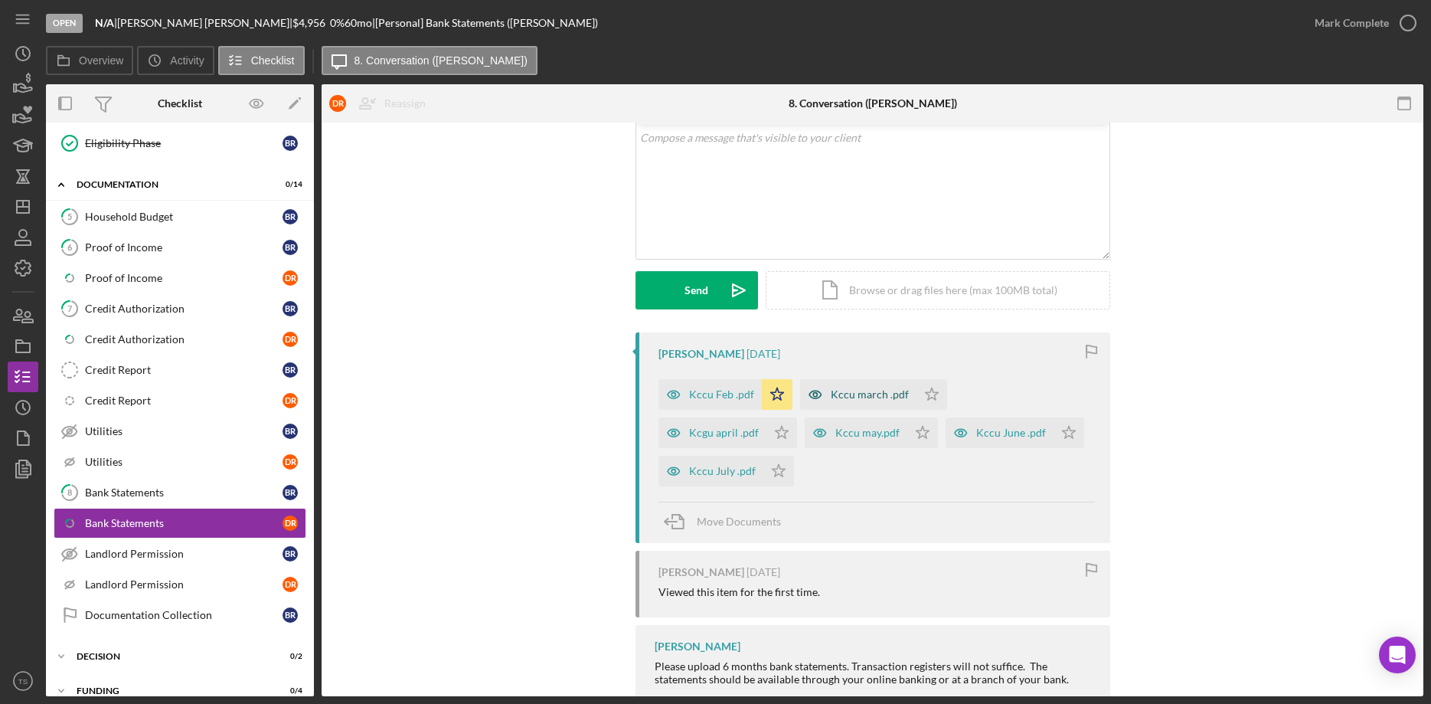
click at [851, 401] on div "Kccu march .pdf" at bounding box center [858, 394] width 116 height 31
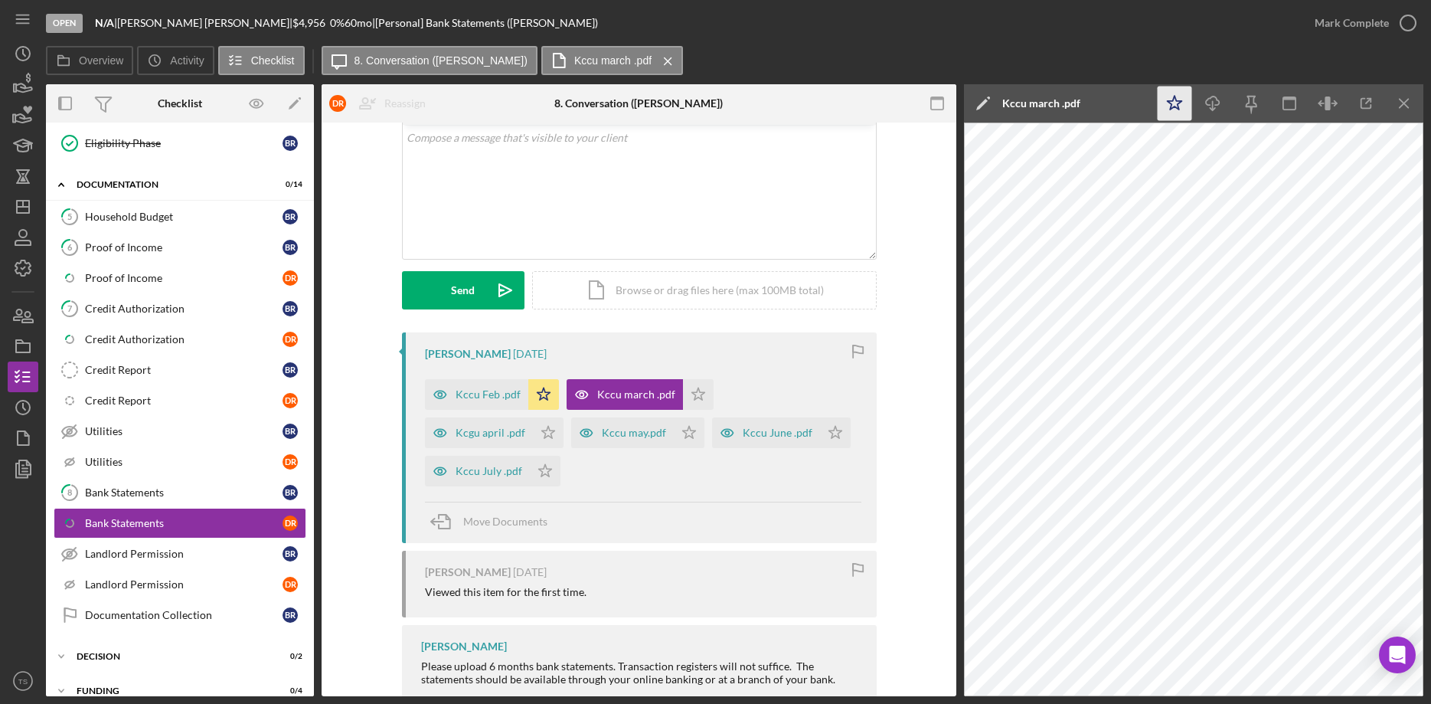
click at [1179, 102] on icon "Icon/Star" at bounding box center [1175, 104] width 34 height 34
click at [1216, 103] on icon "Icon/Download" at bounding box center [1213, 104] width 34 height 34
click at [1403, 101] on icon "Icon/Menu Close" at bounding box center [1404, 104] width 34 height 34
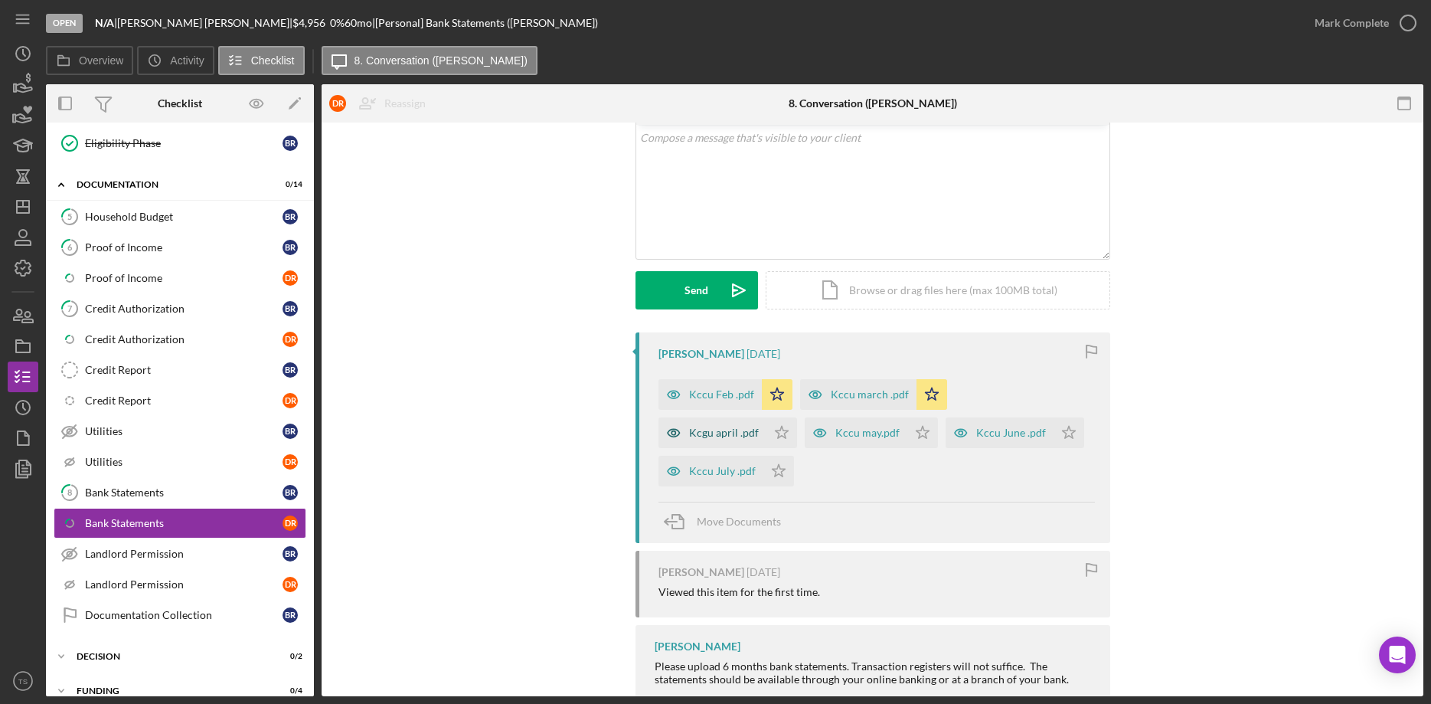
click at [759, 426] on div "Kcgu april .pdf" at bounding box center [724, 432] width 70 height 12
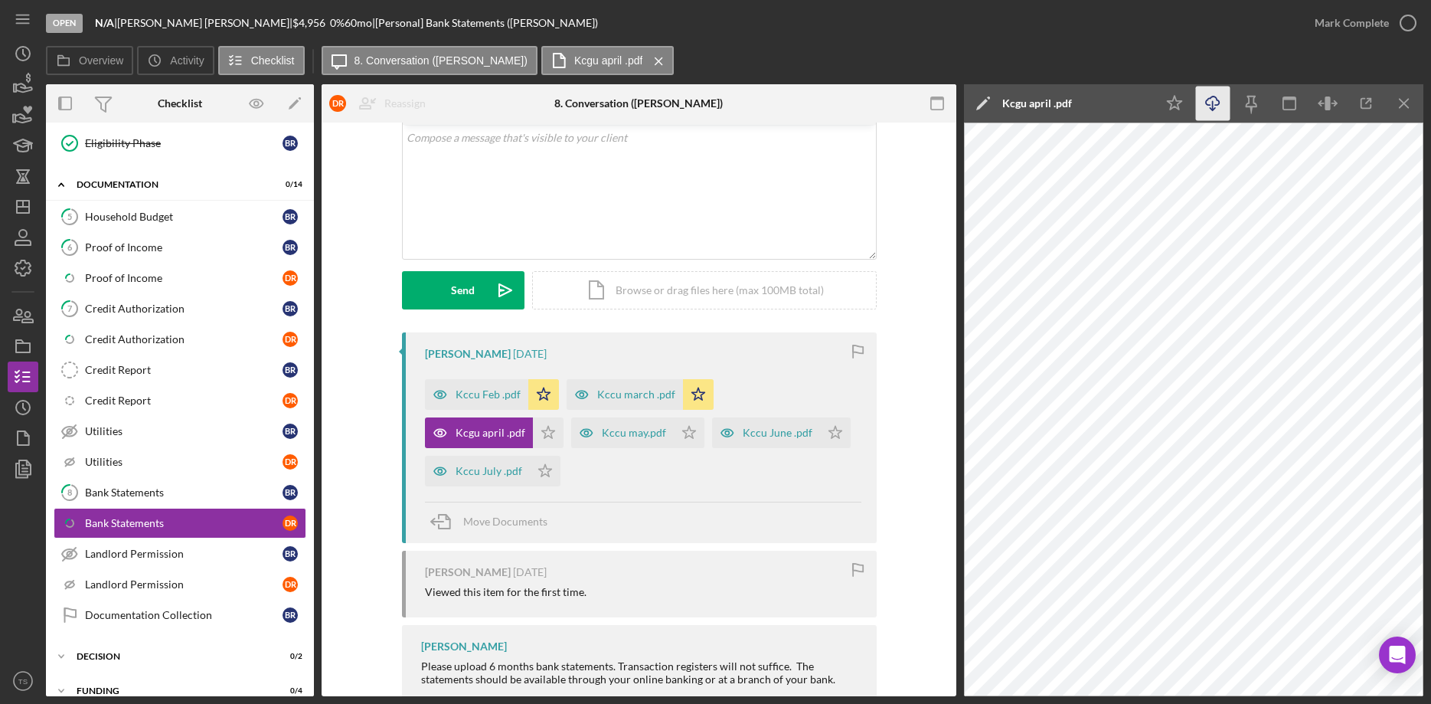
click at [1208, 100] on icon "Icon/Download" at bounding box center [1213, 104] width 34 height 34
click at [1173, 103] on icon "Icon/Star" at bounding box center [1175, 104] width 34 height 34
drag, startPoint x: 1403, startPoint y: 106, endPoint x: 1122, endPoint y: 239, distance: 310.9
click at [1402, 107] on icon "Icon/Menu Close" at bounding box center [1404, 104] width 34 height 34
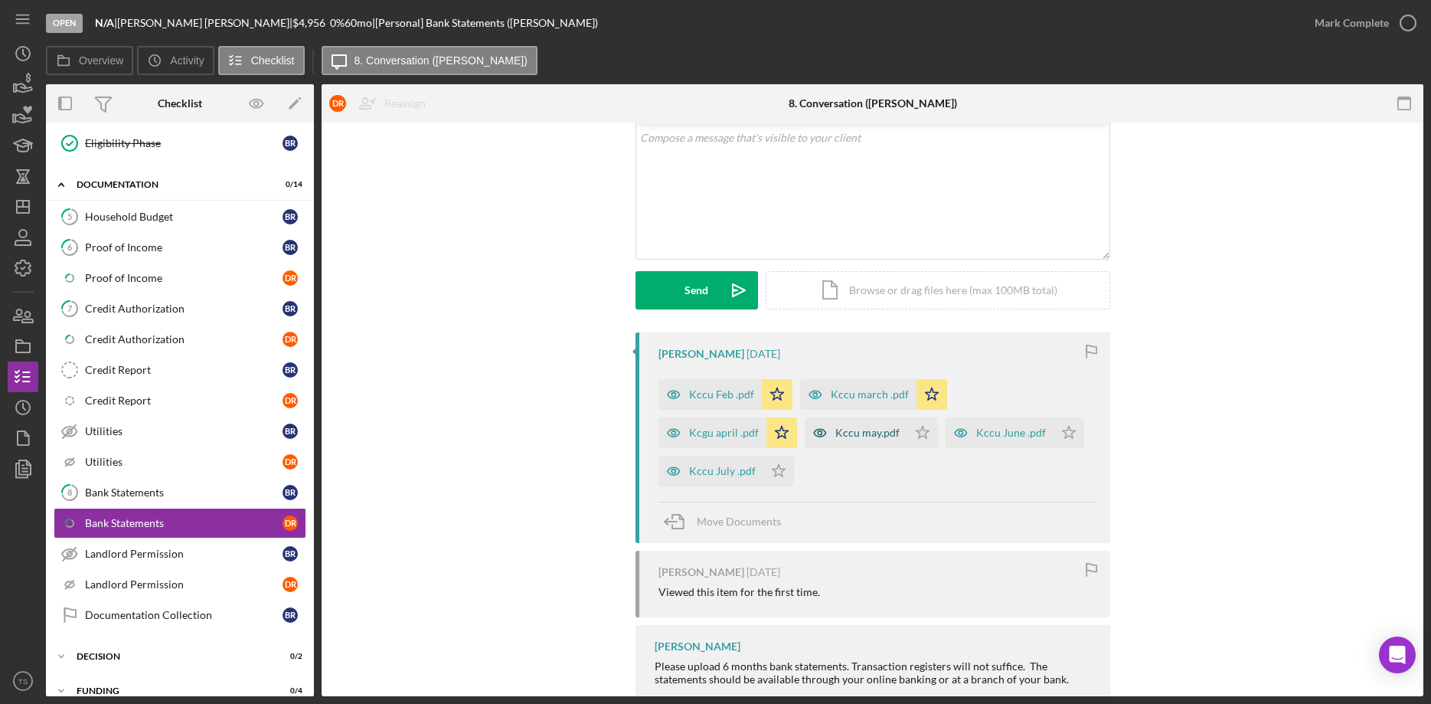
click at [835, 437] on div "Kccu may.pdf" at bounding box center [867, 432] width 64 height 12
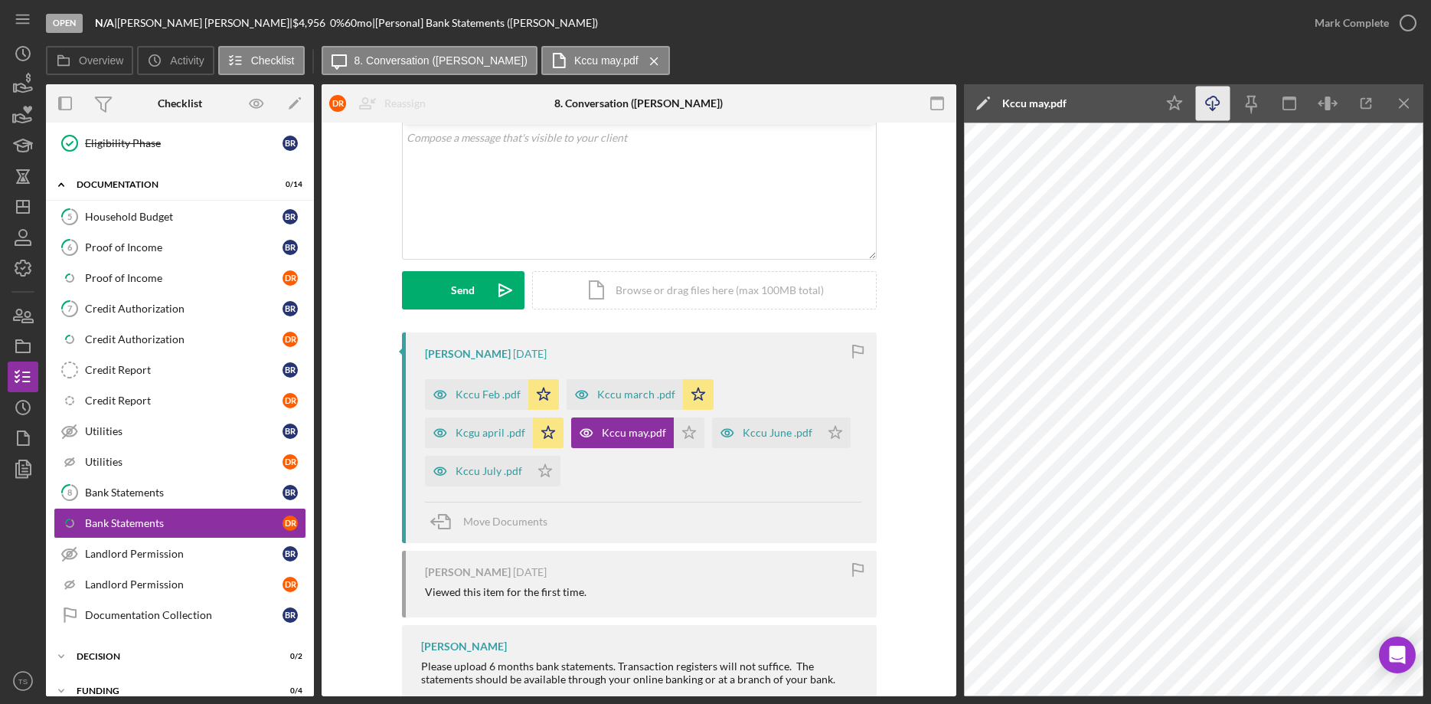
click at [1214, 106] on icon "Icon/Download" at bounding box center [1213, 104] width 34 height 34
click at [1174, 102] on icon "Icon/Star" at bounding box center [1175, 104] width 34 height 34
click at [1406, 99] on icon "Icon/Menu Close" at bounding box center [1404, 104] width 34 height 34
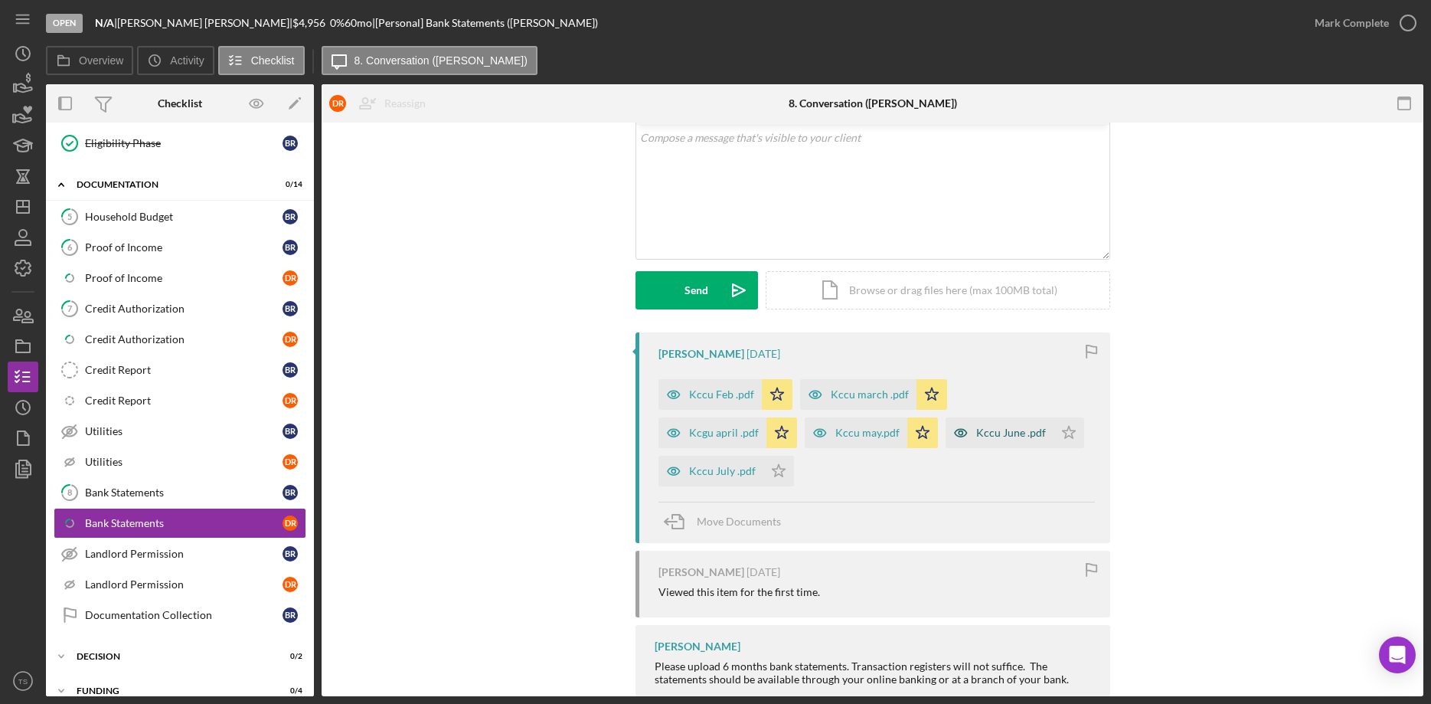
click at [976, 433] on div "Kccu June .pdf" at bounding box center [1011, 432] width 70 height 12
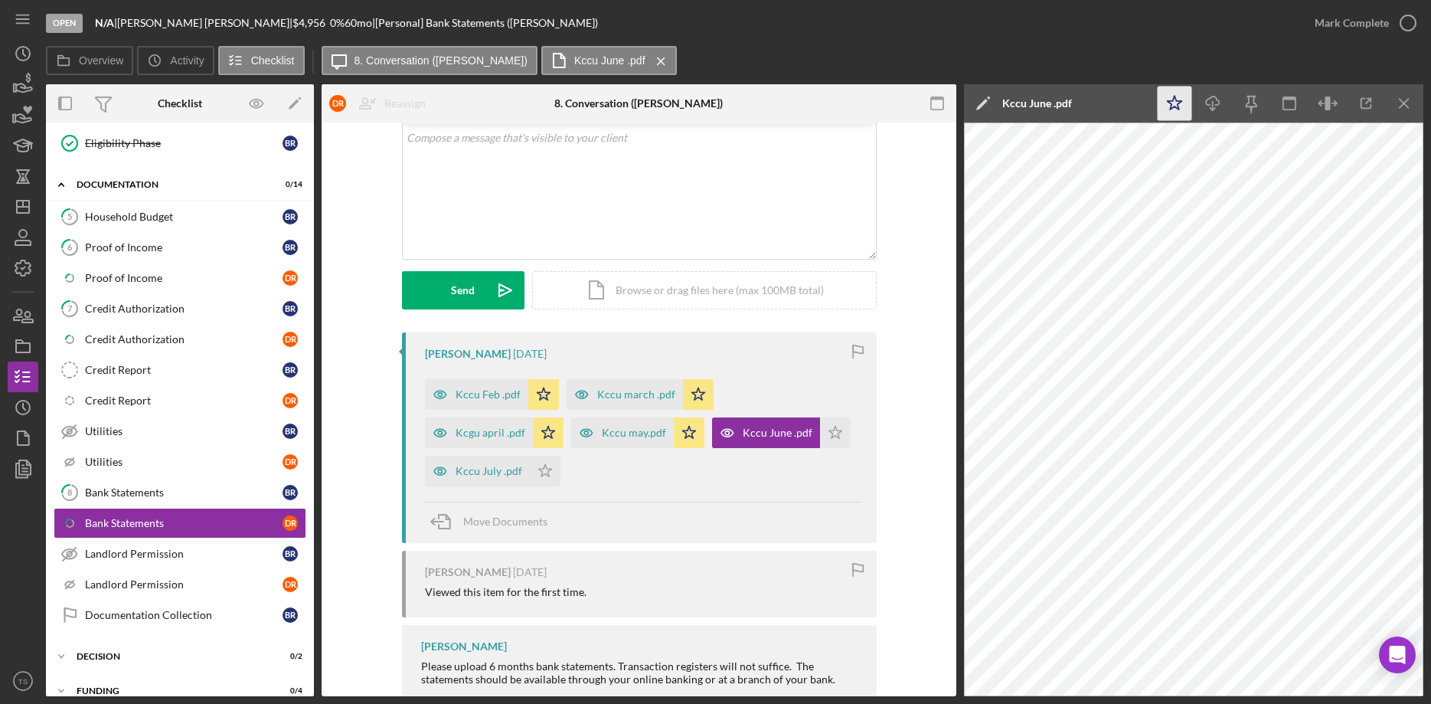
click at [1177, 102] on icon "Icon/Star" at bounding box center [1175, 104] width 34 height 34
click at [1215, 102] on icon "Icon/Download" at bounding box center [1213, 104] width 34 height 34
click at [1406, 99] on icon "Icon/Menu Close" at bounding box center [1404, 104] width 34 height 34
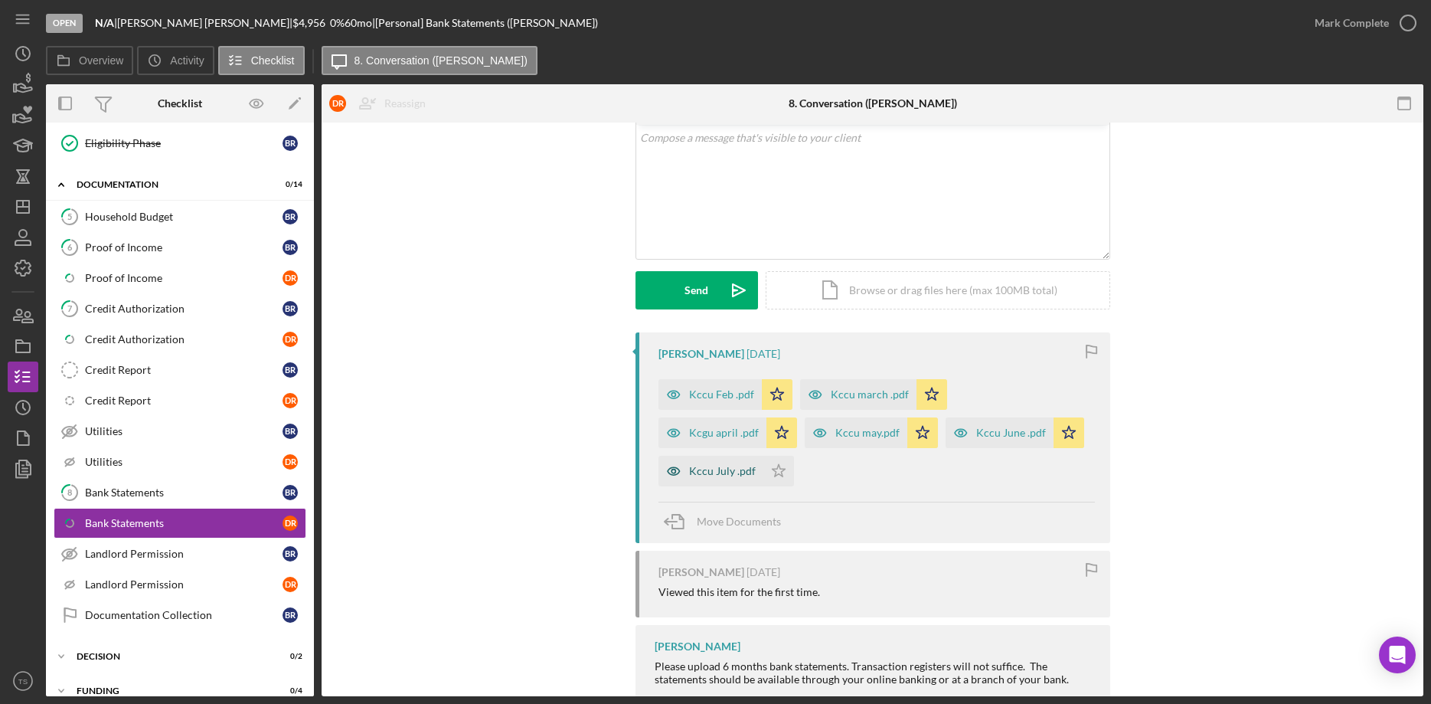
click at [763, 456] on div "Kccu July .pdf" at bounding box center [710, 471] width 105 height 31
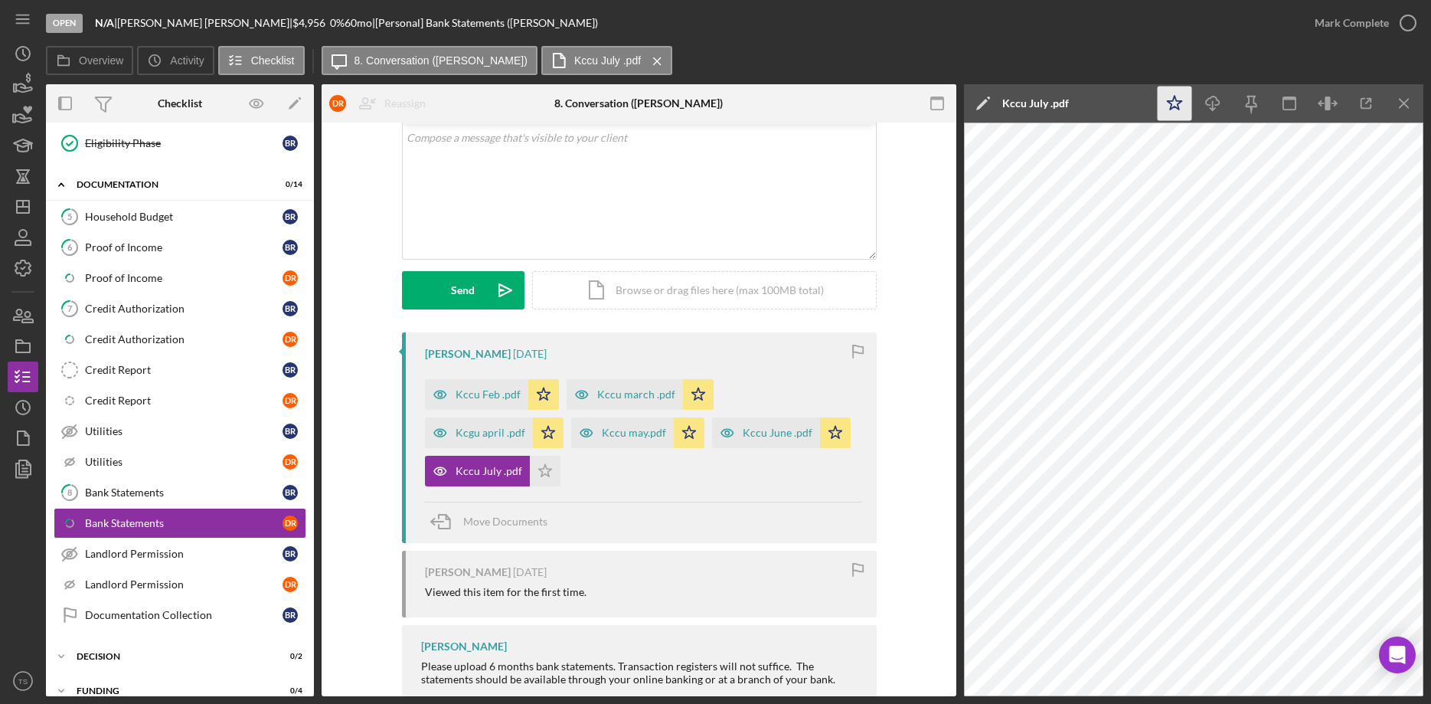
click at [1174, 99] on polygon "button" at bounding box center [1174, 103] width 15 height 14
click at [1215, 103] on icon "Icon/Download" at bounding box center [1213, 104] width 34 height 34
click at [1412, 96] on icon "Icon/Menu Close" at bounding box center [1404, 104] width 34 height 34
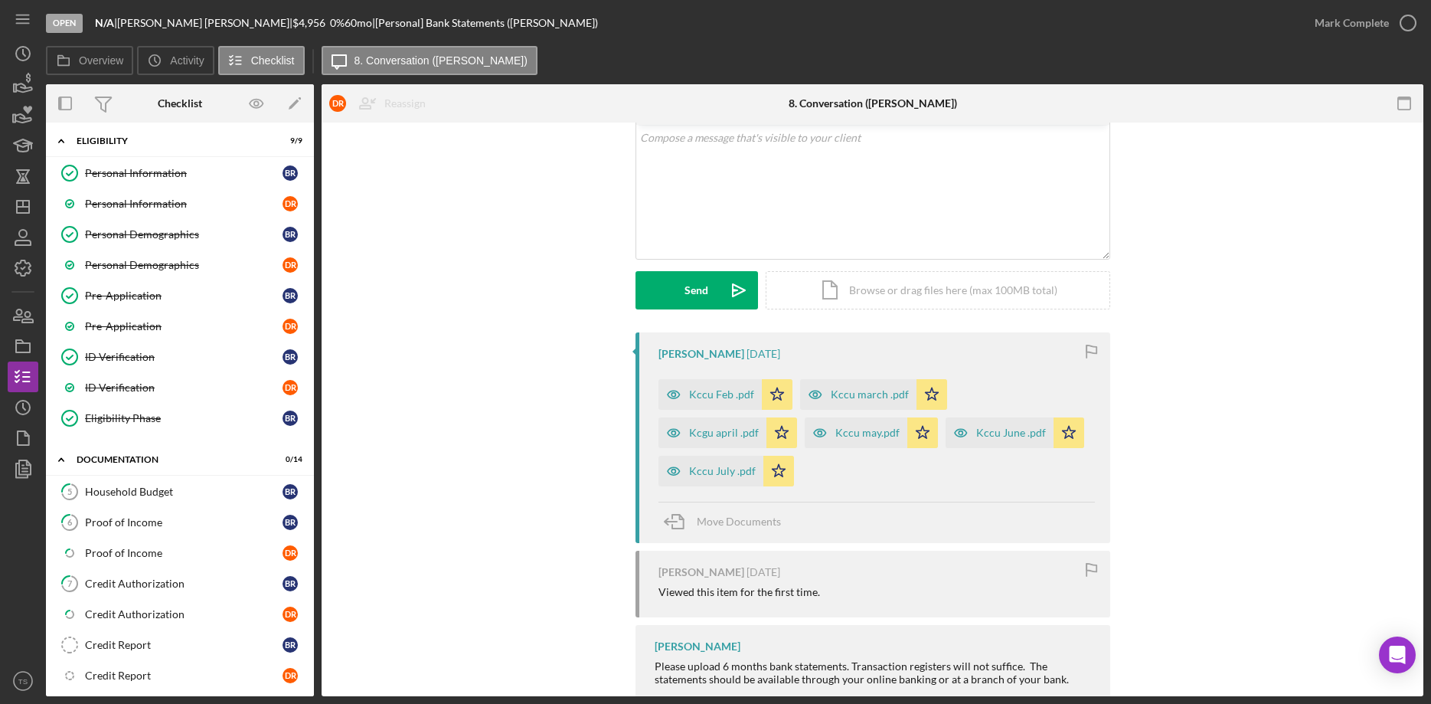
scroll to position [0, 0]
